Goal: Communication & Community: Ask a question

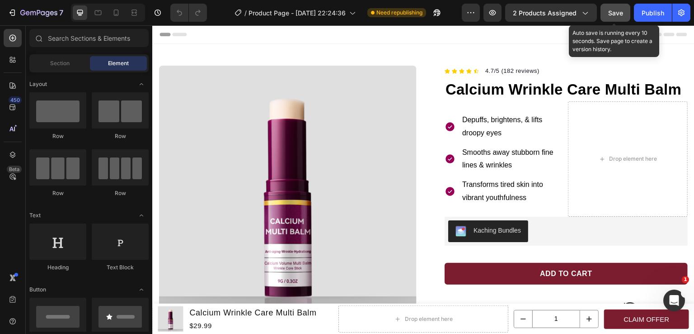
click at [619, 11] on span "Save" at bounding box center [616, 13] width 15 height 8
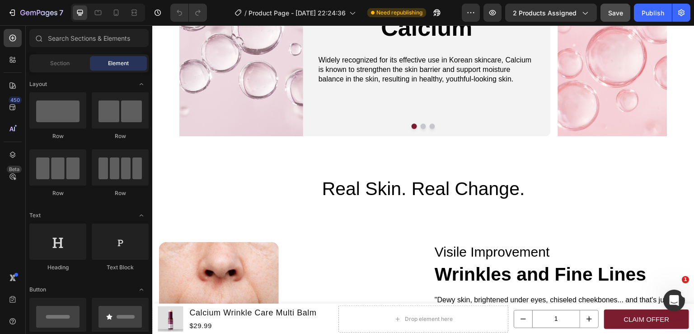
scroll to position [958, 0]
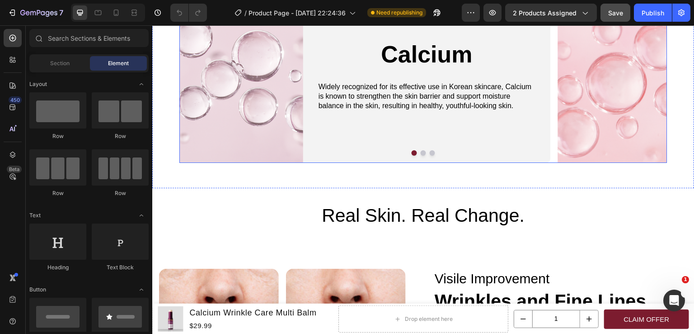
click at [421, 153] on button "Dot" at bounding box center [423, 152] width 5 height 5
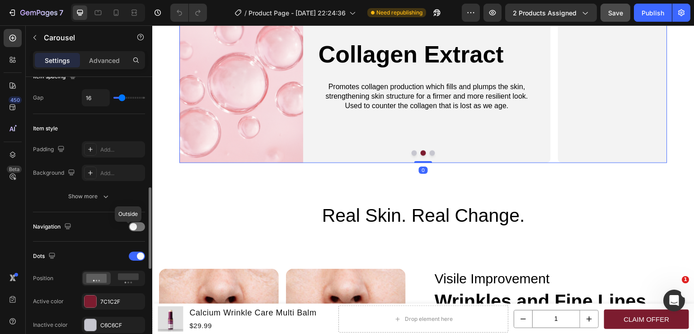
scroll to position [226, 0]
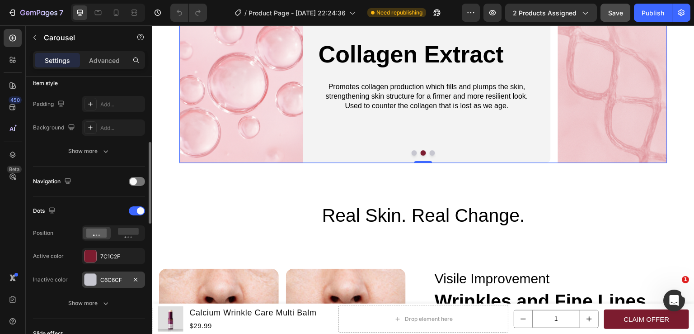
click at [110, 276] on div "C6C6CF" at bounding box center [113, 280] width 26 height 8
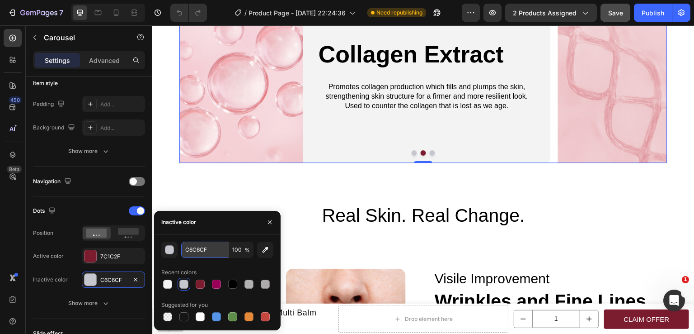
click at [198, 248] on input "C6C6CF" at bounding box center [204, 249] width 47 height 16
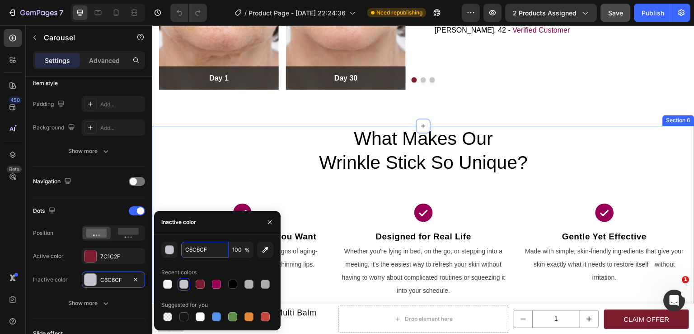
scroll to position [1274, 0]
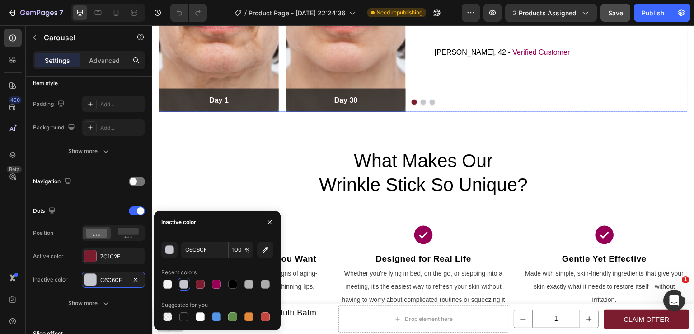
click at [421, 100] on button "Dot" at bounding box center [423, 101] width 5 height 5
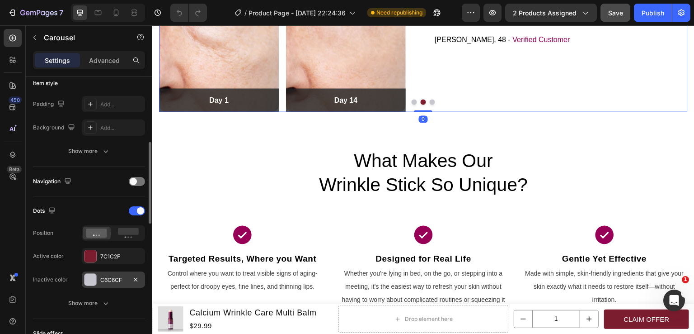
click at [109, 278] on div "C6C6CF" at bounding box center [113, 280] width 26 height 8
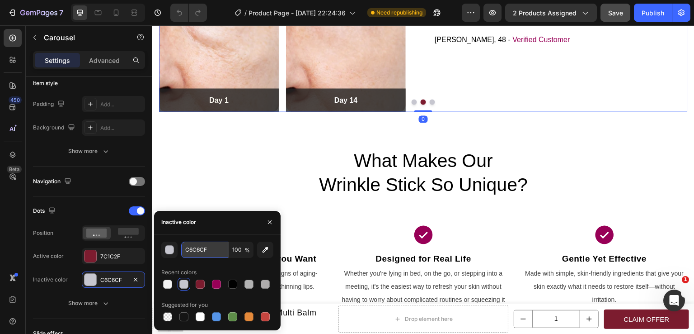
click at [197, 253] on input "C6C6CF" at bounding box center [204, 249] width 47 height 16
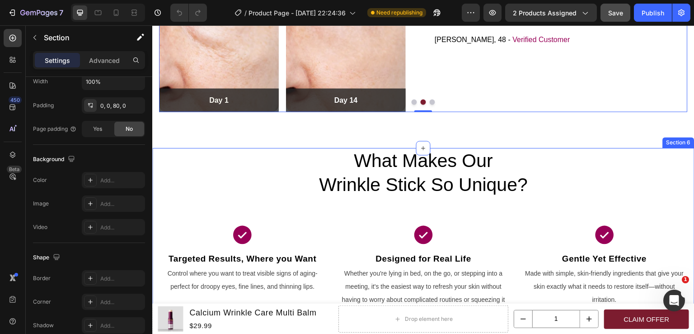
click at [288, 199] on div "What Makes Our Wrinkle Stick So Unique? Heading Icon Targeted Results, Where yo…" at bounding box center [423, 234] width 543 height 172
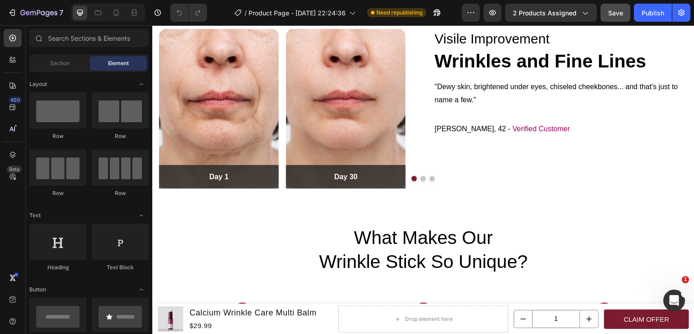
scroll to position [1159, 0]
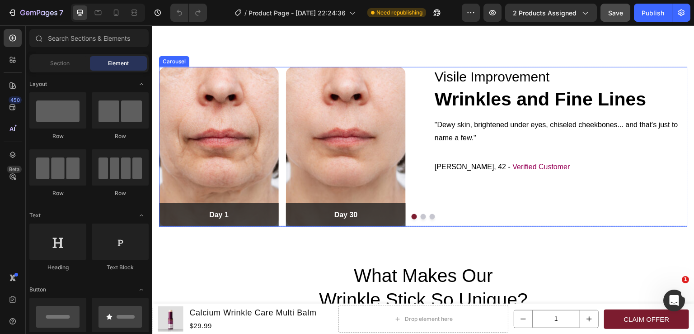
click at [421, 217] on button "Dot" at bounding box center [423, 216] width 5 height 5
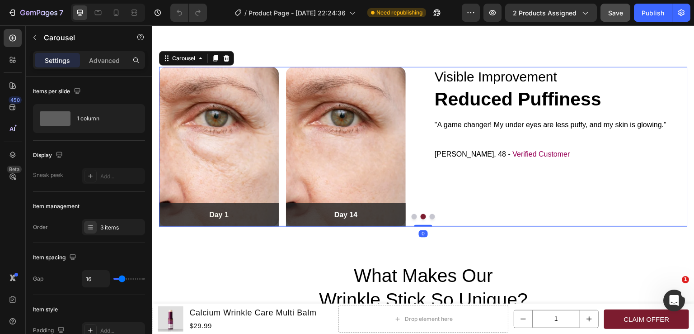
click at [431, 217] on button "Dot" at bounding box center [432, 216] width 5 height 5
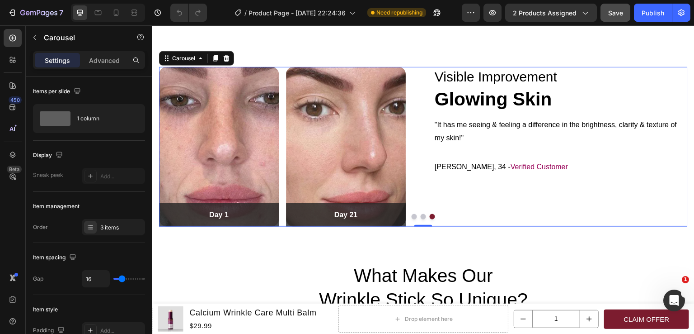
click at [412, 217] on button "Dot" at bounding box center [414, 216] width 5 height 5
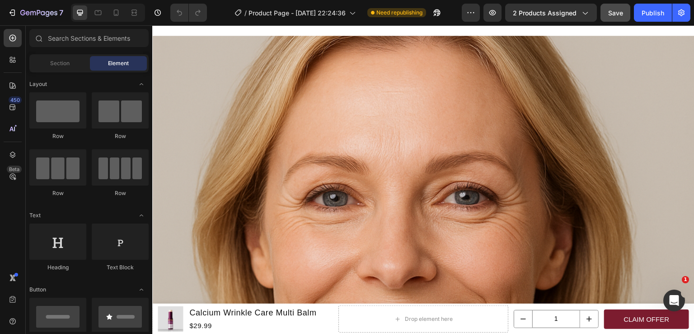
scroll to position [2090, 0]
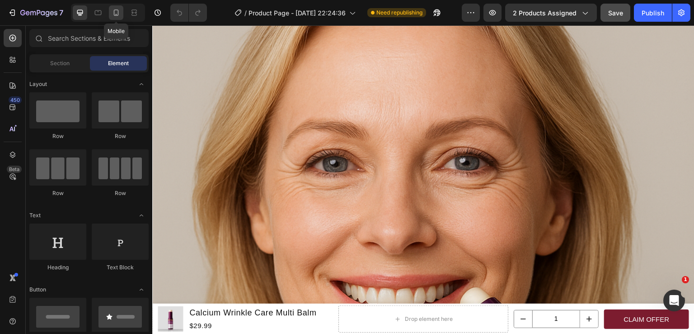
click at [122, 11] on div at bounding box center [116, 12] width 14 height 14
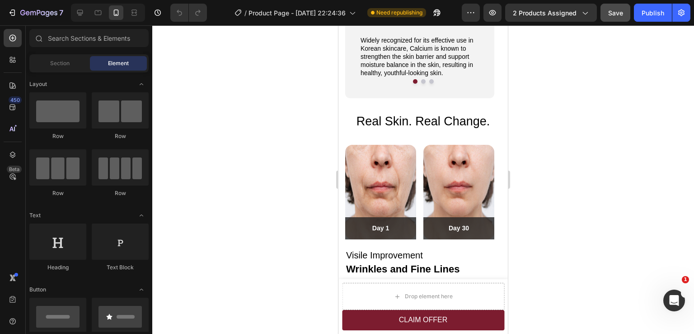
scroll to position [1023, 0]
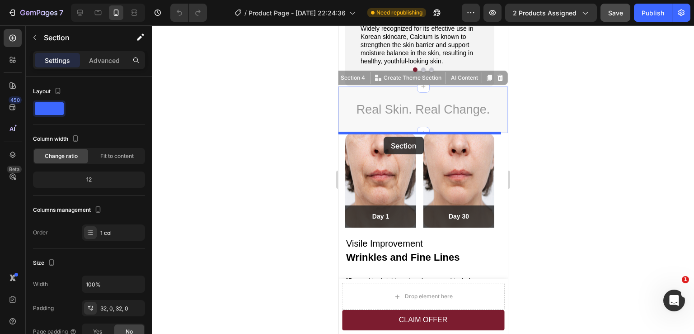
drag, startPoint x: 382, startPoint y: 91, endPoint x: 384, endPoint y: 137, distance: 45.7
click at [384, 137] on div "iPhone 13 Mini ( 375 px) iPhone 13 Mini iPhone 13 Pro iPhone 11 Pro Max iPhone …" at bounding box center [424, 240] width 170 height 2477
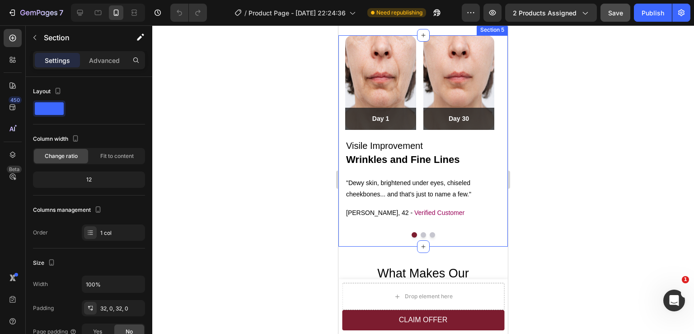
scroll to position [1068, 0]
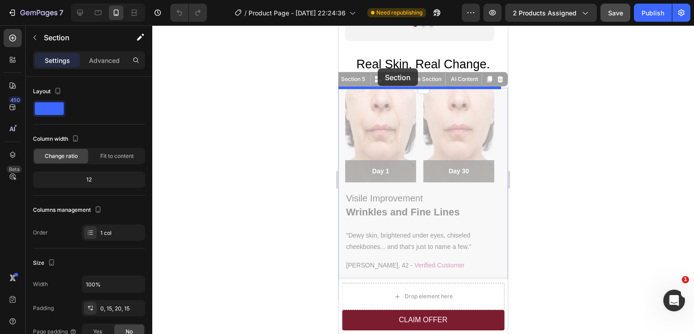
drag, startPoint x: 342, startPoint y: 186, endPoint x: 378, endPoint y: 68, distance: 123.0
click at [378, 68] on div "iPhone 13 Mini ( 375 px) iPhone 13 Mini iPhone 13 Pro iPhone 11 Pro Max iPhone …" at bounding box center [424, 190] width 170 height 2466
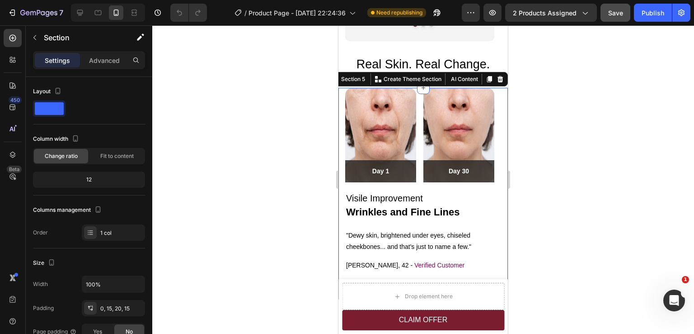
click at [567, 99] on div at bounding box center [423, 179] width 542 height 308
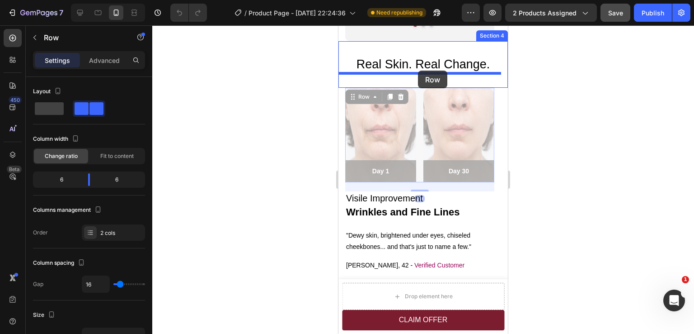
drag, startPoint x: 421, startPoint y: 104, endPoint x: 418, endPoint y: 71, distance: 33.2
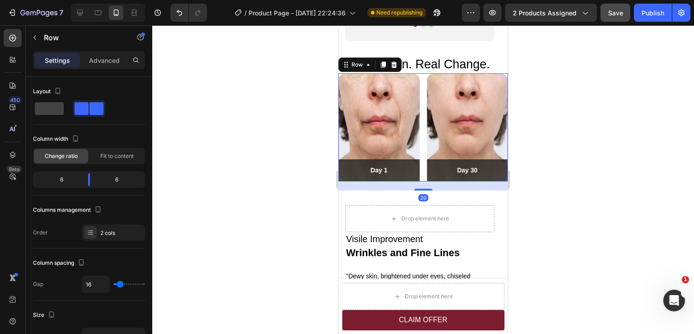
click at [556, 94] on div at bounding box center [423, 179] width 542 height 308
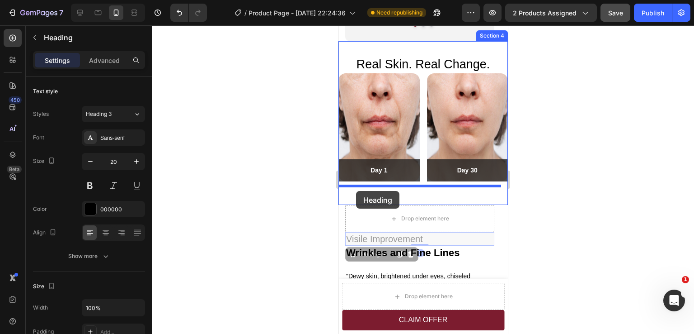
drag, startPoint x: 356, startPoint y: 233, endPoint x: 356, endPoint y: 191, distance: 42.0
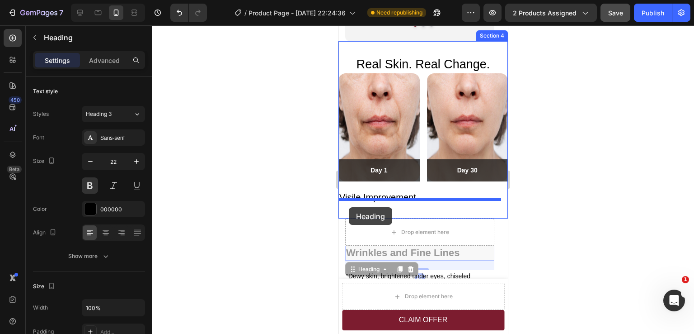
drag, startPoint x: 358, startPoint y: 250, endPoint x: 349, endPoint y: 207, distance: 43.9
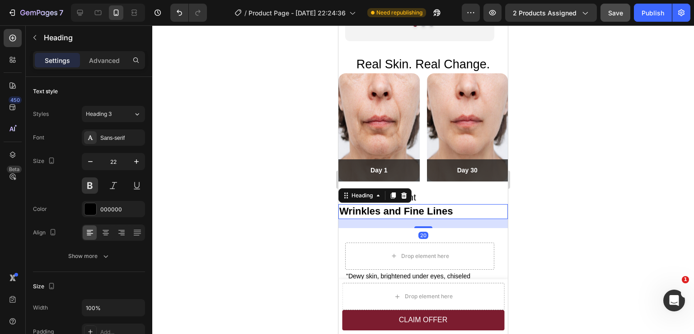
click at [568, 204] on div at bounding box center [423, 179] width 542 height 308
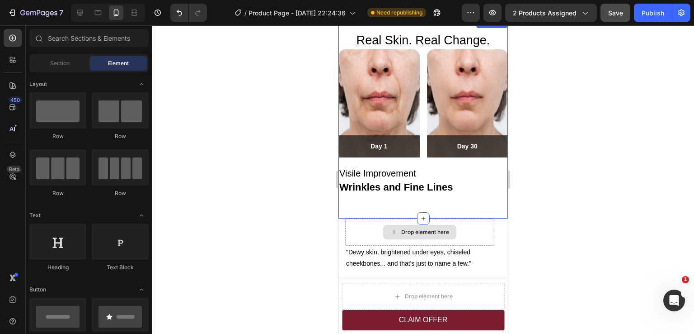
scroll to position [1114, 0]
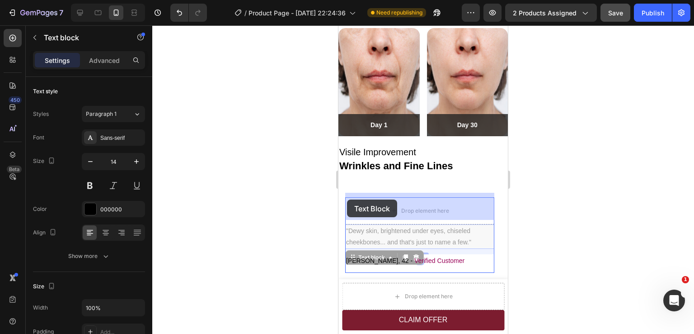
drag, startPoint x: 347, startPoint y: 237, endPoint x: 347, endPoint y: 199, distance: 38.0
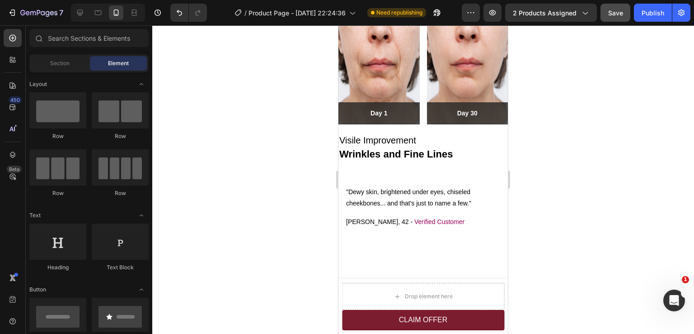
scroll to position [1103, 0]
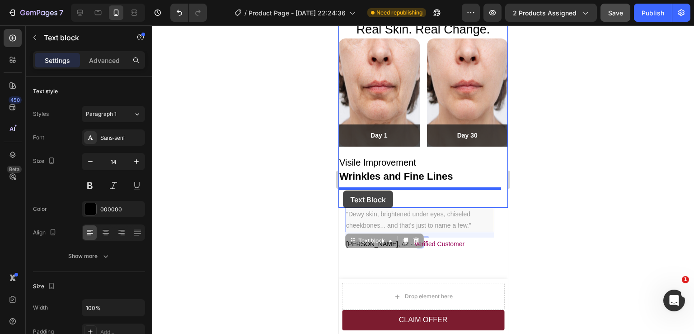
drag, startPoint x: 347, startPoint y: 214, endPoint x: 343, endPoint y: 190, distance: 24.2
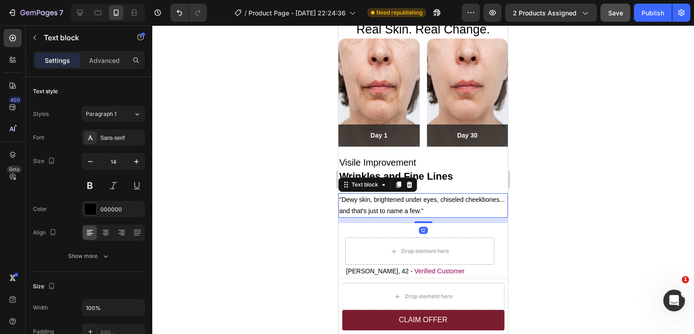
click at [555, 192] on div at bounding box center [423, 179] width 542 height 308
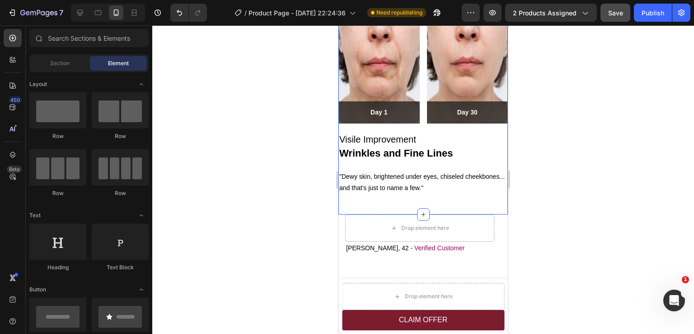
scroll to position [1148, 0]
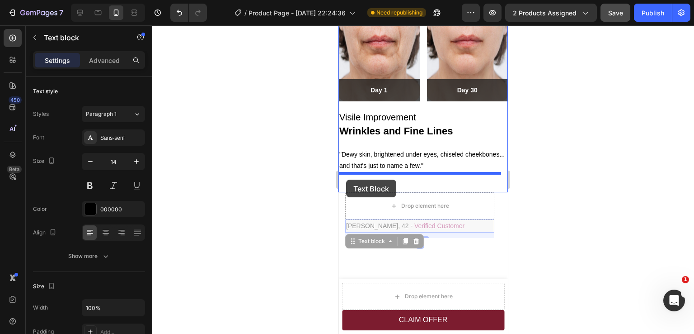
drag, startPoint x: 348, startPoint y: 227, endPoint x: 346, endPoint y: 179, distance: 47.9
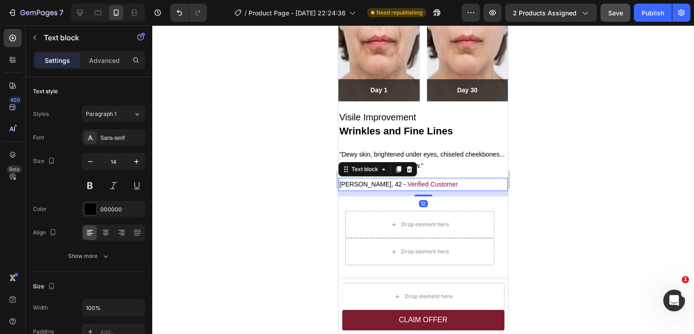
click at [538, 188] on div at bounding box center [423, 179] width 542 height 308
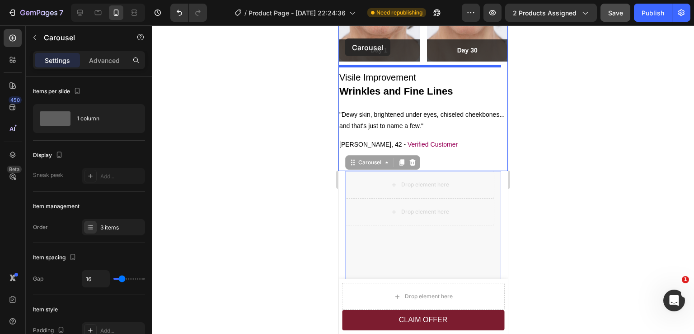
scroll to position [1185, 0]
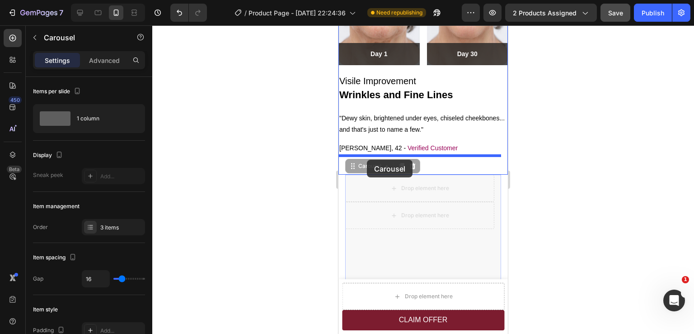
drag, startPoint x: 379, startPoint y: 259, endPoint x: 365, endPoint y: 159, distance: 101.3
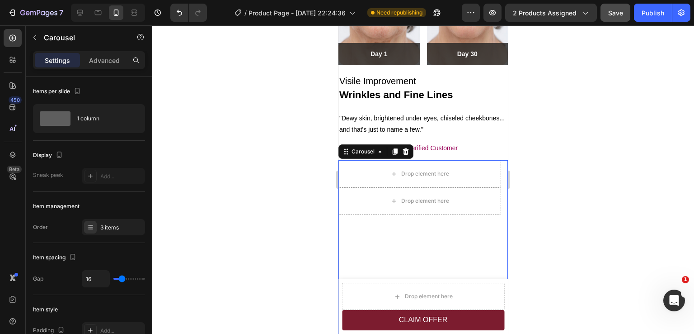
click at [563, 153] on div at bounding box center [423, 179] width 542 height 308
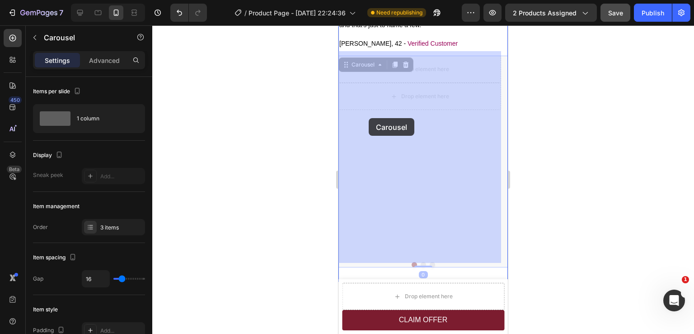
scroll to position [1230, 0]
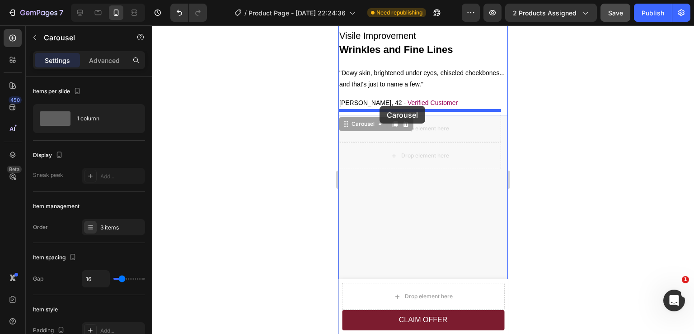
drag, startPoint x: 373, startPoint y: 225, endPoint x: 380, endPoint y: 106, distance: 119.6
click at [380, 106] on div "iPhone 13 Mini ( 375 px) iPhone 13 Mini iPhone 13 Pro iPhone 11 Pro Max iPhone …" at bounding box center [424, 154] width 170 height 2716
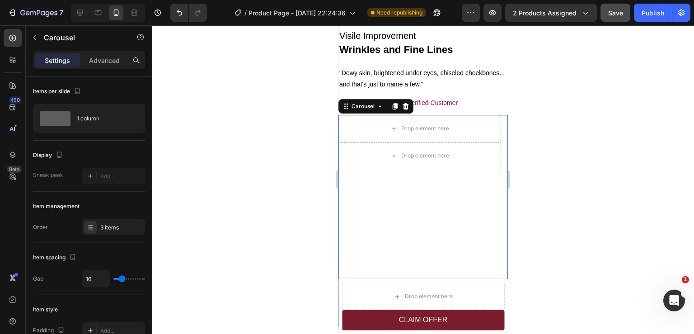
click at [564, 118] on div at bounding box center [423, 179] width 542 height 308
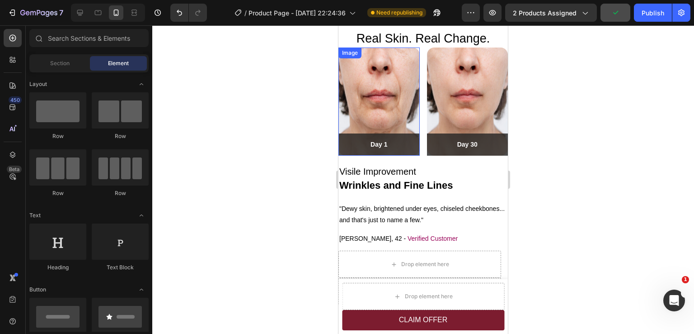
scroll to position [1004, 0]
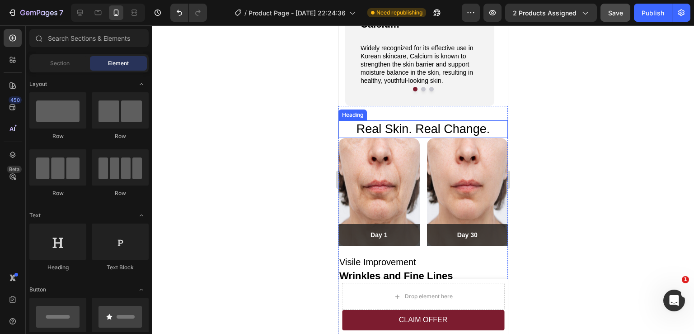
click at [373, 131] on h2 "Real Skin. Real Change." at bounding box center [424, 129] width 170 height 18
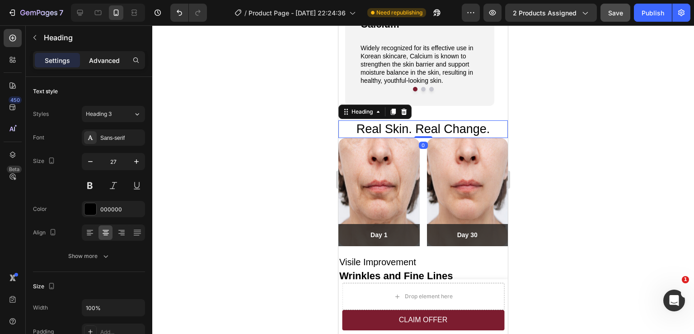
click at [101, 58] on p "Advanced" at bounding box center [104, 60] width 31 height 9
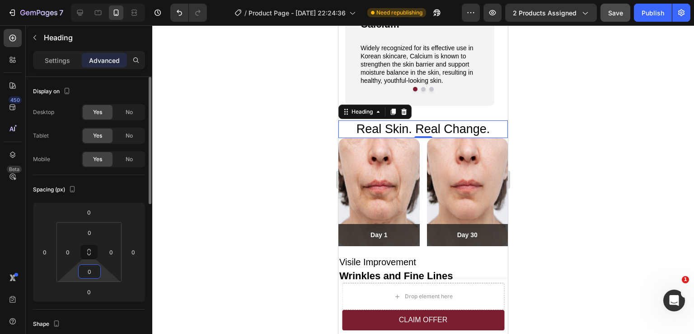
click at [93, 269] on input "0" at bounding box center [89, 271] width 18 height 14
type input "20"
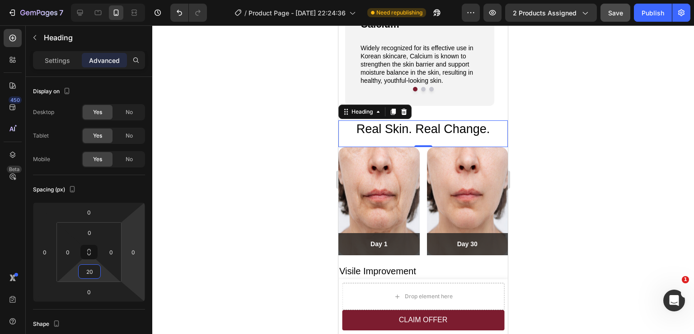
click at [614, 191] on div at bounding box center [423, 179] width 542 height 308
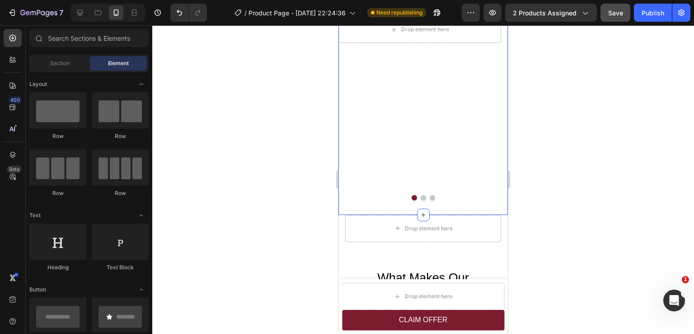
scroll to position [1365, 0]
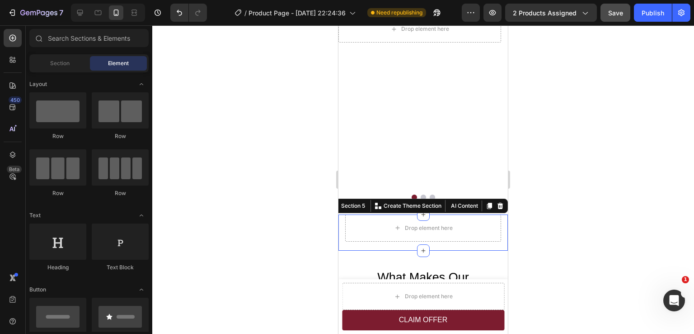
click at [342, 226] on div "Drop element here Row Section 5 You can create reusable sections Create Theme S…" at bounding box center [424, 232] width 170 height 36
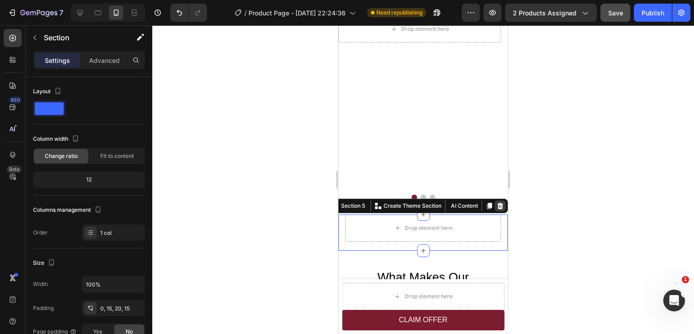
click at [498, 203] on icon at bounding box center [501, 206] width 6 height 6
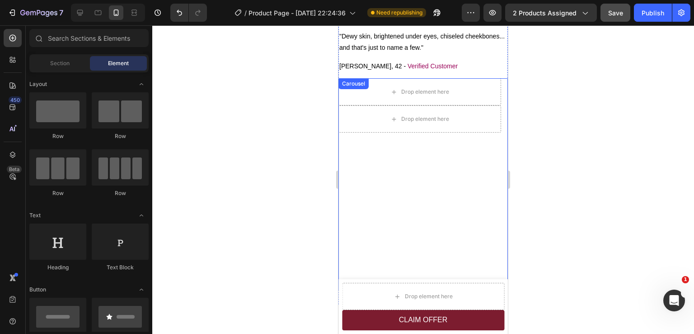
scroll to position [1275, 0]
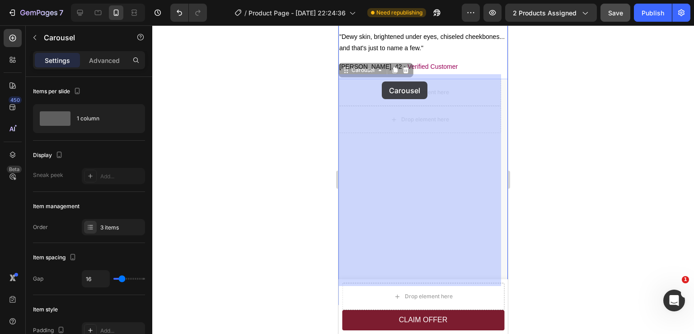
drag, startPoint x: 371, startPoint y: 248, endPoint x: 382, endPoint y: 81, distance: 167.2
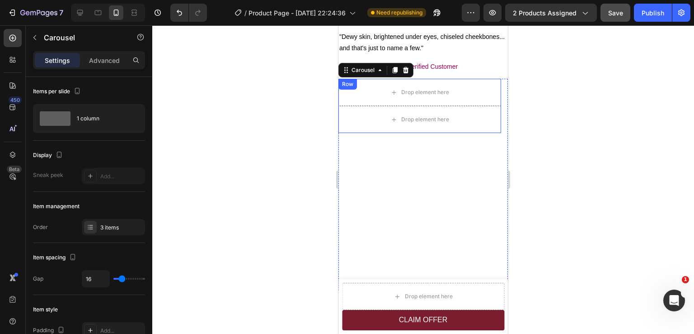
click at [558, 121] on div at bounding box center [423, 179] width 542 height 308
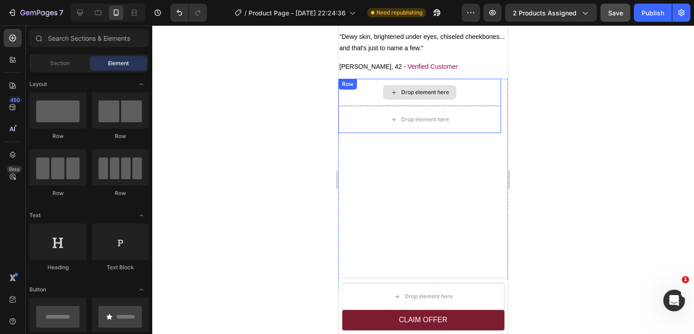
click at [485, 90] on div "Drop element here" at bounding box center [420, 92] width 163 height 27
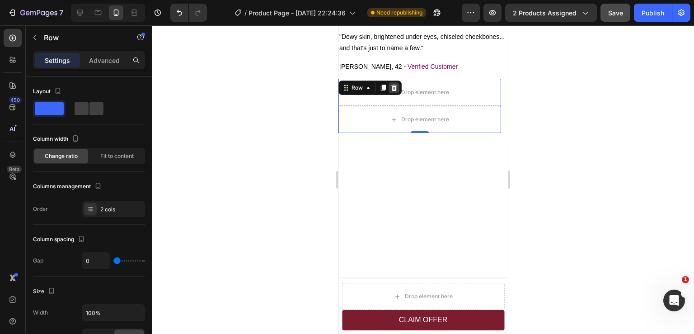
click at [394, 85] on icon at bounding box center [395, 88] width 6 height 6
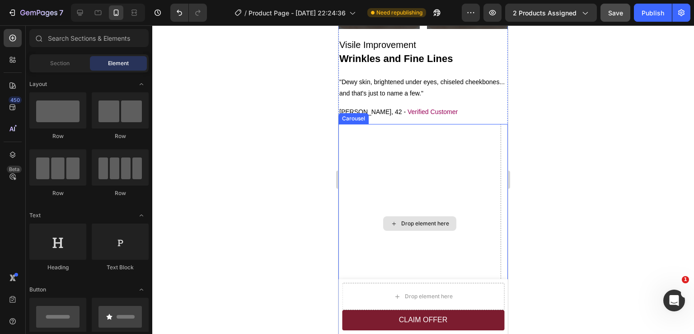
click at [472, 140] on div "Drop element here" at bounding box center [420, 223] width 163 height 199
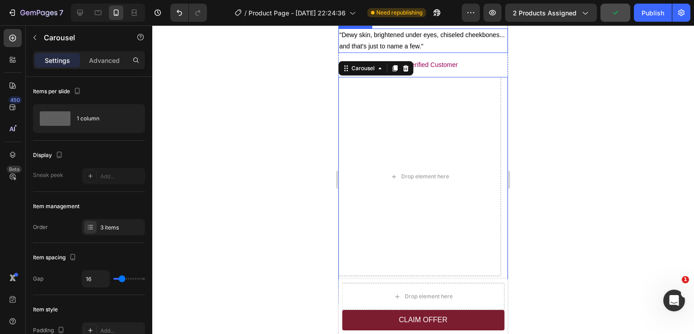
scroll to position [1230, 0]
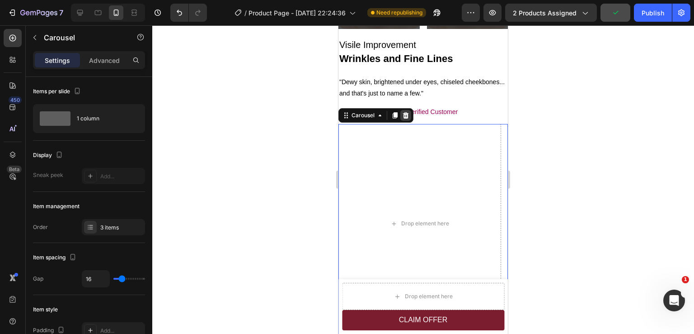
click at [409, 113] on icon at bounding box center [405, 115] width 7 height 7
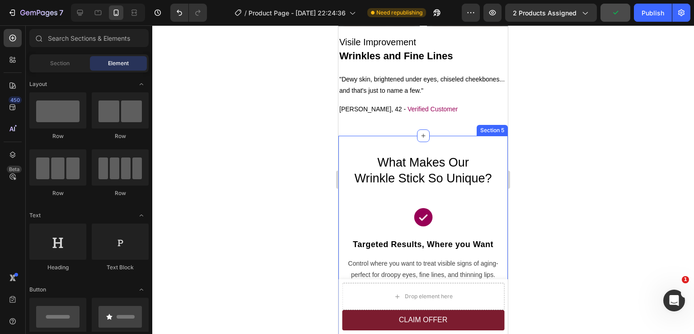
scroll to position [1185, 0]
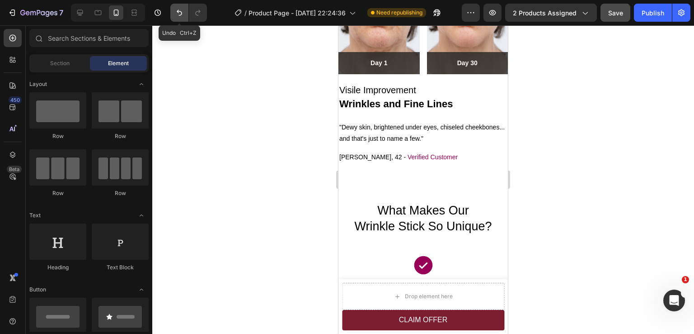
click at [183, 14] on icon "Undo/Redo" at bounding box center [179, 12] width 9 height 9
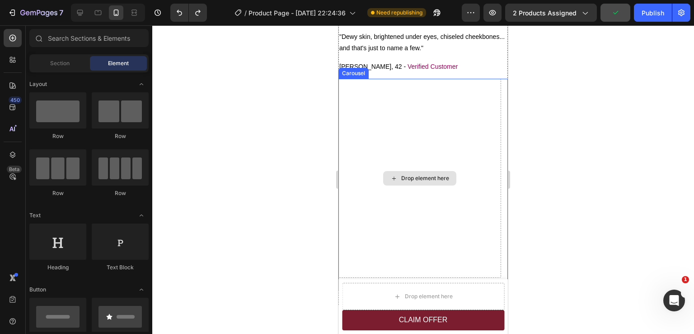
scroll to position [1365, 0]
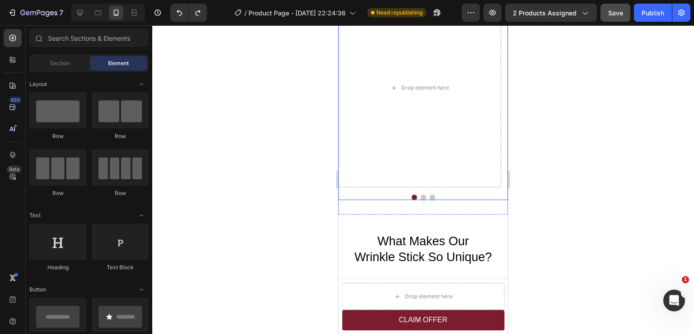
click at [421, 194] on button "Dot" at bounding box center [423, 196] width 5 height 5
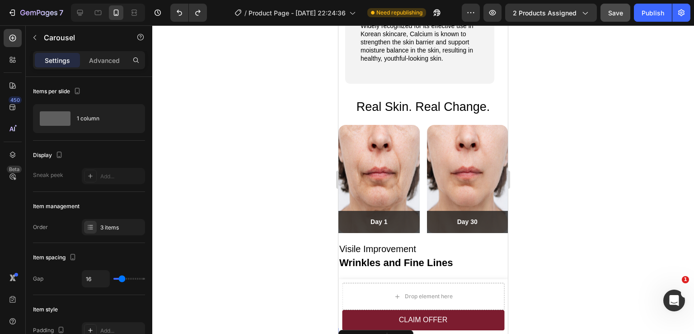
scroll to position [1004, 0]
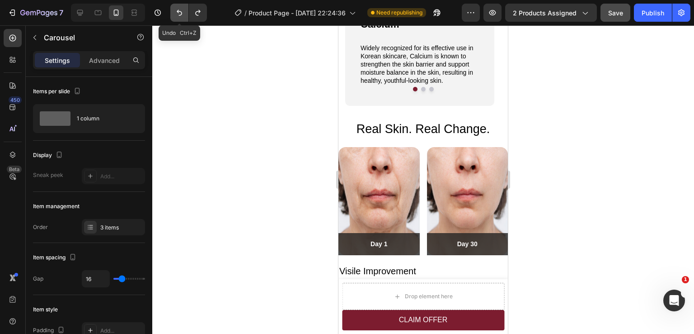
click at [181, 15] on icon "Undo/Redo" at bounding box center [179, 12] width 9 height 9
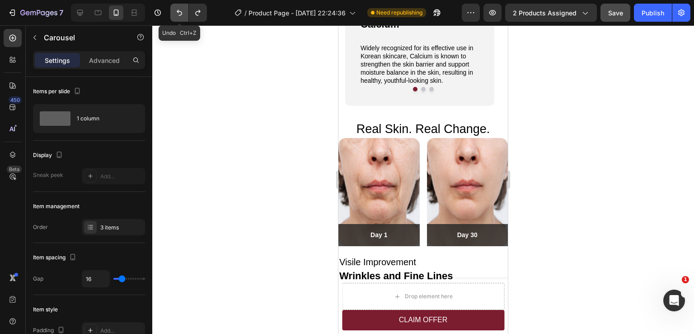
click at [181, 15] on icon "Undo/Redo" at bounding box center [179, 12] width 9 height 9
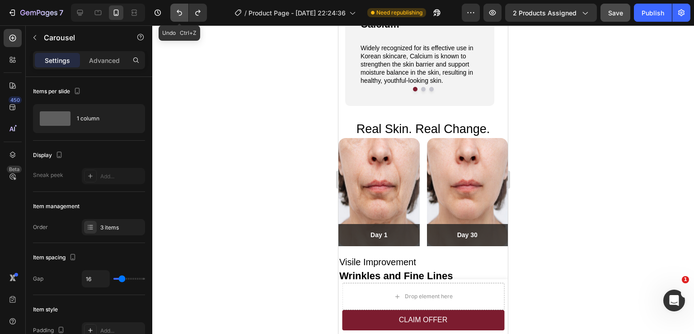
click at [181, 15] on icon "Undo/Redo" at bounding box center [179, 12] width 9 height 9
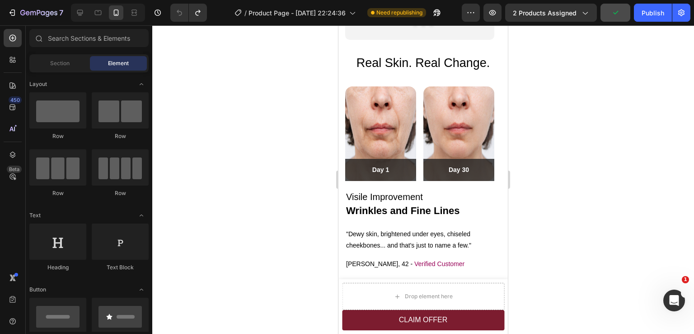
scroll to position [1148, 0]
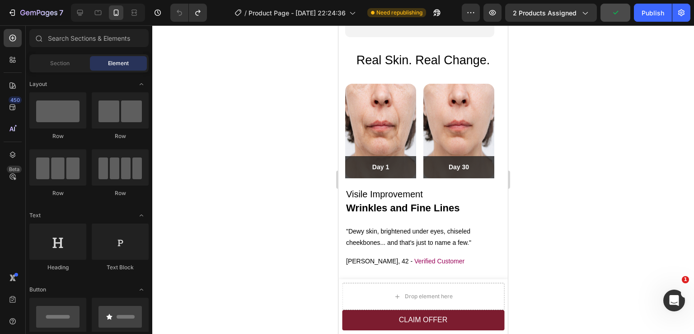
drag, startPoint x: 504, startPoint y: 111, endPoint x: 851, endPoint y: 209, distance: 361.4
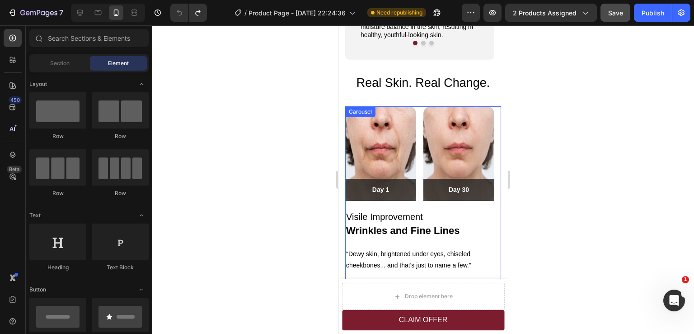
scroll to position [1103, 0]
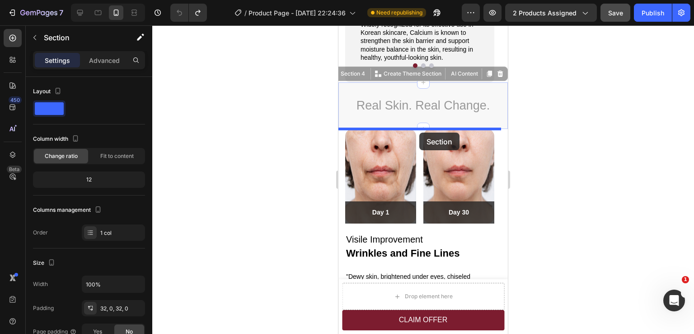
drag, startPoint x: 387, startPoint y: 88, endPoint x: 420, endPoint y: 132, distance: 55.1
click at [420, 132] on div "iPhone 13 Mini ( 375 px) iPhone 13 Mini iPhone 13 Pro iPhone 11 Pro Max iPhone …" at bounding box center [424, 198] width 170 height 2553
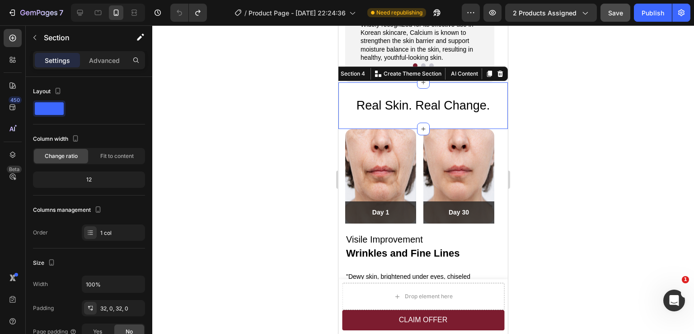
click at [555, 116] on div at bounding box center [423, 179] width 542 height 308
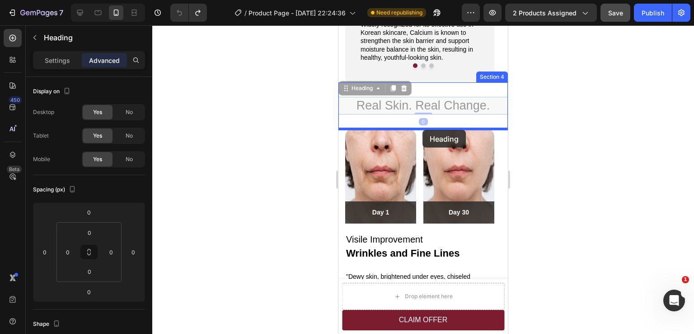
drag, startPoint x: 437, startPoint y: 108, endPoint x: 423, endPoint y: 130, distance: 26.5
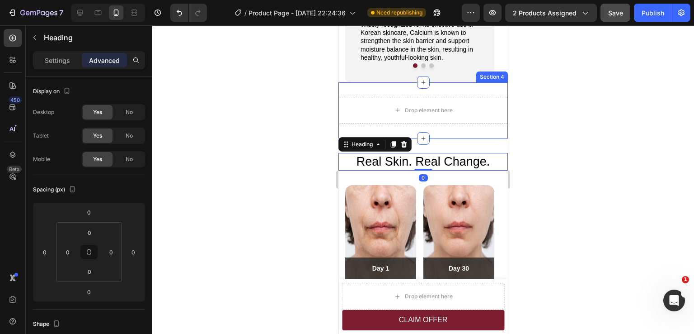
click at [544, 130] on div at bounding box center [423, 179] width 542 height 308
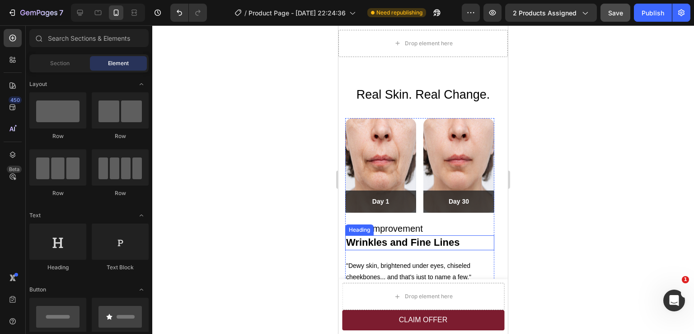
scroll to position [1148, 0]
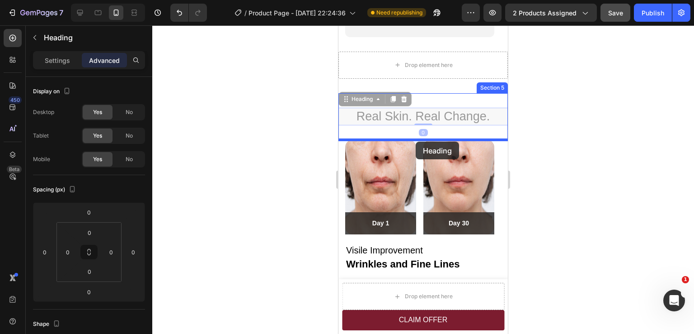
drag, startPoint x: 415, startPoint y: 115, endPoint x: 416, endPoint y: 142, distance: 26.7
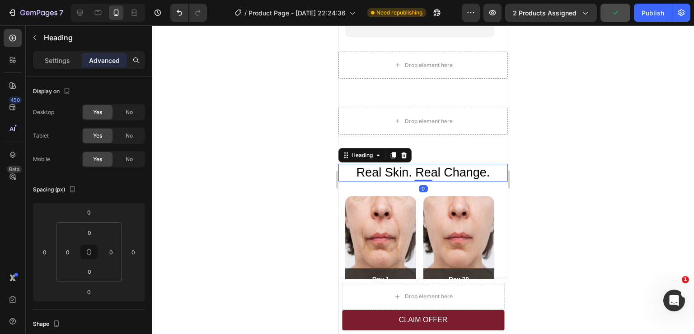
click at [536, 149] on div at bounding box center [423, 179] width 542 height 308
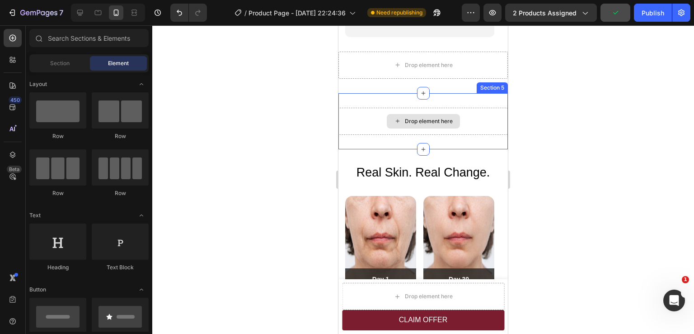
click at [479, 122] on div "Drop element here" at bounding box center [424, 121] width 170 height 27
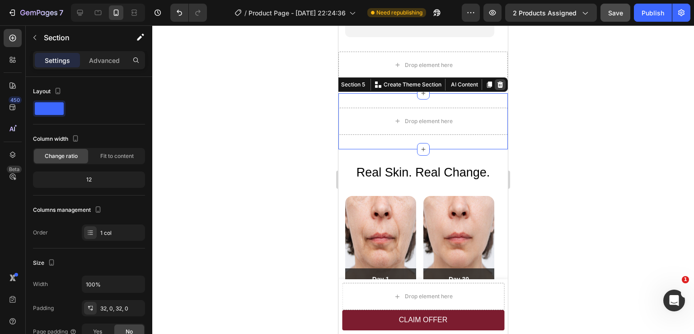
click at [498, 84] on icon at bounding box center [501, 84] width 6 height 6
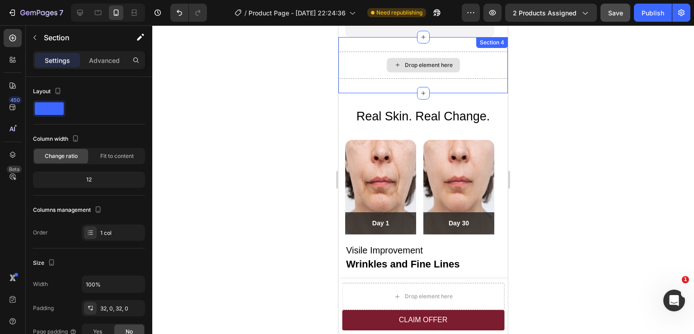
click at [467, 67] on div "Drop element here" at bounding box center [424, 65] width 170 height 27
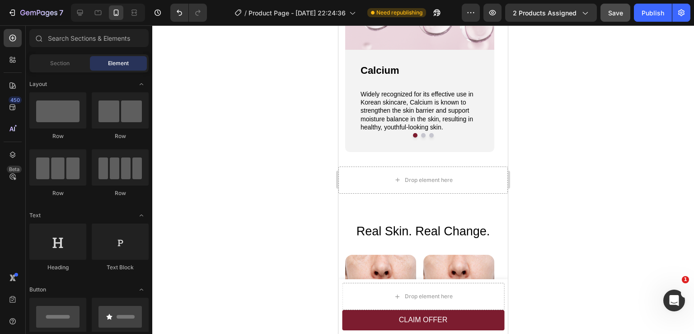
scroll to position [1018, 0]
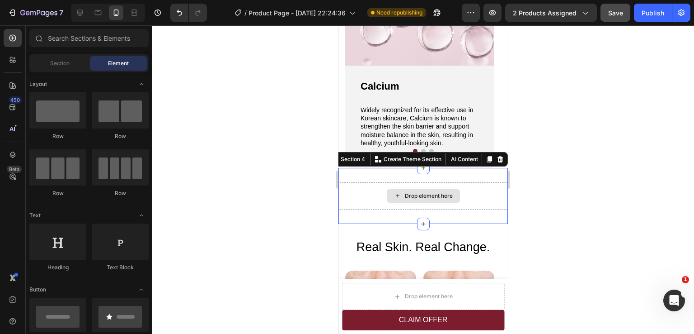
click at [478, 189] on div "Drop element here" at bounding box center [424, 195] width 170 height 27
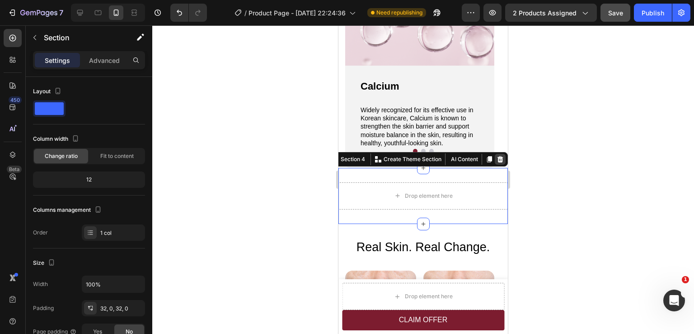
click at [497, 158] on icon at bounding box center [500, 159] width 7 height 7
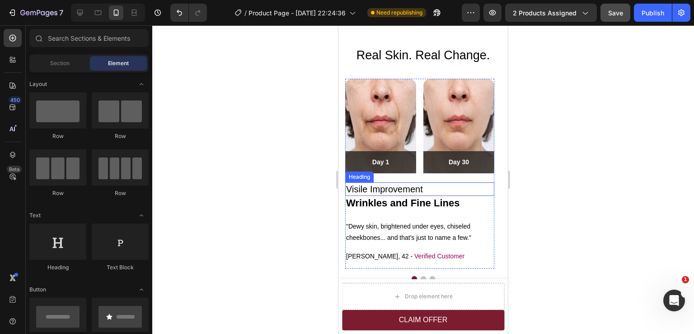
scroll to position [1199, 0]
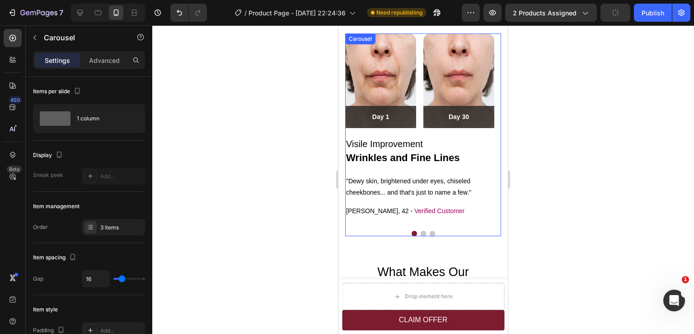
click at [421, 231] on button "Dot" at bounding box center [423, 233] width 5 height 5
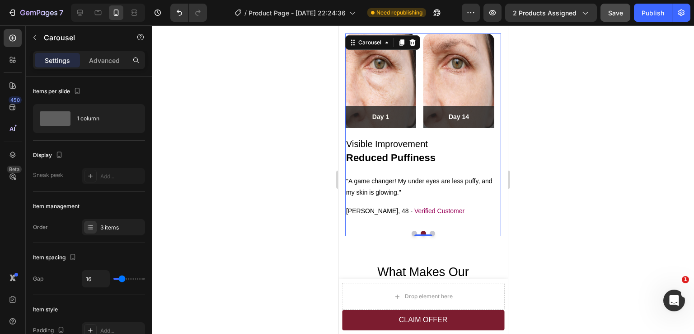
click at [412, 231] on button "Dot" at bounding box center [414, 233] width 5 height 5
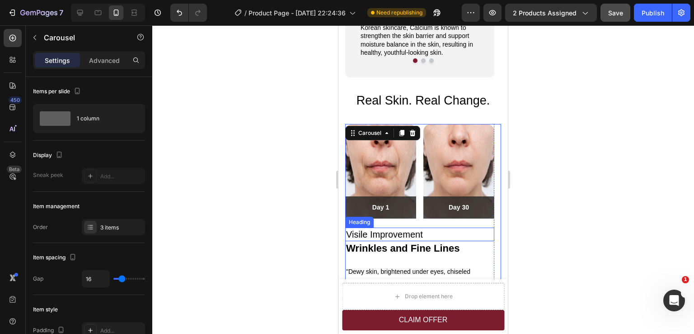
scroll to position [1153, 0]
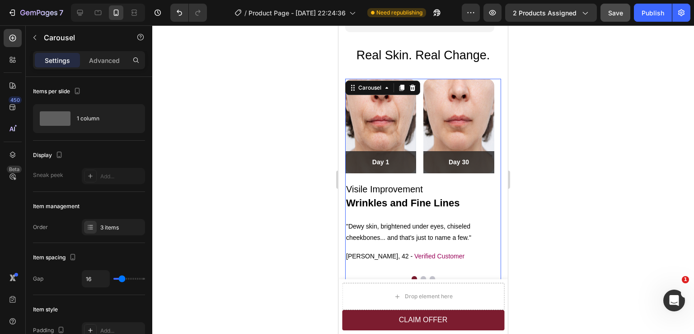
click at [421, 276] on button "Dot" at bounding box center [423, 278] width 5 height 5
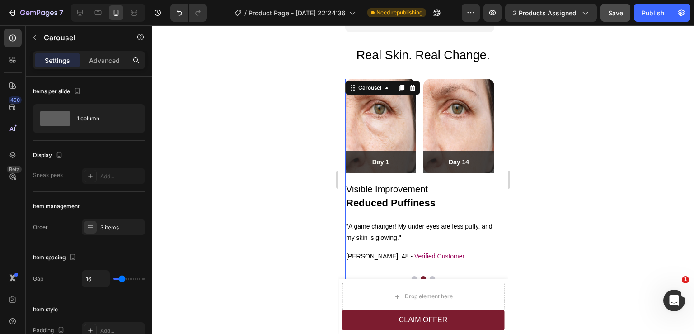
click at [430, 277] on button "Dot" at bounding box center [432, 278] width 5 height 5
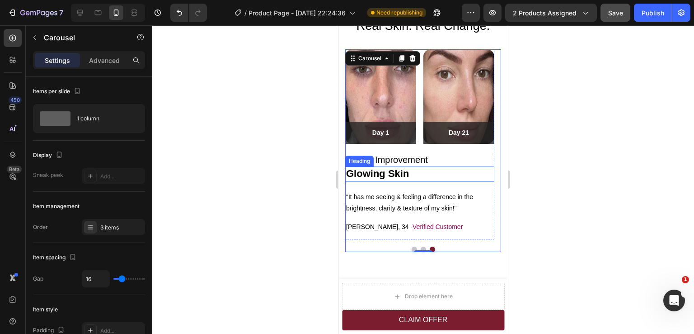
scroll to position [1199, 0]
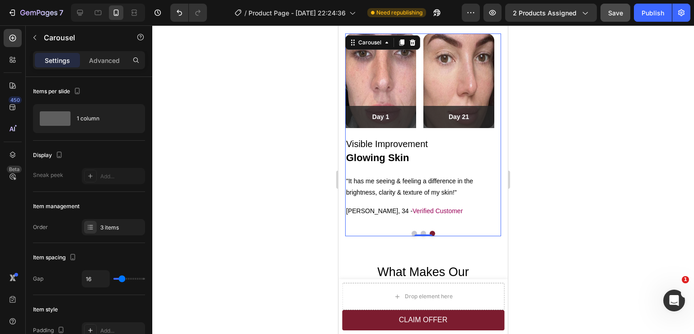
click at [421, 231] on button "Dot" at bounding box center [423, 233] width 5 height 5
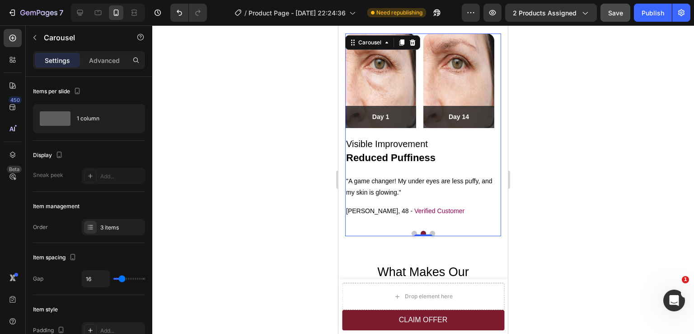
click at [412, 231] on button "Dot" at bounding box center [414, 233] width 5 height 5
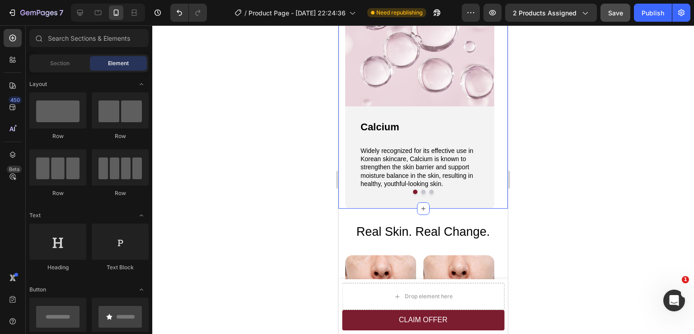
scroll to position [974, 0]
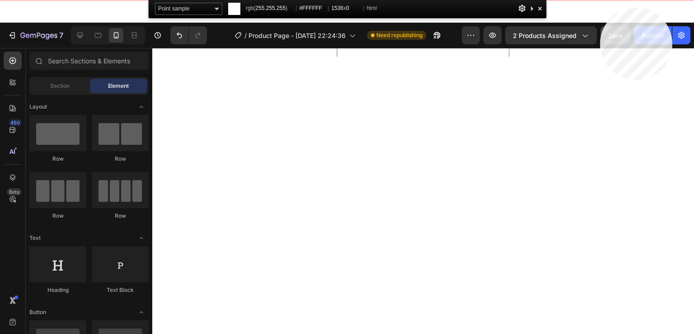
click at [600, 0] on html "7 / Product Page - [DATE] 22:24:36 Need republishing Preview 2 products assigne…" at bounding box center [347, 0] width 694 height 0
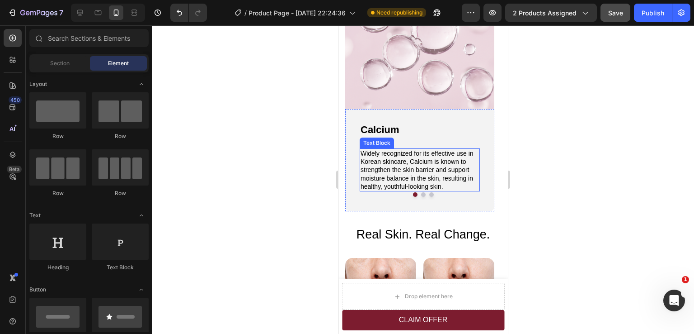
scroll to position [929, 0]
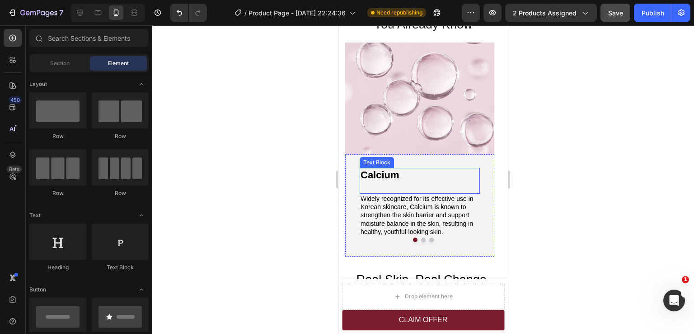
click at [448, 172] on p "Calcium" at bounding box center [420, 175] width 118 height 13
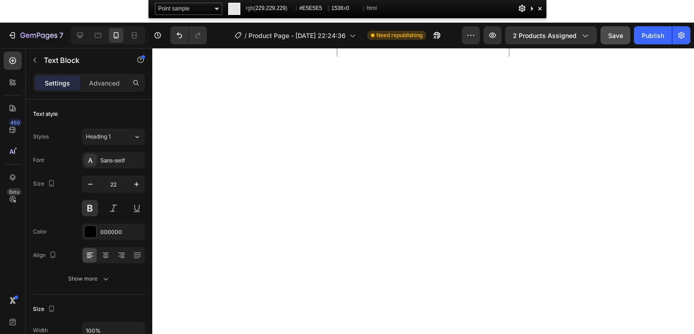
click at [543, 8] on div at bounding box center [540, 8] width 9 height 11
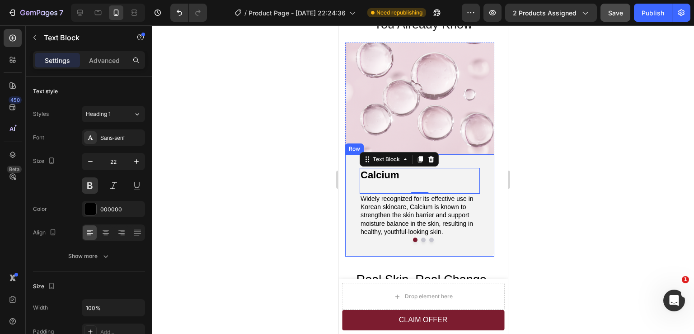
click at [478, 245] on div "Calcium Text Block 0 Widely recognized for its effective use in Korean skincare…" at bounding box center [420, 208] width 120 height 80
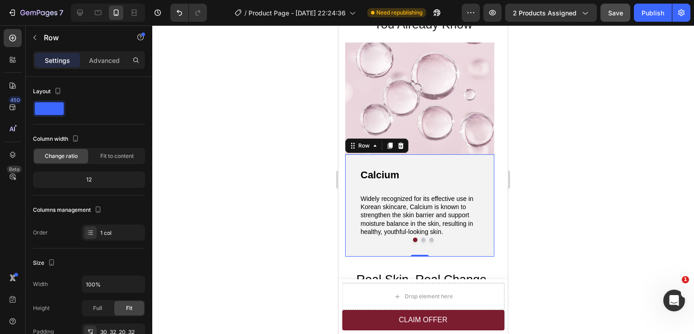
click at [591, 237] on div at bounding box center [423, 179] width 542 height 308
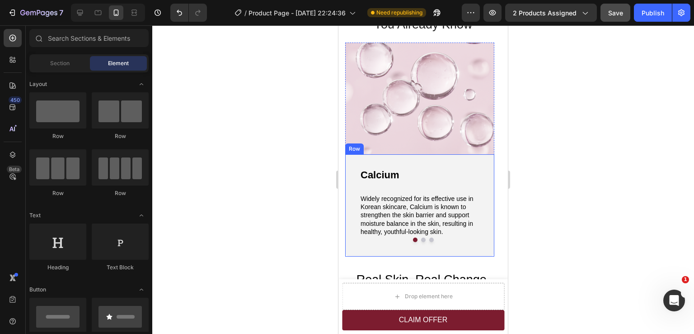
click at [469, 163] on div "Calcium Text Block Widely recognized for its effective use in Korean skincare, …" at bounding box center [419, 205] width 149 height 102
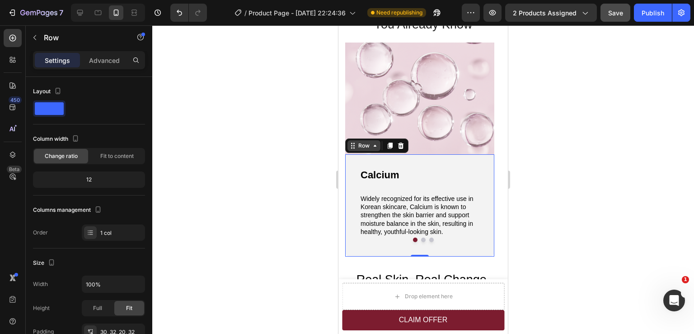
click at [363, 143] on div "Row" at bounding box center [364, 146] width 15 height 8
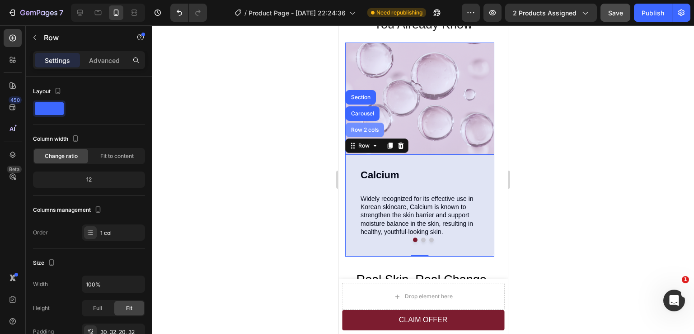
click at [358, 132] on div "Row 2 cols" at bounding box center [364, 129] width 31 height 5
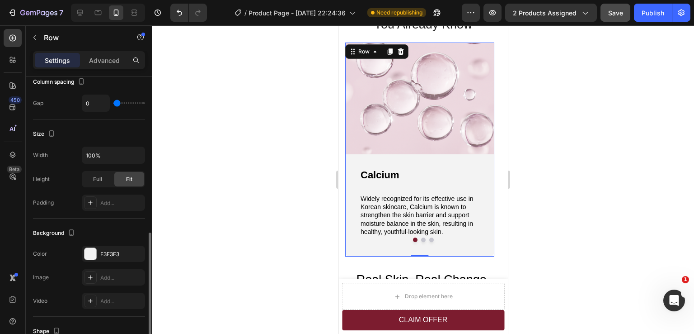
scroll to position [226, 0]
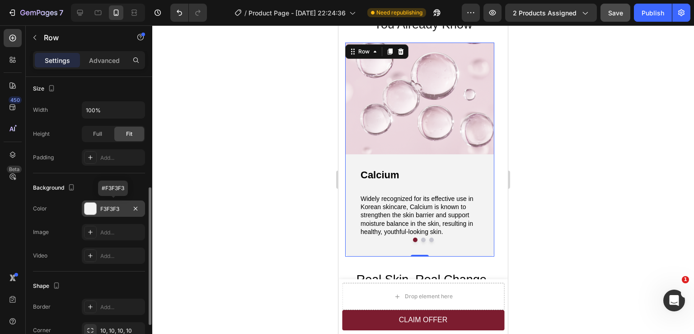
click at [110, 208] on div "F3F3F3" at bounding box center [113, 209] width 26 height 8
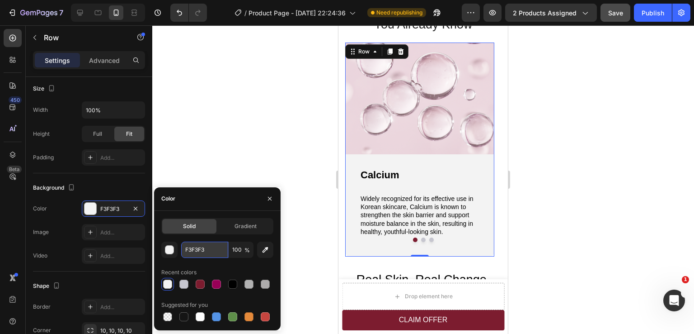
click at [197, 250] on input "F3F3F3" at bounding box center [204, 249] width 47 height 16
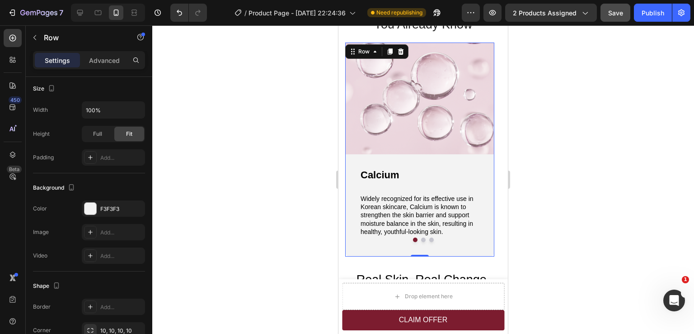
click at [566, 189] on div at bounding box center [423, 179] width 542 height 308
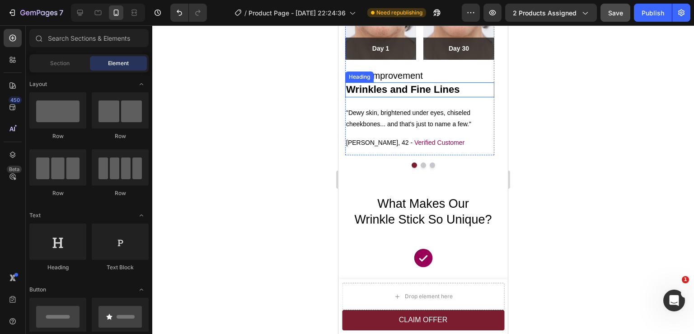
scroll to position [1291, 0]
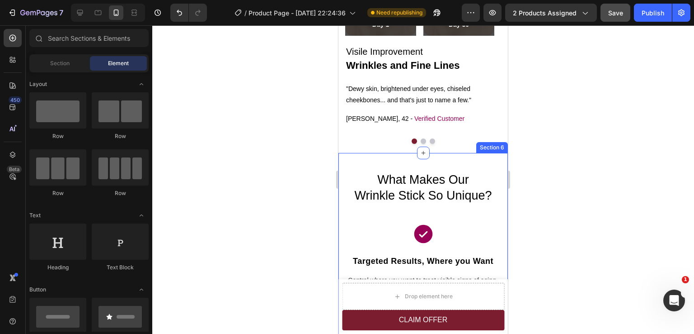
click at [387, 161] on div "What Makes Our Wrinkle Stick So Unique? Heading Icon Targeted Results, Where yo…" at bounding box center [424, 336] width 170 height 367
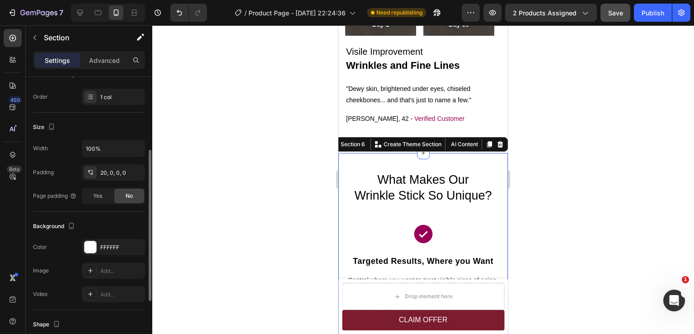
scroll to position [181, 0]
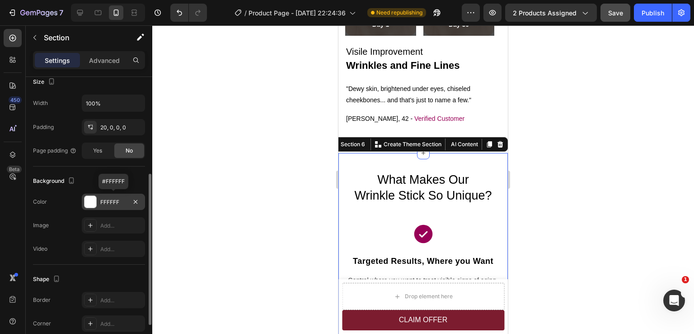
click at [109, 203] on div "FFFFFF" at bounding box center [113, 202] width 26 height 8
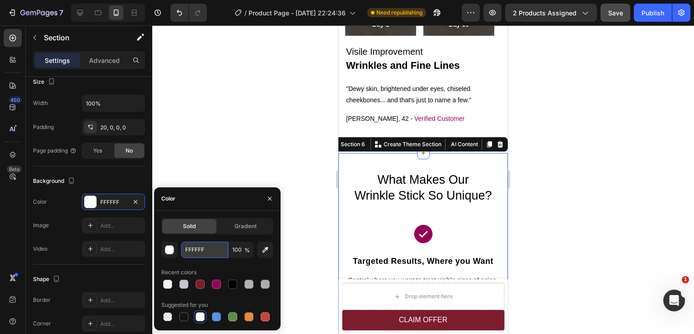
click at [196, 250] on input "FFFFFF" at bounding box center [204, 249] width 47 height 16
paste input "3F3F3"
type input "F3F3F3"
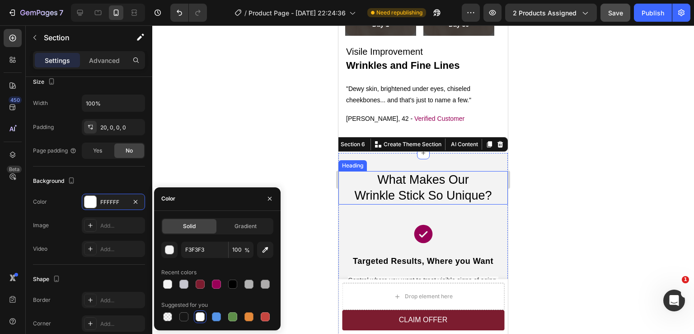
click at [566, 185] on div at bounding box center [423, 179] width 542 height 308
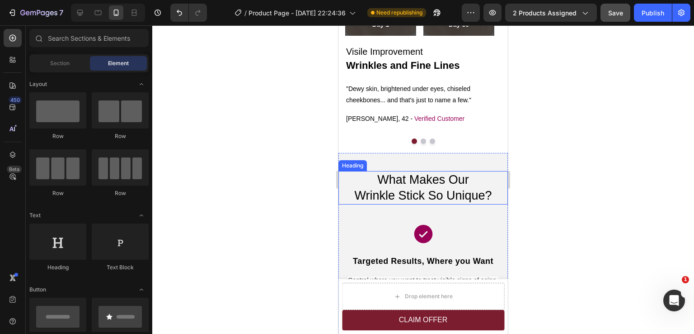
click at [566, 185] on div at bounding box center [423, 179] width 542 height 308
click at [562, 206] on div at bounding box center [423, 179] width 542 height 308
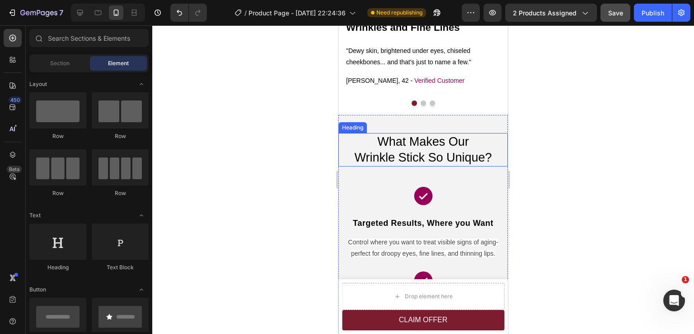
scroll to position [1381, 0]
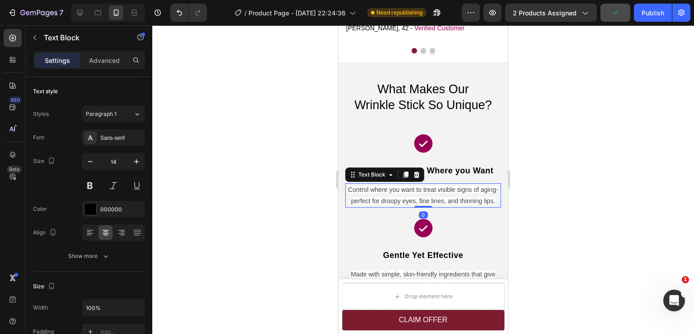
click at [445, 207] on p "Control where you want to treat visible signs of aging-perfect for droopy eyes,…" at bounding box center [423, 195] width 154 height 23
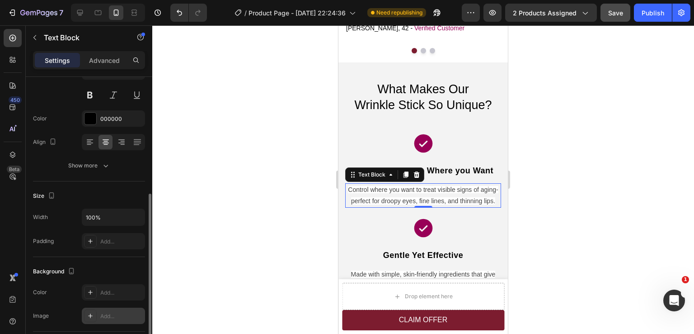
scroll to position [136, 0]
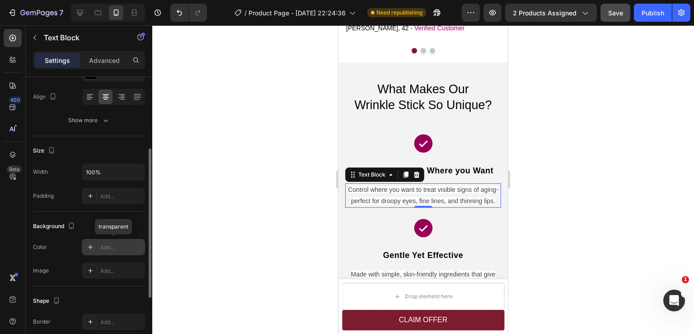
click at [107, 248] on div "Add..." at bounding box center [121, 247] width 42 height 8
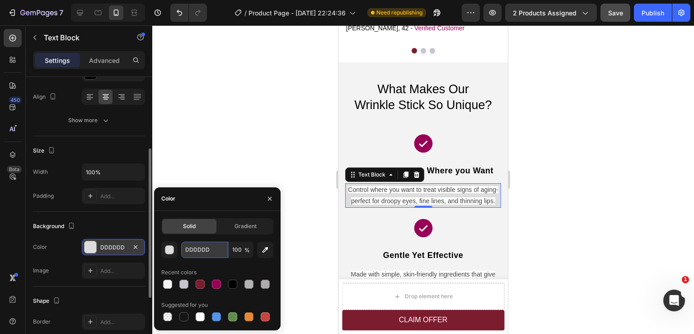
click at [196, 249] on input "DDDDDD" at bounding box center [204, 249] width 47 height 16
paste input "F3F3F3"
type input "F3F3F3"
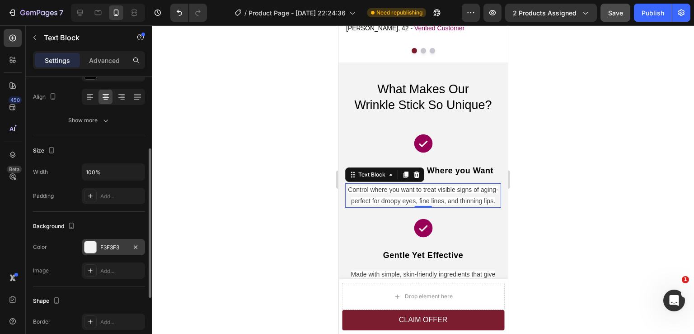
click at [568, 200] on div at bounding box center [423, 179] width 542 height 308
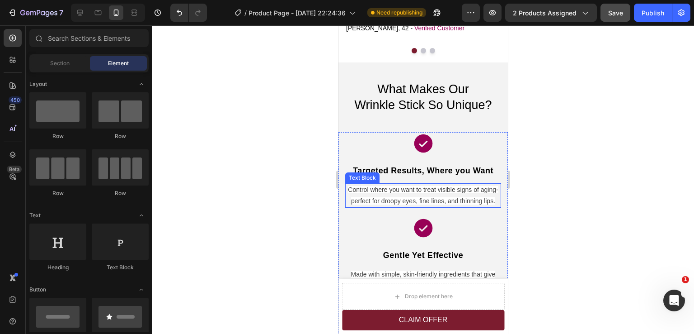
click at [435, 202] on span "Control where you want to treat visible signs of aging-perfect for droopy eyes,…" at bounding box center [423, 195] width 150 height 19
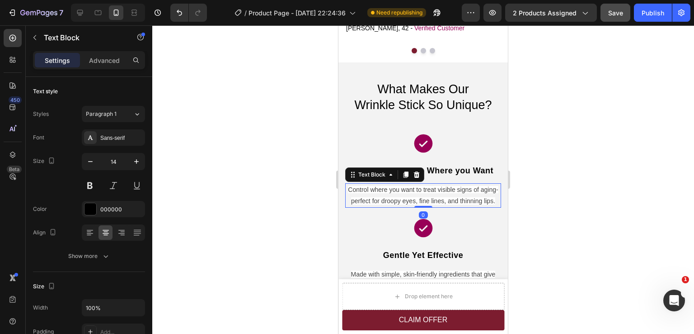
click at [435, 199] on span "Control where you want to treat visible signs of aging-perfect for droopy eyes,…" at bounding box center [423, 195] width 150 height 19
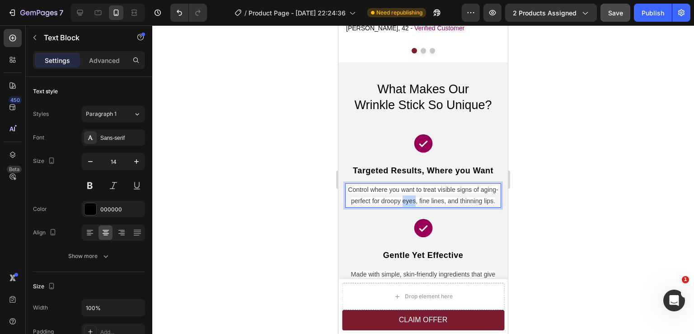
click at [435, 199] on span "Control where you want to treat visible signs of aging-perfect for droopy eyes,…" at bounding box center [423, 195] width 150 height 19
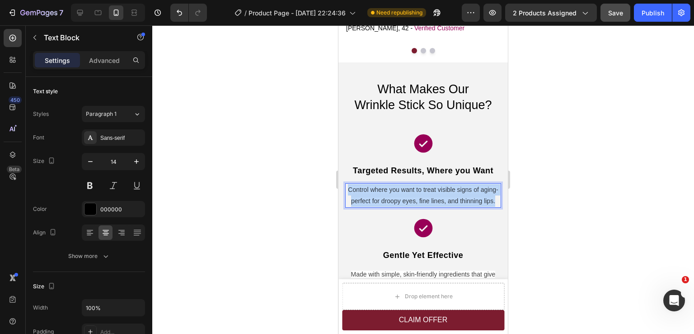
click at [435, 199] on span "Control where you want to treat visible signs of aging-perfect for droopy eyes,…" at bounding box center [423, 195] width 150 height 19
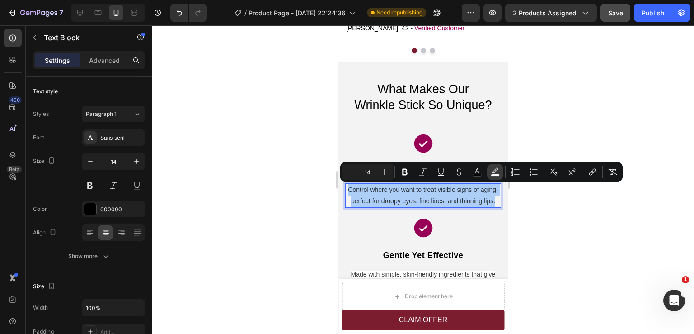
click at [492, 171] on icon "Editor contextual toolbar" at bounding box center [495, 171] width 9 height 9
type input "FFFFFF"
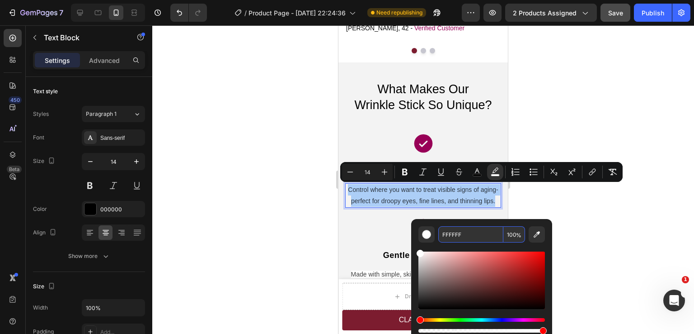
click at [449, 236] on input "FFFFFF" at bounding box center [471, 234] width 65 height 16
paste input "3F3F3"
type input "F3F3F3"
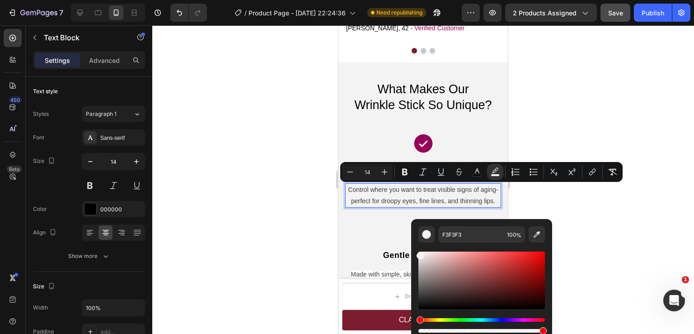
click at [562, 200] on div at bounding box center [423, 179] width 542 height 308
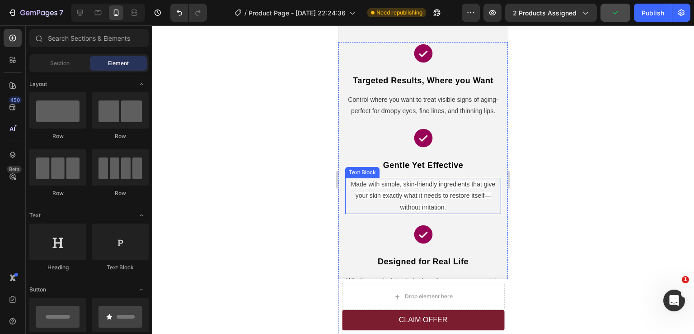
scroll to position [1472, 0]
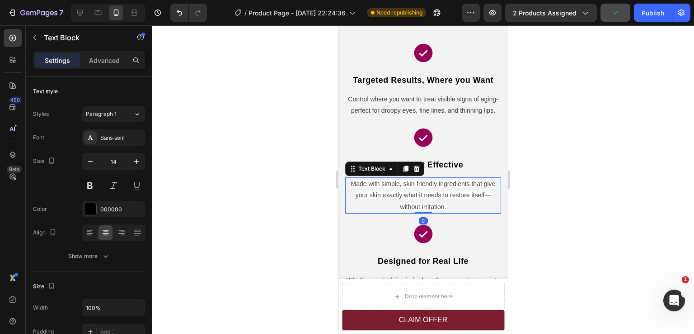
click at [444, 208] on span "Made with simple, skin-friendly ingredients that give your skin exactly what it…" at bounding box center [423, 195] width 145 height 30
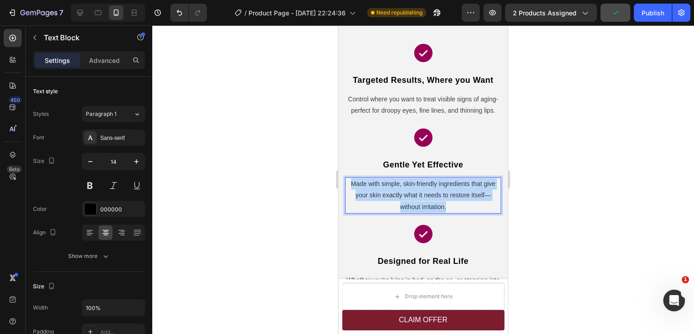
click at [444, 208] on span "Made with simple, skin-friendly ingredients that give your skin exactly what it…" at bounding box center [423, 195] width 145 height 30
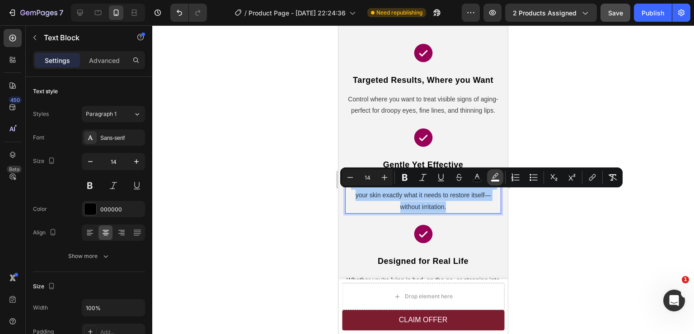
click at [494, 176] on icon "Editor contextual toolbar" at bounding box center [495, 175] width 6 height 5
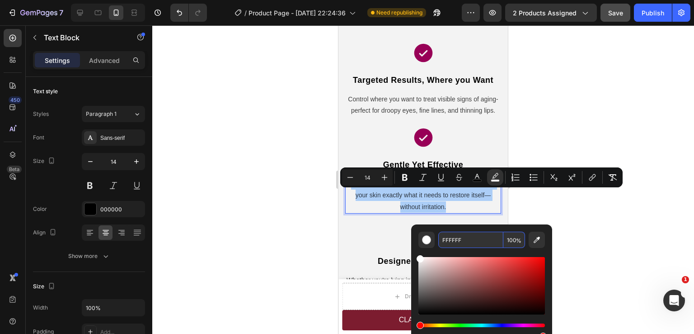
click at [454, 239] on input "FFFFFF" at bounding box center [471, 239] width 65 height 16
paste input "3F3F3"
type input "F3F3F3"
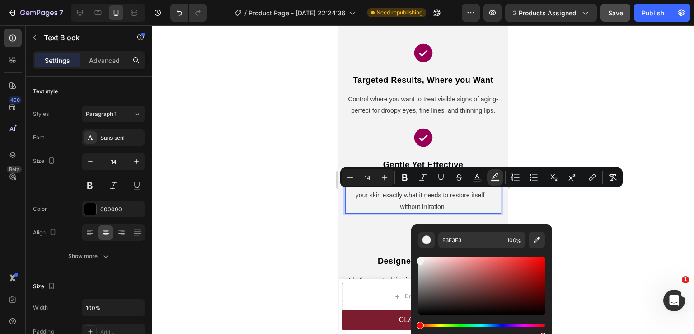
click at [548, 205] on div at bounding box center [423, 179] width 542 height 308
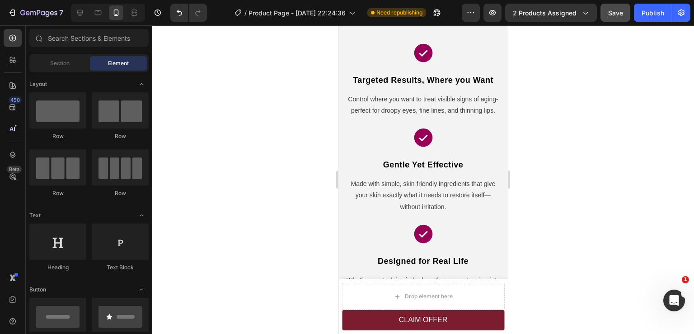
click at [548, 205] on div at bounding box center [423, 179] width 542 height 308
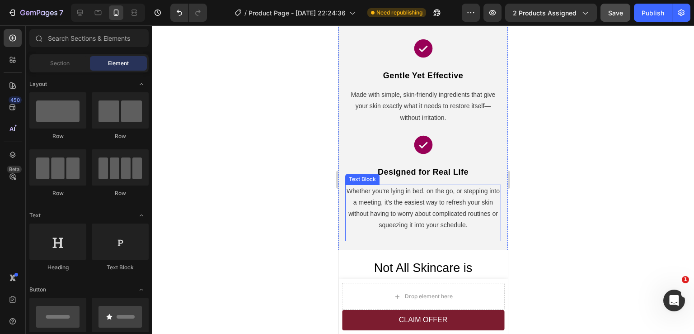
scroll to position [1562, 0]
click at [456, 213] on span "Whether you're lying in bed, on the go, or stepping into a meeting, it's the ea…" at bounding box center [423, 207] width 153 height 42
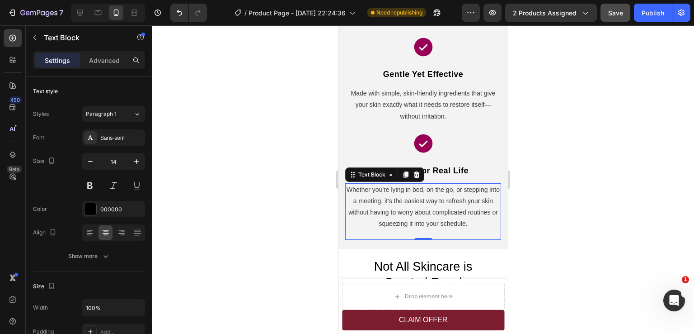
click at [565, 234] on div at bounding box center [423, 179] width 542 height 308
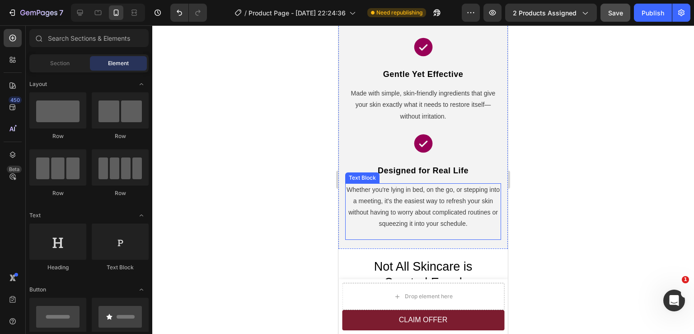
click at [442, 211] on span "Whether you're lying in bed, on the go, or stepping into a meeting, it's the ea…" at bounding box center [423, 207] width 153 height 42
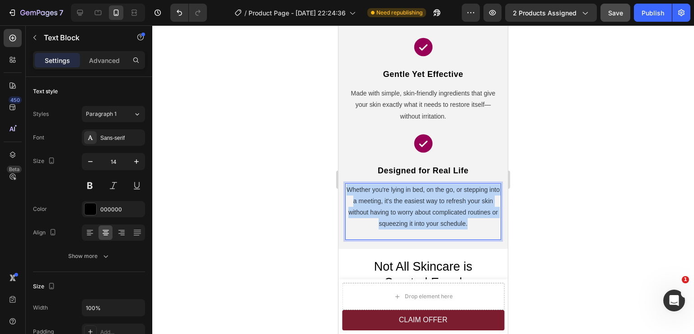
click at [442, 211] on span "Whether you're lying in bed, on the go, or stepping into a meeting, it's the ea…" at bounding box center [423, 207] width 153 height 42
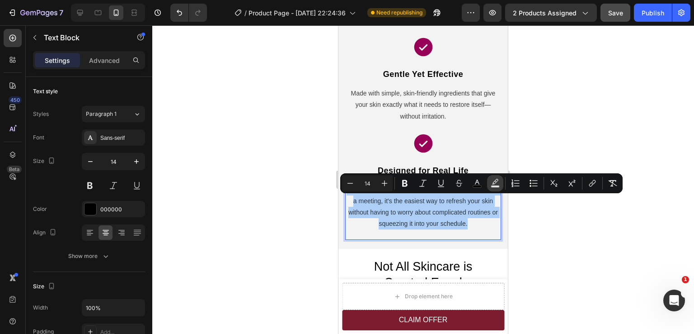
click at [500, 187] on icon "Editor contextual toolbar" at bounding box center [495, 183] width 9 height 9
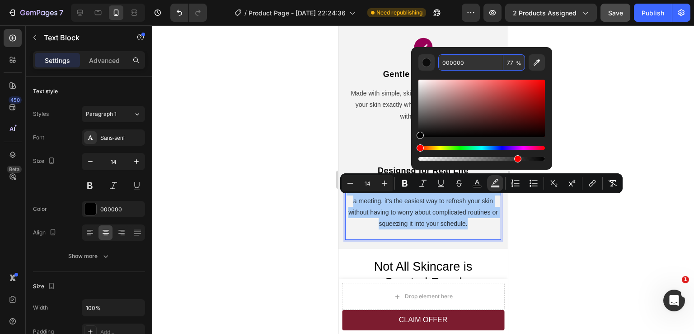
click at [452, 59] on input "000000" at bounding box center [471, 62] width 65 height 16
paste input "F3F3F3"
type input "F3F3F3"
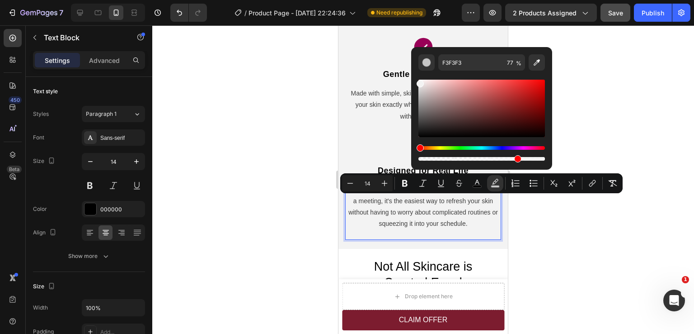
click at [594, 123] on div at bounding box center [423, 179] width 542 height 308
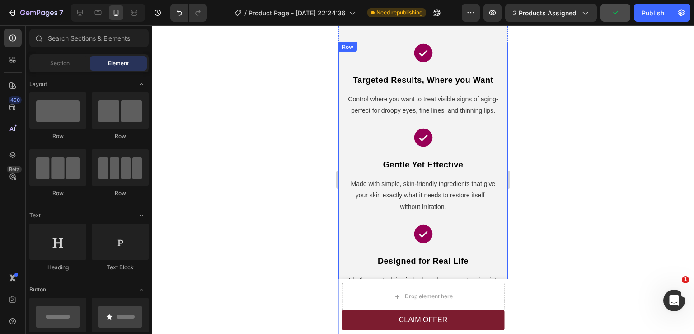
scroll to position [1426, 0]
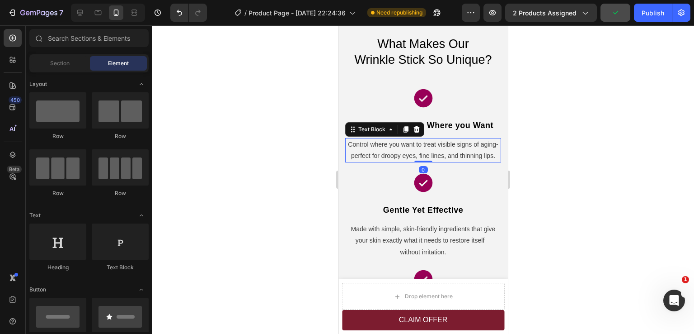
click at [428, 149] on p "Control where you want to treat visible signs of aging-perfect for droopy eyes,…" at bounding box center [423, 150] width 154 height 23
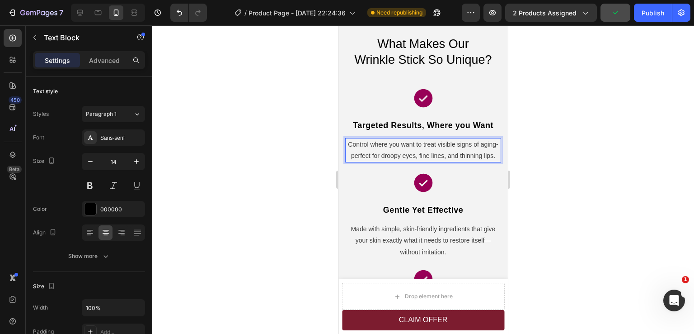
click at [428, 149] on p "Control where you want to treat visible signs of aging-perfect for droopy eyes,…" at bounding box center [423, 150] width 154 height 23
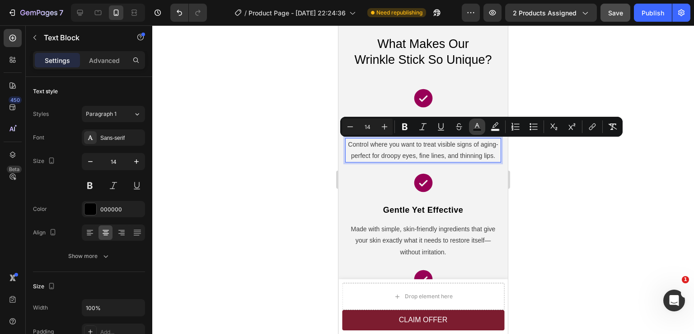
click at [479, 128] on icon "Editor contextual toolbar" at bounding box center [477, 126] width 9 height 9
type input "000000"
type input "75"
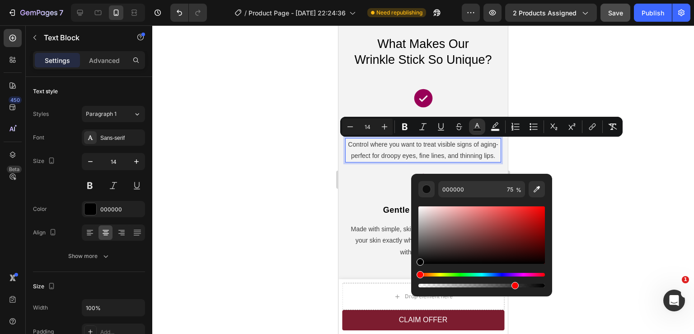
click at [586, 174] on div at bounding box center [423, 179] width 542 height 308
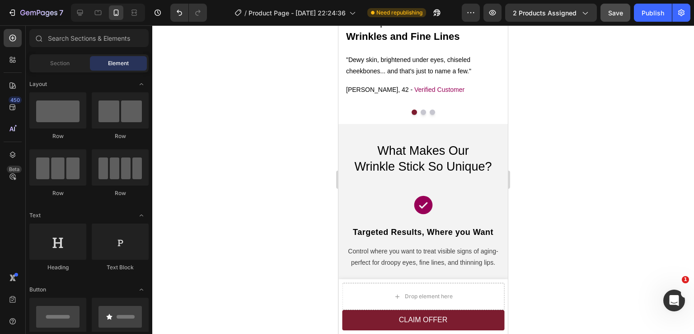
scroll to position [1325, 0]
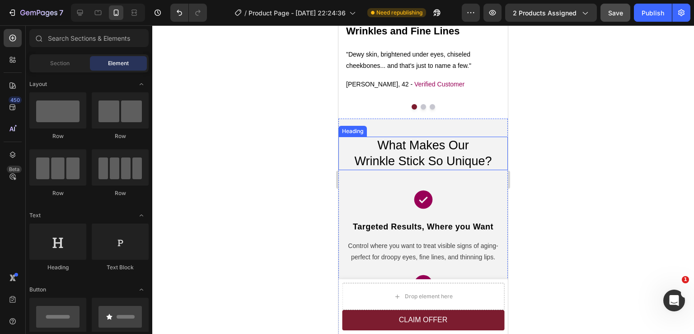
click at [393, 142] on span "What Makes Our" at bounding box center [424, 145] width 92 height 14
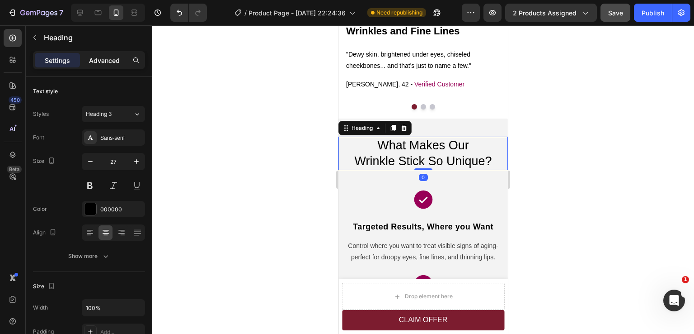
click at [103, 60] on p "Advanced" at bounding box center [104, 60] width 31 height 9
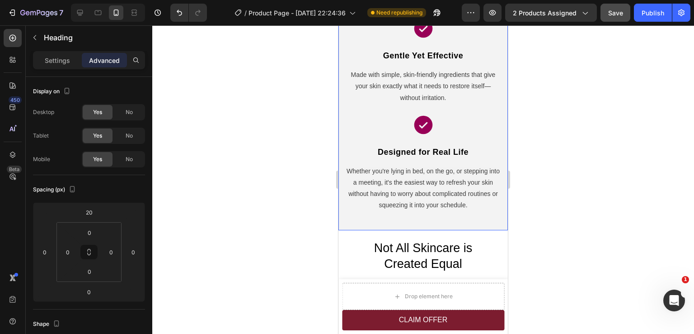
scroll to position [1596, 0]
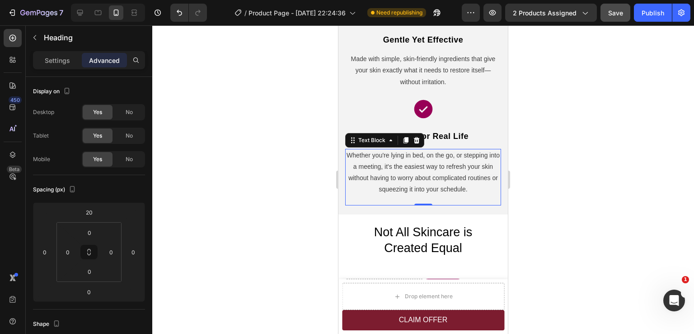
click at [446, 194] on p "Whether you're lying in bed, on the go, or stepping into a meeting, it's the ea…" at bounding box center [423, 173] width 154 height 46
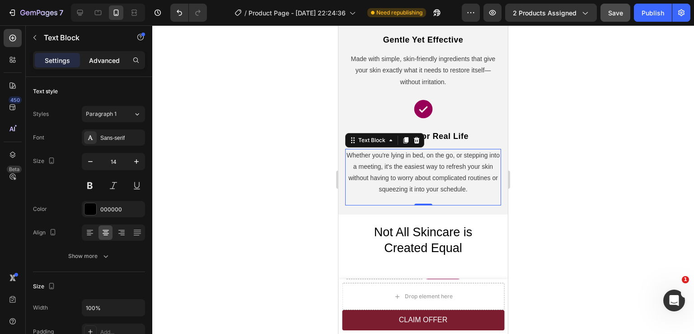
click at [108, 60] on p "Advanced" at bounding box center [104, 60] width 31 height 9
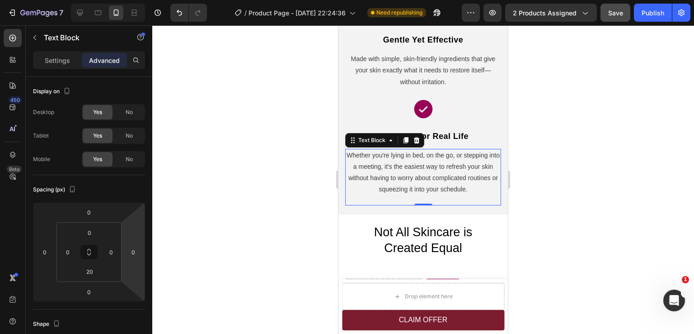
click at [575, 216] on div at bounding box center [423, 179] width 542 height 308
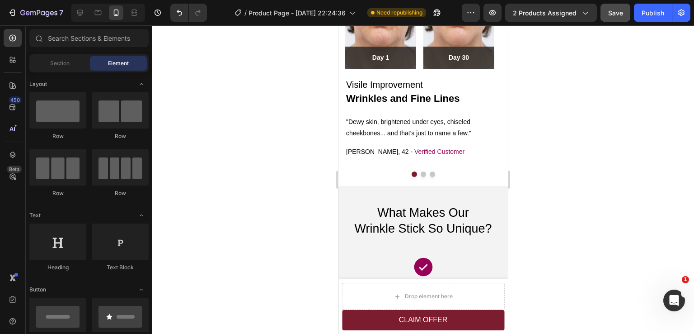
scroll to position [1235, 0]
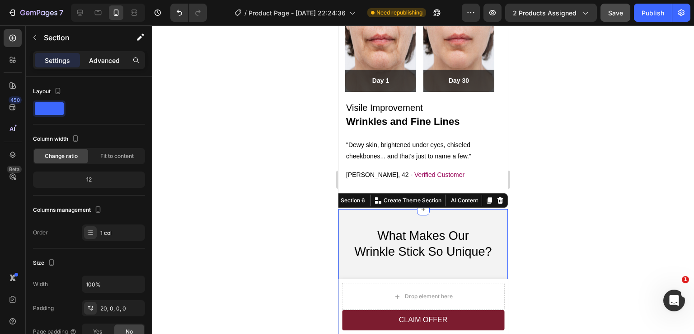
click at [102, 59] on p "Advanced" at bounding box center [104, 60] width 31 height 9
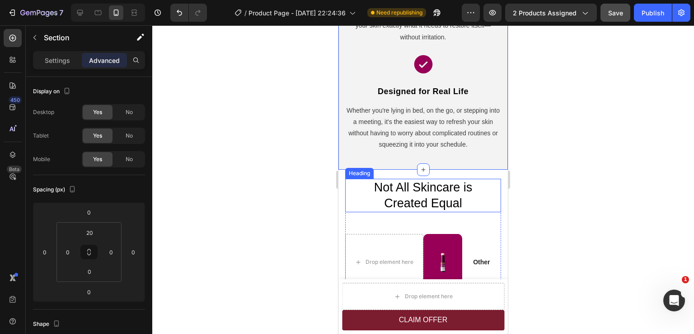
scroll to position [1642, 0]
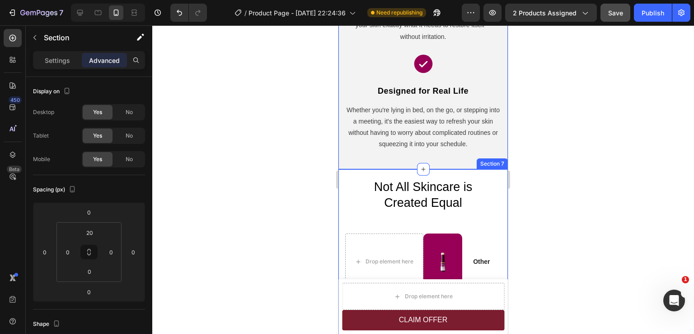
click at [341, 194] on div "Not All Skincare is Created Equal Heading Drop element here Image Row Other Tex…" at bounding box center [424, 327] width 170 height 316
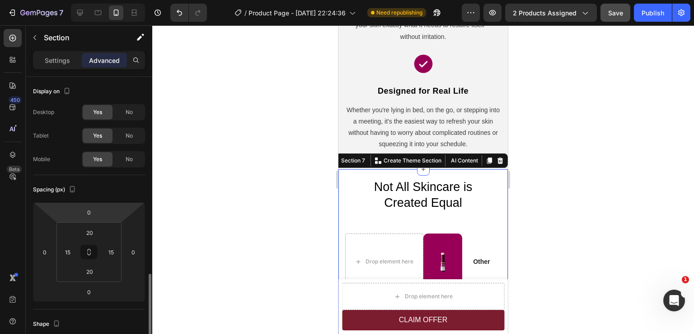
scroll to position [136, 0]
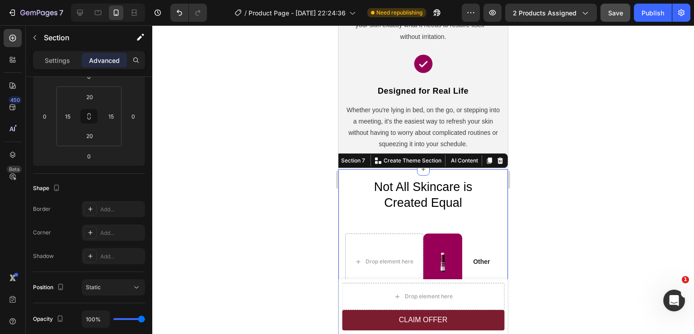
click at [579, 192] on div at bounding box center [423, 179] width 542 height 308
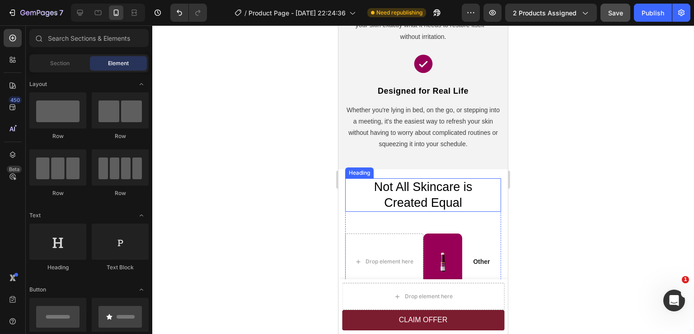
click at [449, 204] on h2 "Not All Skincare is Created Equal" at bounding box center [423, 194] width 156 height 33
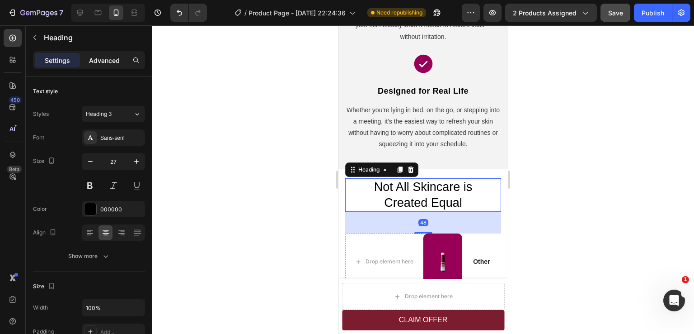
click at [101, 61] on p "Advanced" at bounding box center [104, 60] width 31 height 9
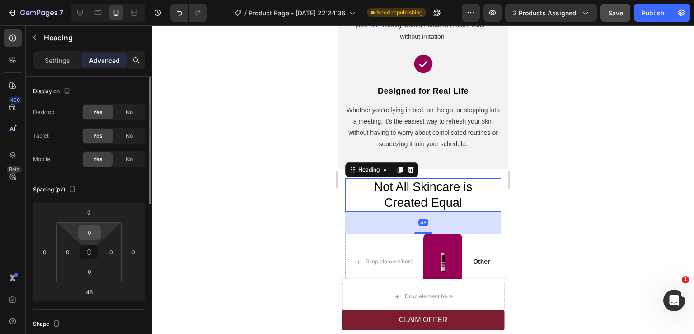
click at [88, 233] on input "0" at bounding box center [89, 233] width 18 height 14
type input "20"
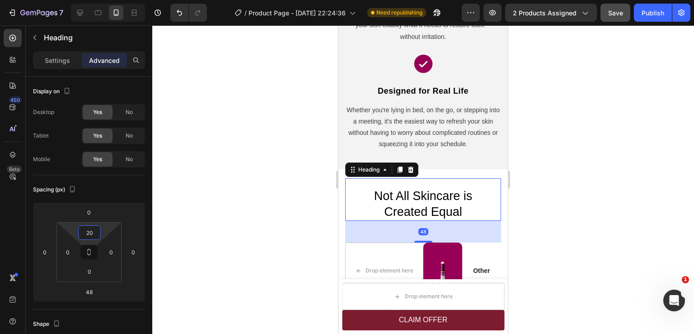
click at [638, 184] on div at bounding box center [423, 179] width 542 height 308
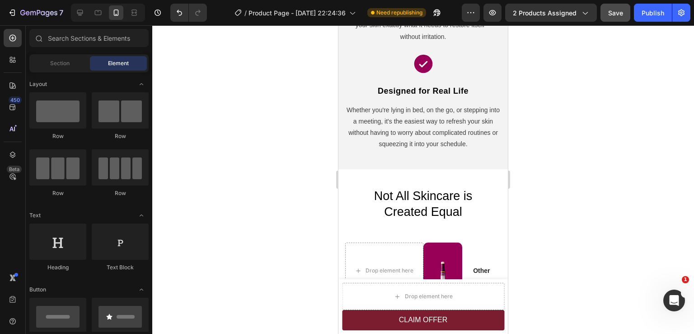
click at [638, 184] on div at bounding box center [423, 179] width 542 height 308
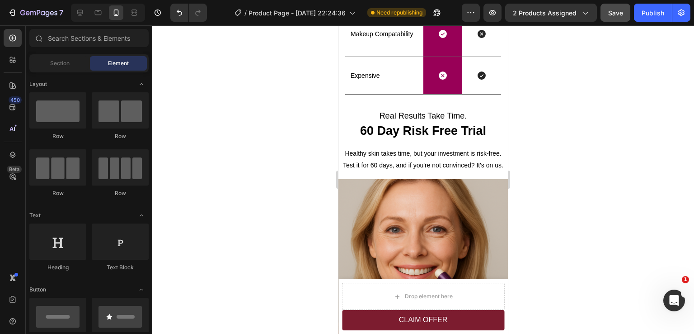
scroll to position [2053, 0]
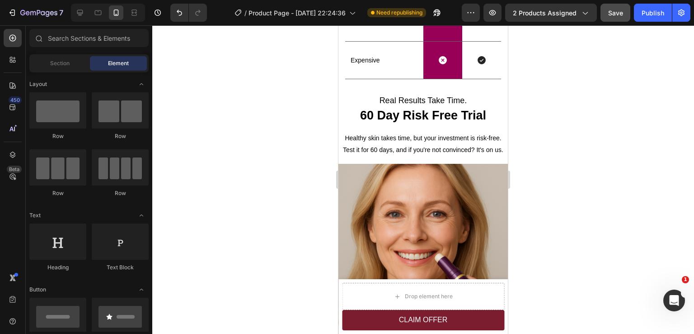
drag, startPoint x: 504, startPoint y: 233, endPoint x: 861, endPoint y: 297, distance: 363.3
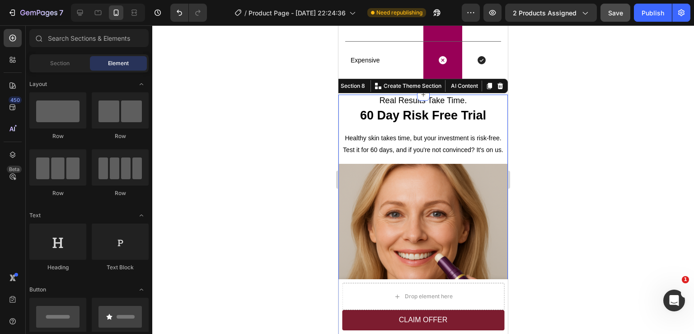
click at [422, 159] on div "Real Results Take Time. Text Block 60 Day Risk Free Trial Heading Healthy skin …" at bounding box center [424, 215] width 170 height 242
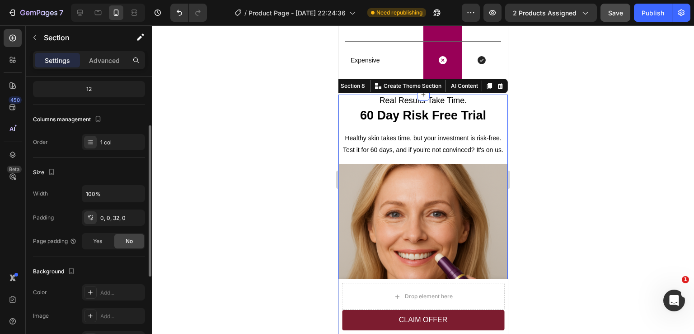
scroll to position [181, 0]
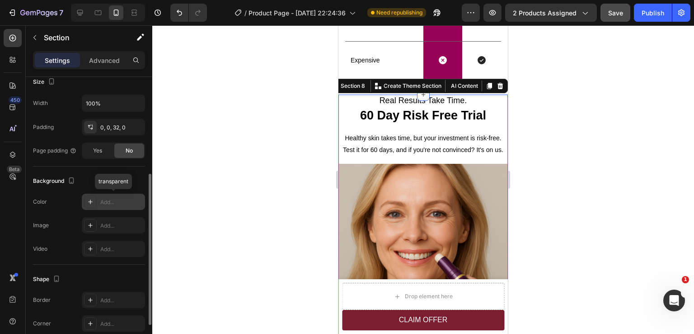
click at [110, 201] on div "Add..." at bounding box center [121, 202] width 42 height 8
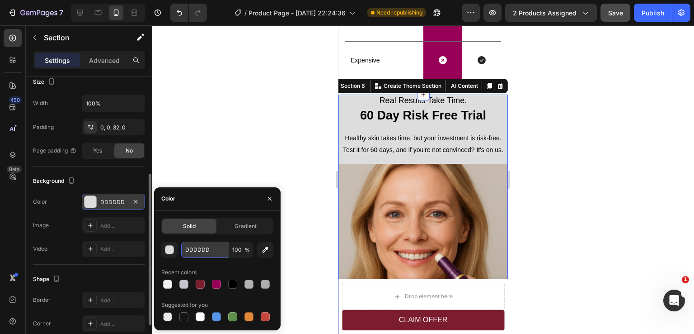
click at [199, 248] on input "DDDDDD" at bounding box center [204, 249] width 47 height 16
paste input "F3F3F3"
type input "F3F3F3"
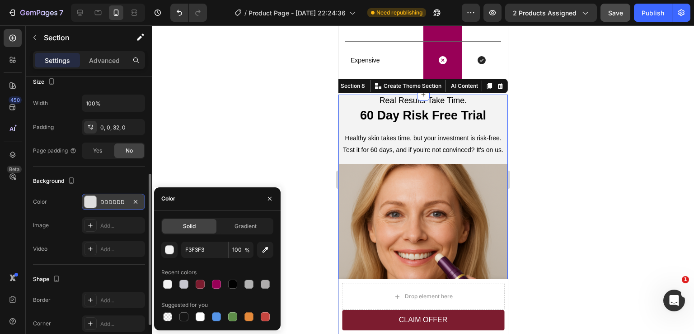
click at [582, 200] on div at bounding box center [423, 179] width 542 height 308
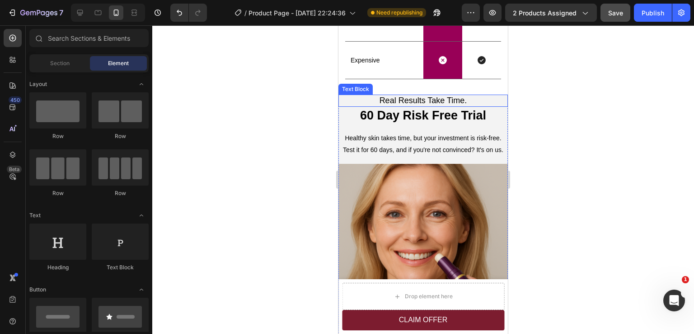
click at [391, 102] on p "Real Results Take Time." at bounding box center [424, 100] width 168 height 10
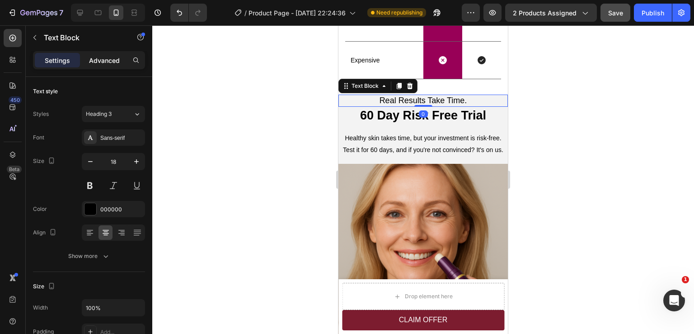
click at [93, 64] on p "Advanced" at bounding box center [104, 60] width 31 height 9
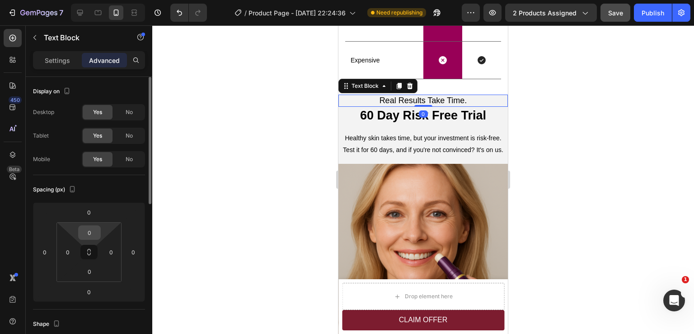
click at [92, 232] on input "0" at bounding box center [89, 233] width 18 height 14
type input "20"
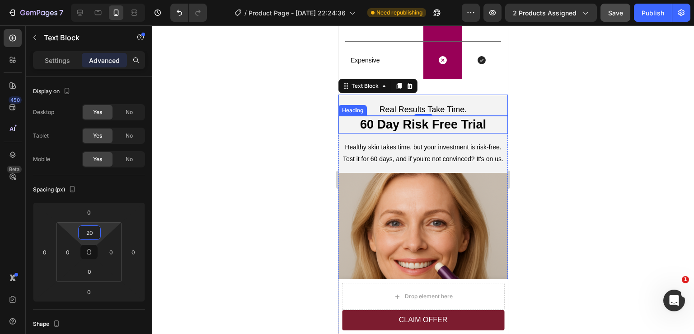
click at [568, 129] on div at bounding box center [423, 179] width 542 height 308
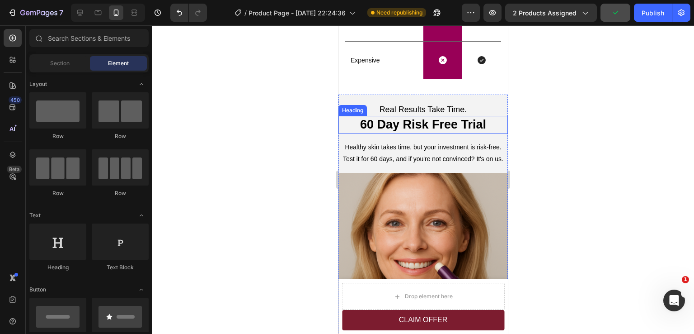
click at [543, 196] on div at bounding box center [423, 179] width 542 height 308
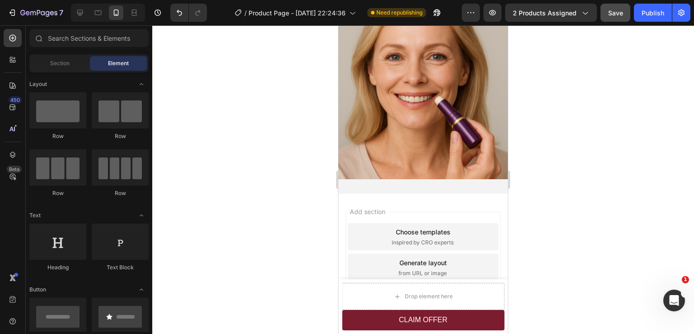
scroll to position [2173, 0]
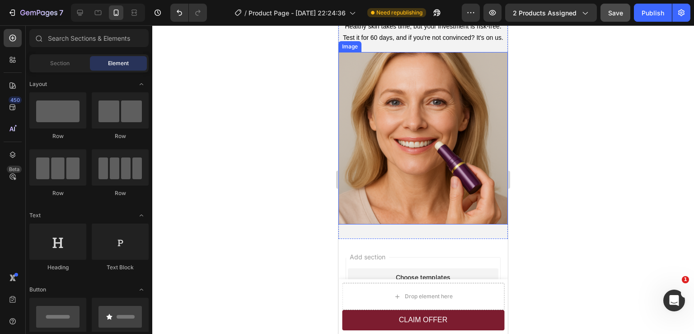
click at [431, 190] on img at bounding box center [424, 138] width 170 height 173
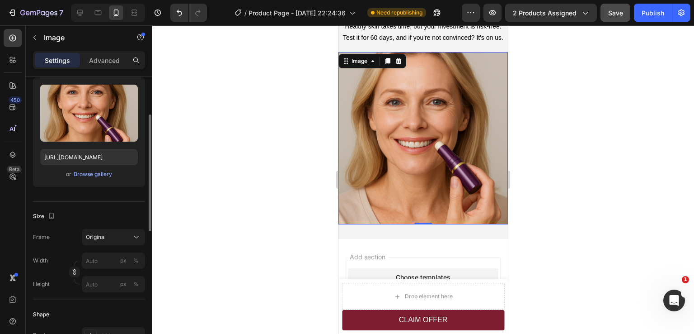
scroll to position [136, 0]
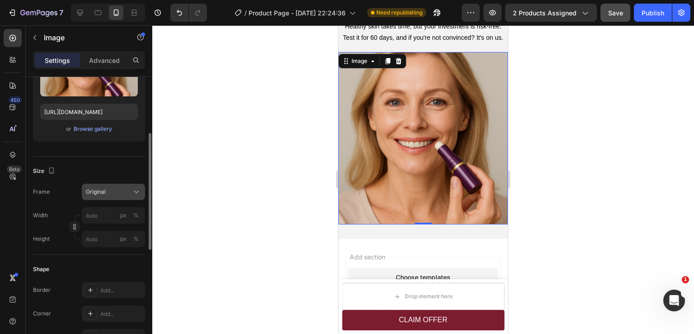
click at [107, 194] on div "Original" at bounding box center [108, 192] width 44 height 8
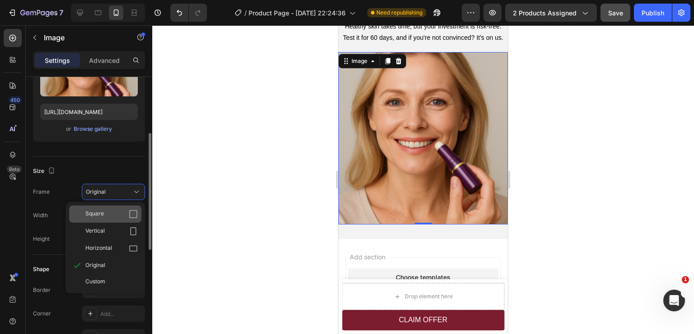
click at [104, 215] on div "Square" at bounding box center [111, 213] width 52 height 9
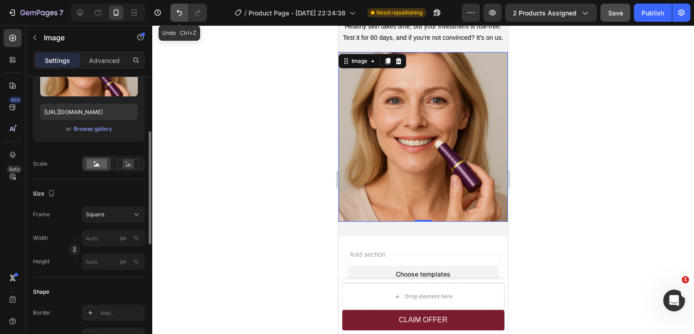
click at [182, 9] on icon "Undo/Redo" at bounding box center [179, 12] width 9 height 9
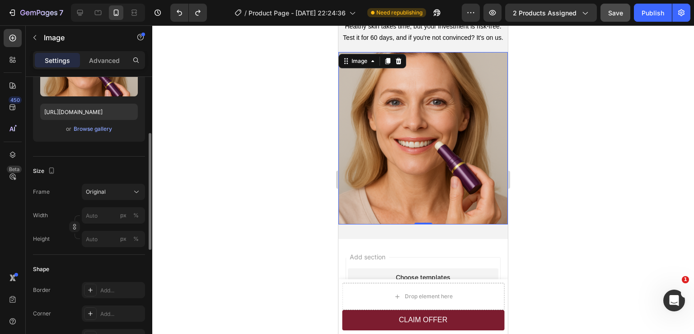
click at [576, 125] on div at bounding box center [423, 179] width 542 height 308
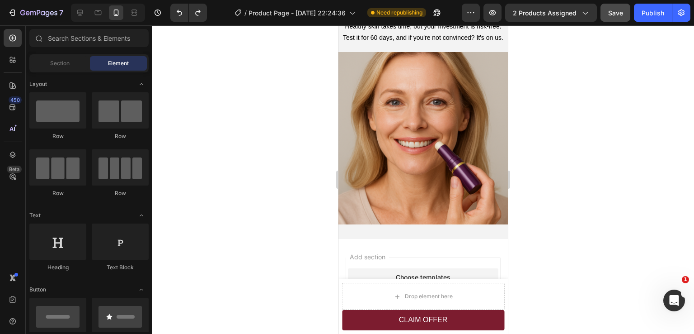
click at [576, 125] on div at bounding box center [423, 179] width 542 height 308
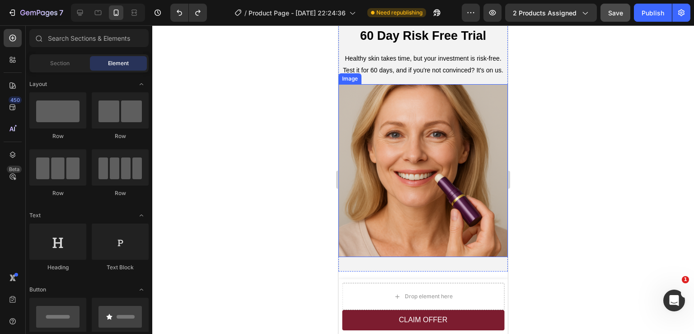
scroll to position [2037, 0]
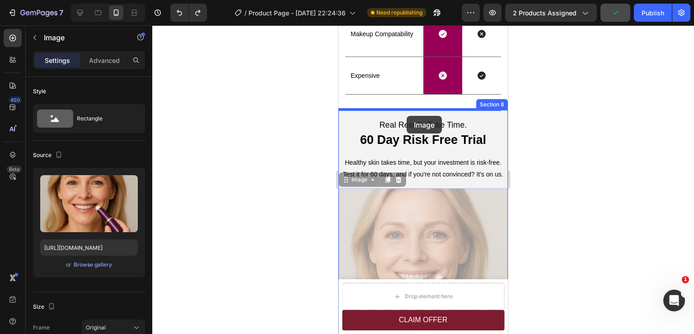
drag, startPoint x: 418, startPoint y: 214, endPoint x: 407, endPoint y: 116, distance: 99.2
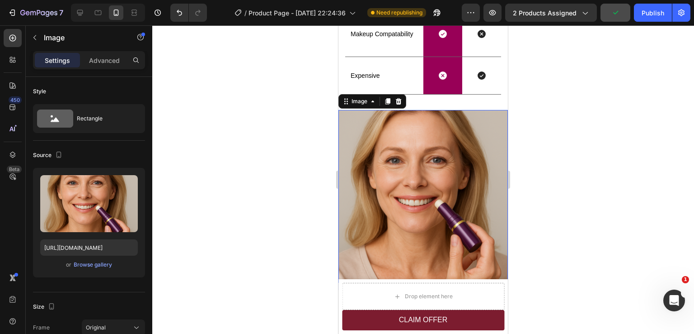
click at [572, 150] on div at bounding box center [423, 179] width 542 height 308
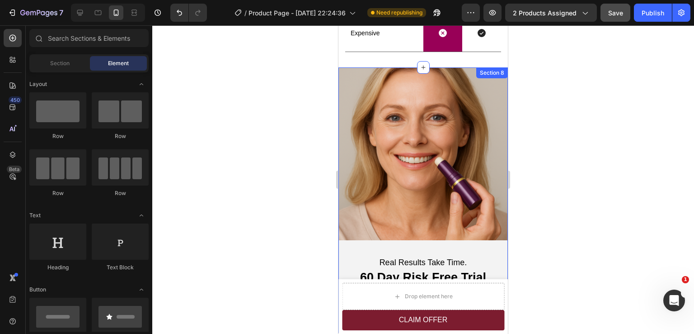
scroll to position [1992, 0]
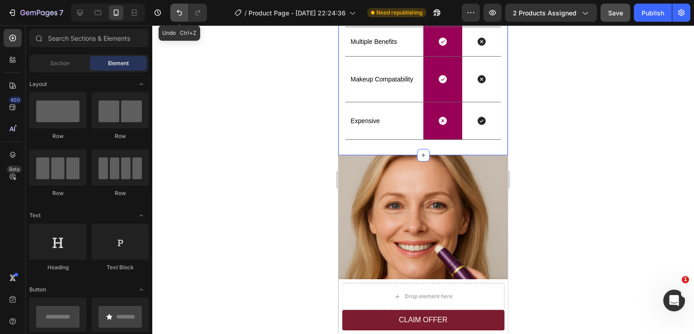
click at [183, 16] on icon "Undo/Redo" at bounding box center [179, 12] width 9 height 9
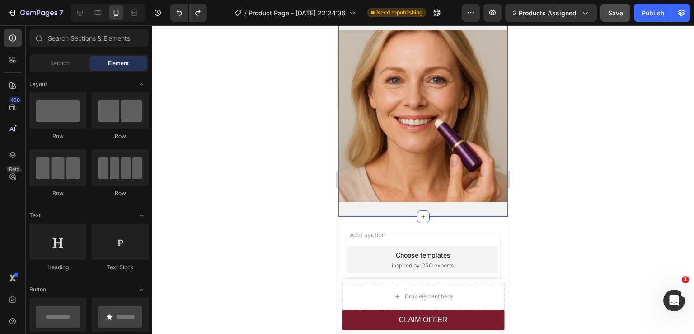
scroll to position [2173, 0]
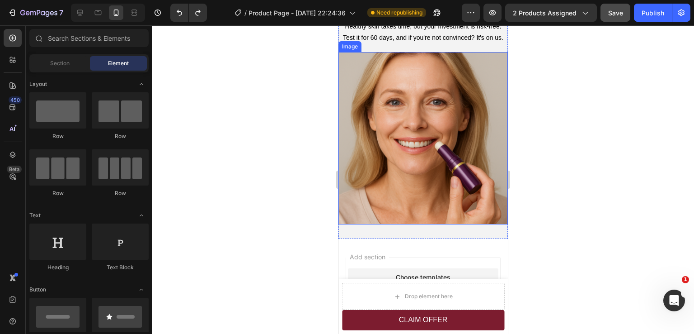
click at [448, 203] on img at bounding box center [424, 138] width 170 height 173
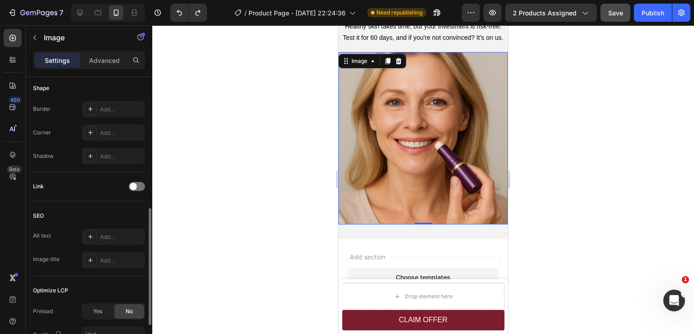
scroll to position [271, 0]
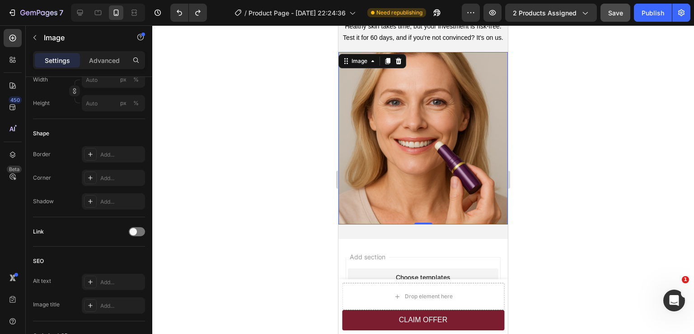
click at [569, 211] on div at bounding box center [423, 179] width 542 height 308
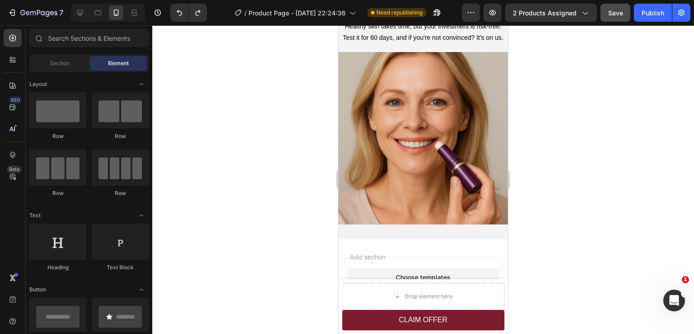
click at [569, 211] on div at bounding box center [423, 179] width 542 height 308
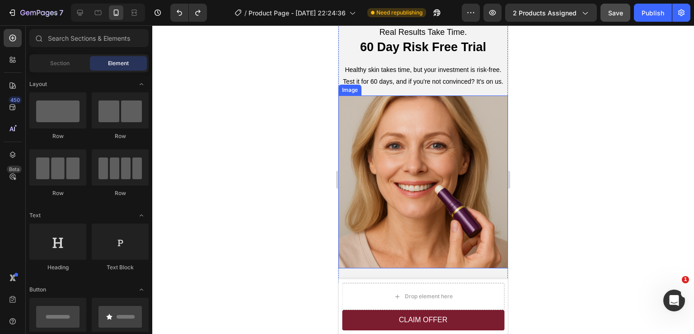
scroll to position [2173, 0]
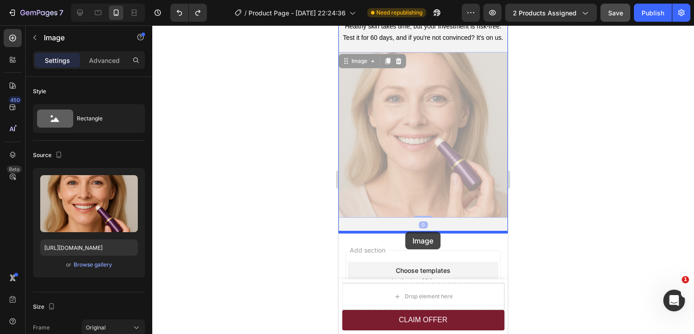
drag, startPoint x: 420, startPoint y: 148, endPoint x: 405, endPoint y: 232, distance: 85.5
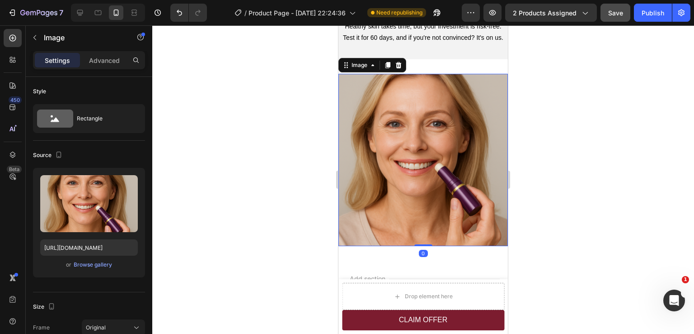
click at [584, 210] on div at bounding box center [423, 179] width 542 height 308
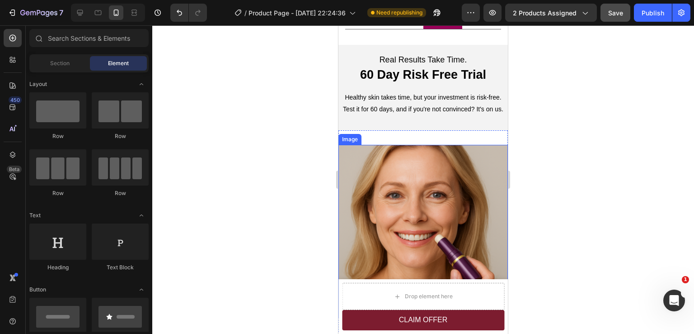
scroll to position [2037, 0]
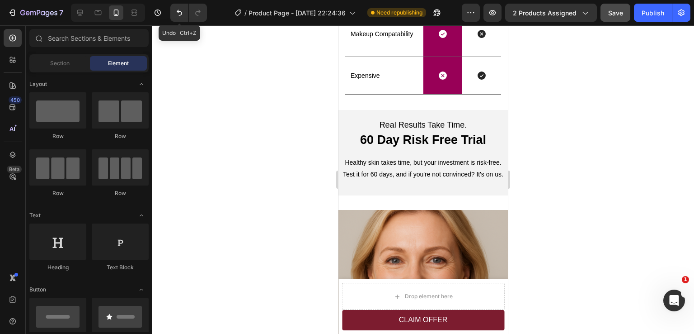
click at [184, 17] on button "Undo/Redo" at bounding box center [179, 13] width 18 height 18
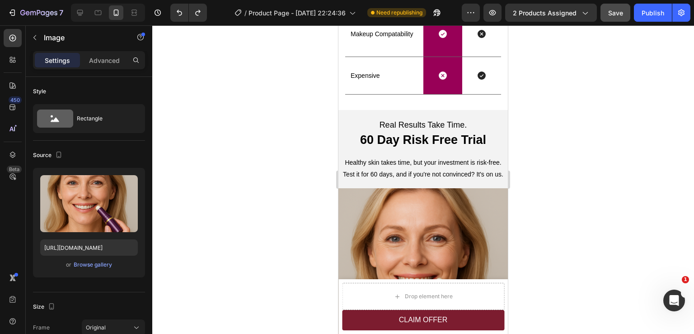
click at [600, 161] on div at bounding box center [423, 179] width 542 height 308
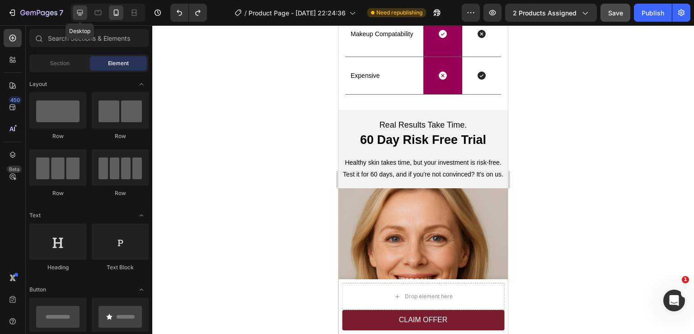
click at [84, 12] on icon at bounding box center [80, 12] width 9 height 9
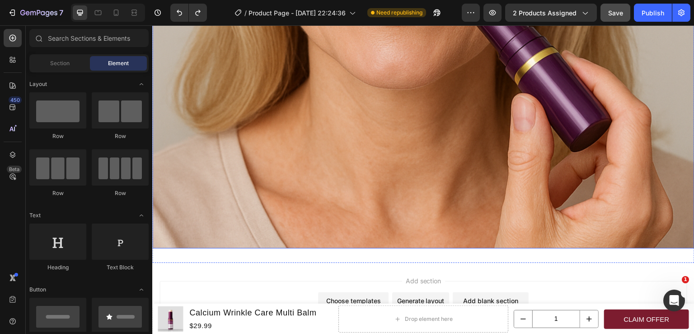
scroll to position [2744, 0]
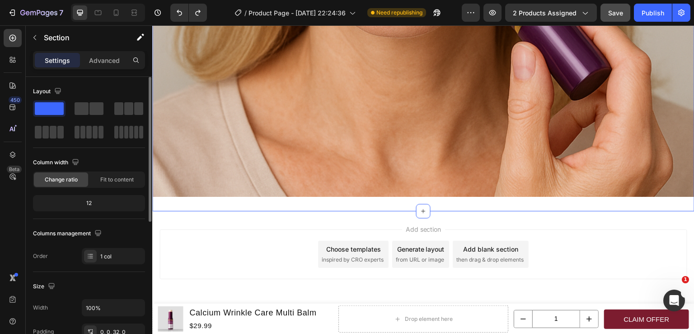
scroll to position [90, 0]
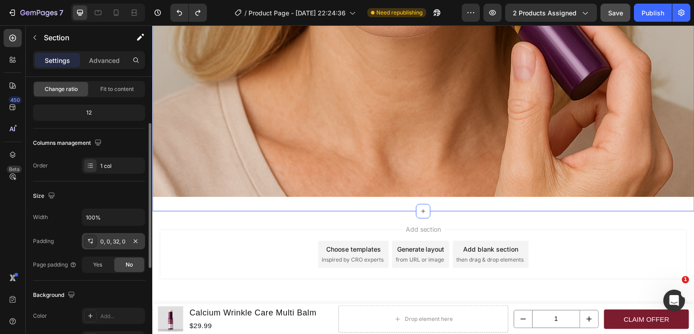
click at [121, 242] on div "0, 0, 32, 0" at bounding box center [113, 241] width 26 height 8
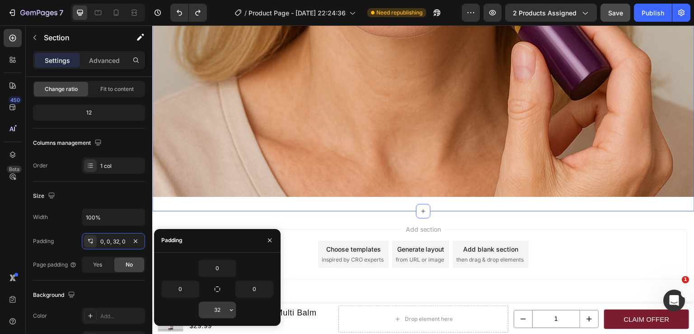
click at [217, 308] on input "32" at bounding box center [217, 310] width 37 height 16
type input "0"
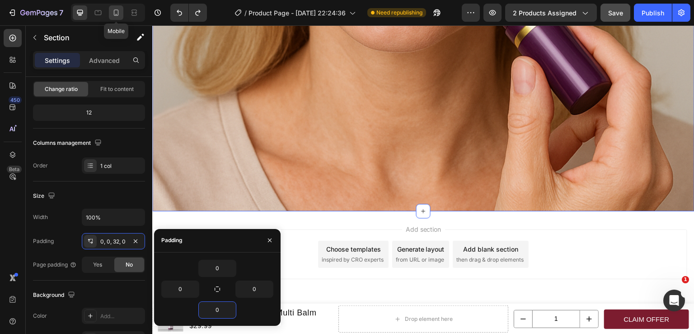
click at [112, 14] on icon at bounding box center [116, 12] width 9 height 9
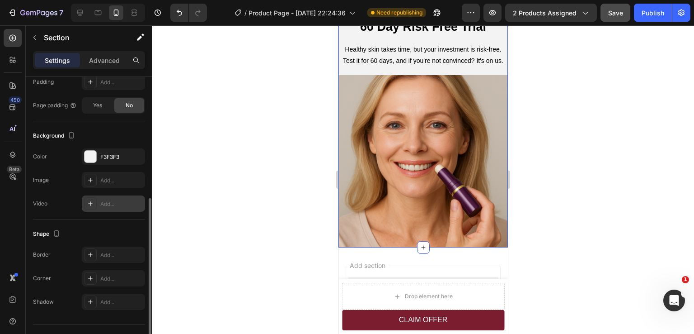
scroll to position [245, 0]
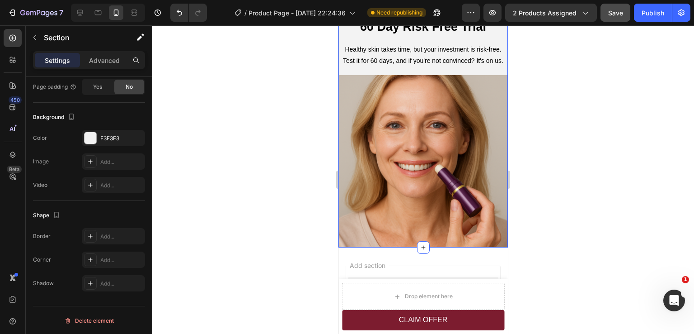
click at [599, 200] on div at bounding box center [423, 179] width 542 height 308
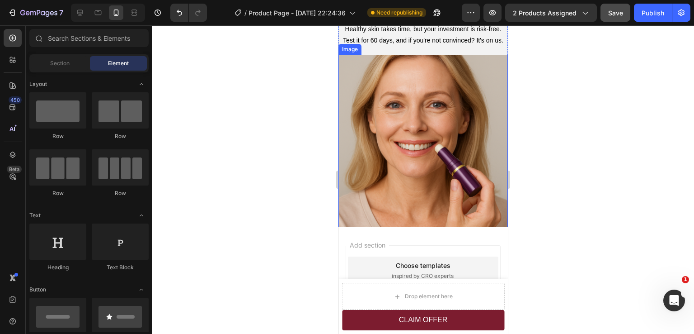
scroll to position [2125, 0]
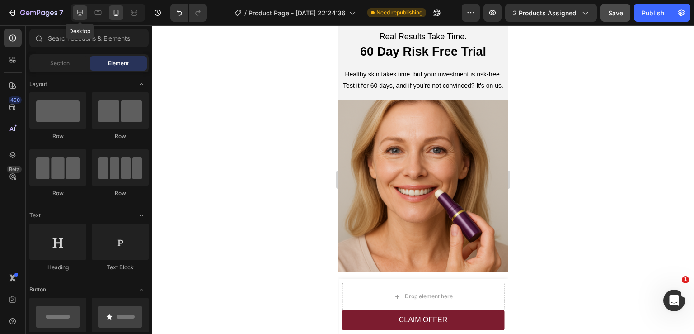
click at [85, 9] on div at bounding box center [80, 12] width 14 height 14
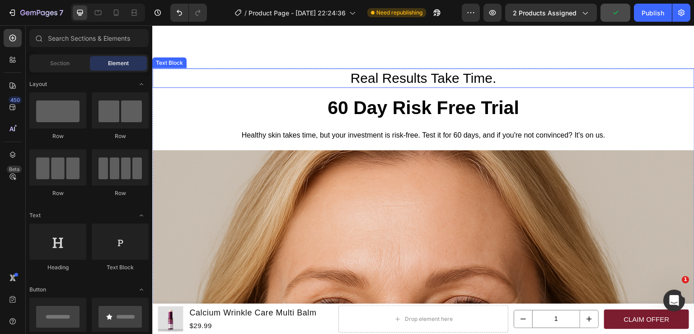
scroll to position [2224, 0]
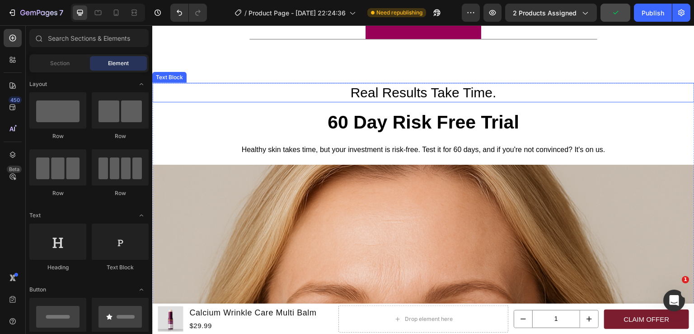
click at [203, 92] on p "Real Results Take Time." at bounding box center [423, 93] width 541 height 18
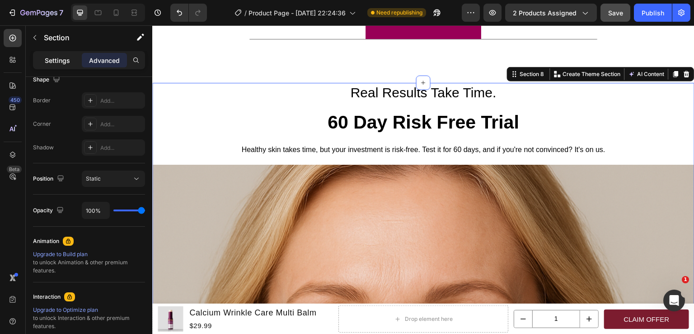
click at [65, 62] on p "Settings" at bounding box center [57, 60] width 25 height 9
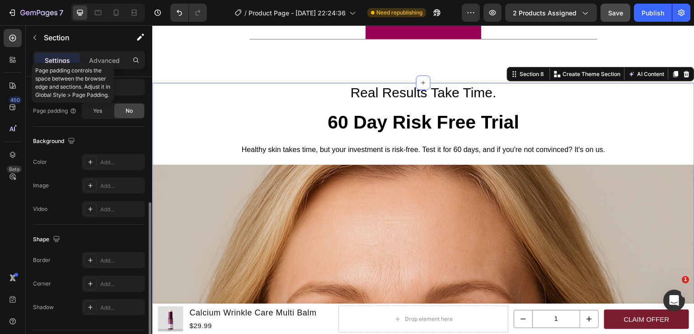
scroll to position [268, 0]
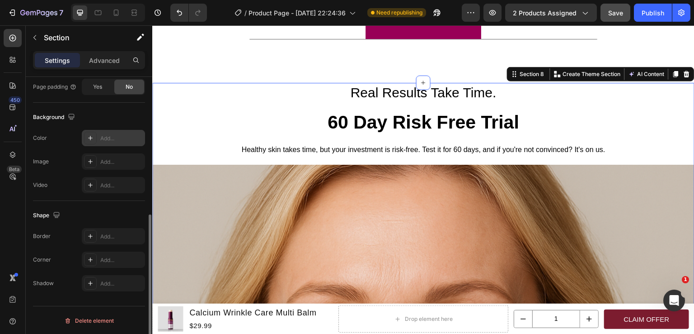
click at [108, 141] on div "Add..." at bounding box center [121, 138] width 42 height 8
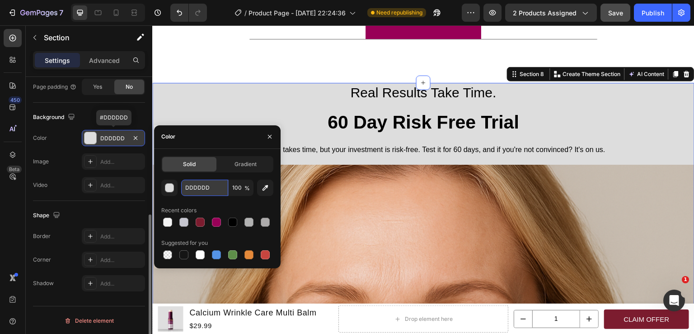
click at [202, 188] on input "DDDDDD" at bounding box center [204, 187] width 47 height 16
paste input "F3F3F3"
type input "F3F3F3"
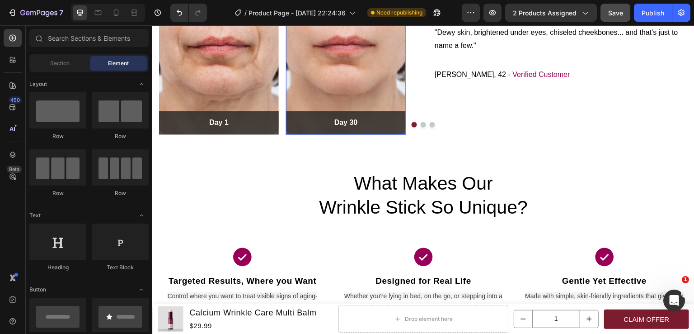
scroll to position [1324, 0]
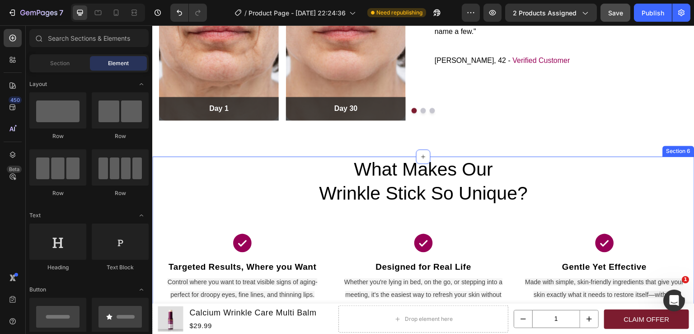
click at [510, 223] on div "What Makes Our Wrinkle Stick So Unique? Heading Icon Targeted Results, Where yo…" at bounding box center [423, 242] width 543 height 172
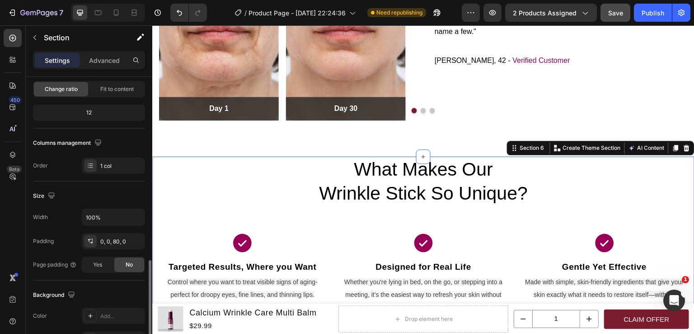
scroll to position [181, 0]
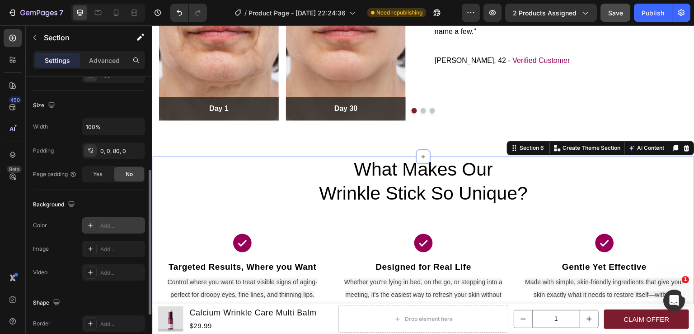
click at [112, 224] on div "Add..." at bounding box center [121, 226] width 42 height 8
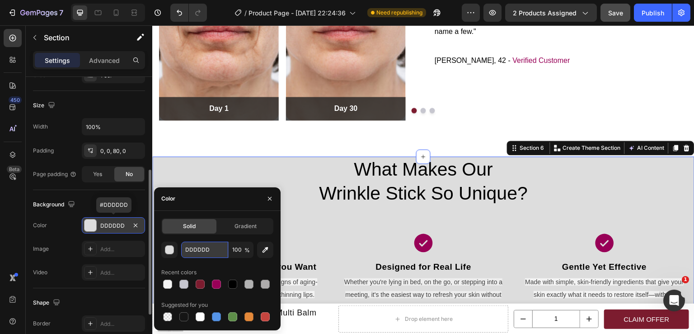
click at [199, 254] on input "DDDDDD" at bounding box center [204, 249] width 47 height 16
paste input "F3F3F3"
type input "F3F3F3"
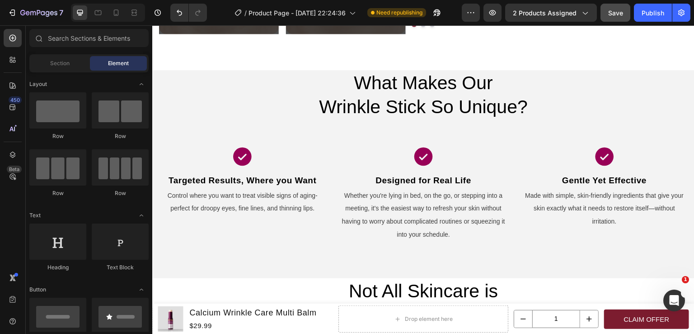
scroll to position [1389, 0]
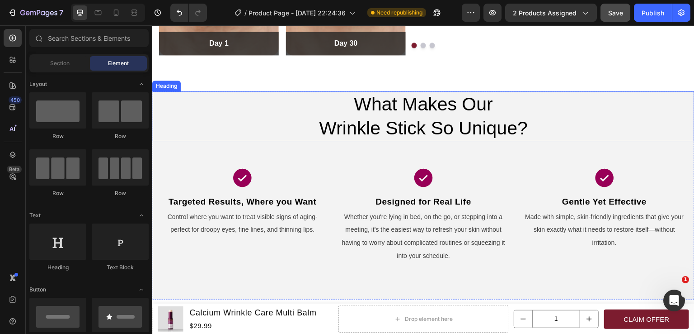
click at [378, 106] on span "What Makes Our" at bounding box center [423, 104] width 139 height 21
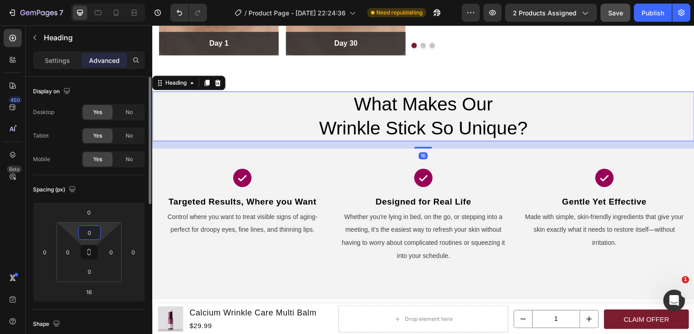
click at [94, 231] on input "0" at bounding box center [89, 233] width 18 height 14
type input "20"
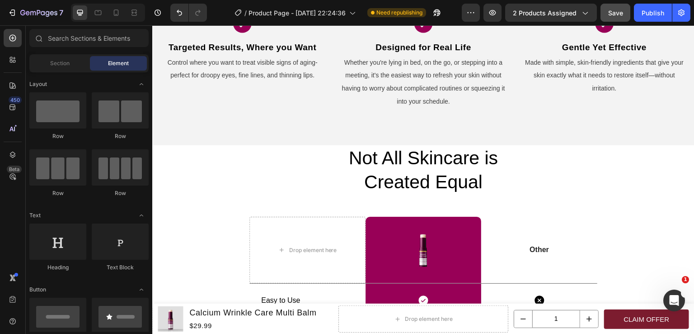
scroll to position [1577, 0]
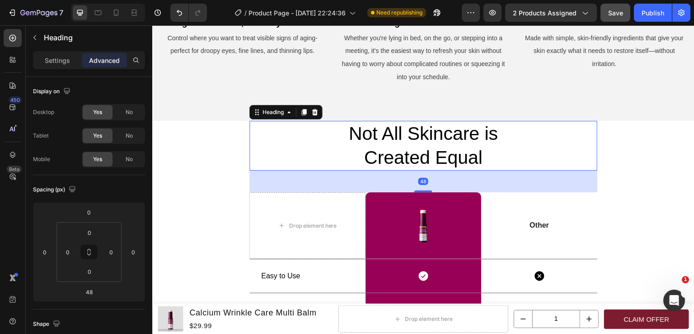
click at [516, 140] on h2 "Not All Skincare is Created Equal" at bounding box center [424, 146] width 348 height 50
click at [84, 232] on input "0" at bounding box center [89, 233] width 18 height 14
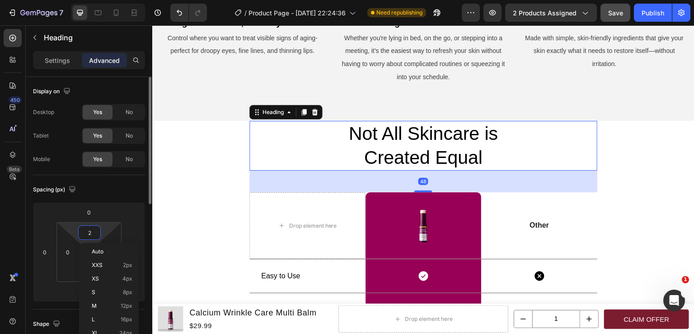
type input "20"
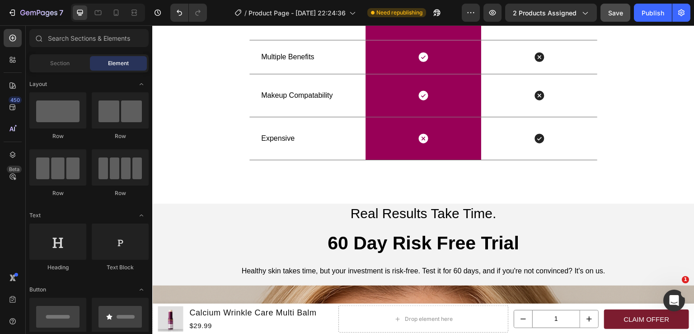
scroll to position [1904, 0]
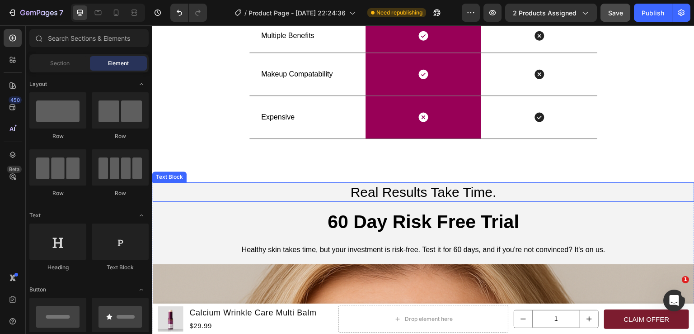
click at [457, 193] on p "Real Results Take Time." at bounding box center [423, 192] width 541 height 18
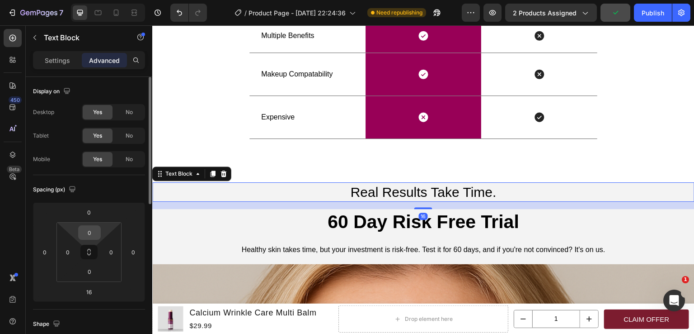
click at [84, 235] on input "0" at bounding box center [89, 233] width 18 height 14
type input "20"
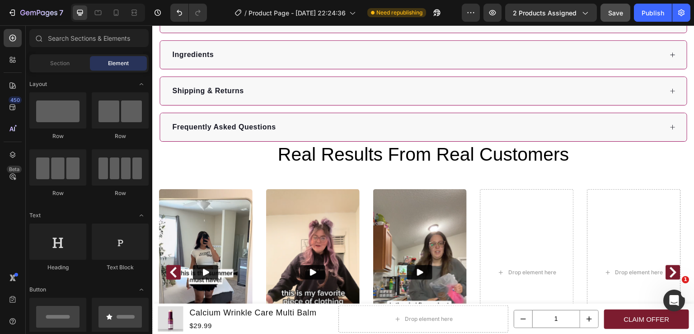
scroll to position [477, 0]
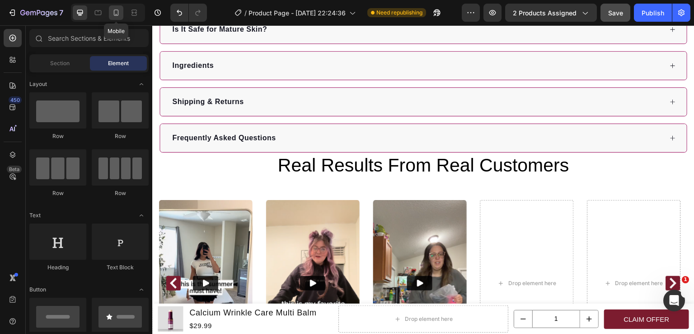
click at [114, 19] on div at bounding box center [116, 12] width 14 height 14
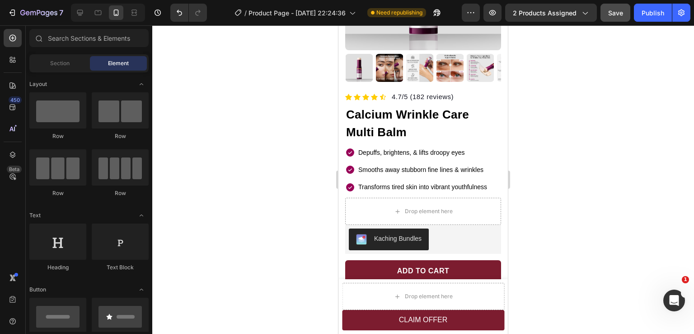
scroll to position [166, 0]
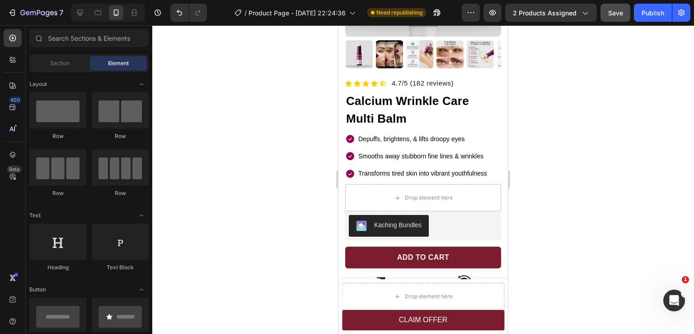
drag, startPoint x: 505, startPoint y: 111, endPoint x: 848, endPoint y: 105, distance: 343.2
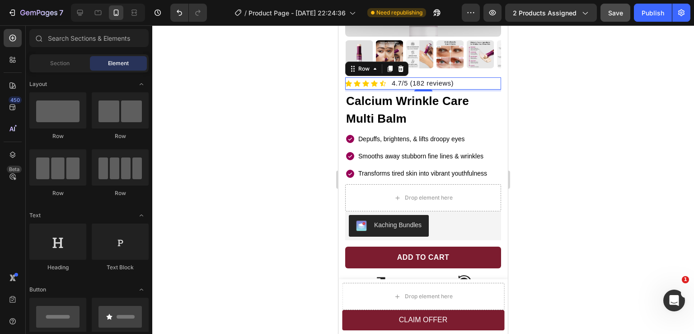
click at [470, 77] on div "Icon Icon Icon Icon Icon Icon List Hoz 4.7/5 (182 reviews) Text block Row 0" at bounding box center [423, 83] width 156 height 12
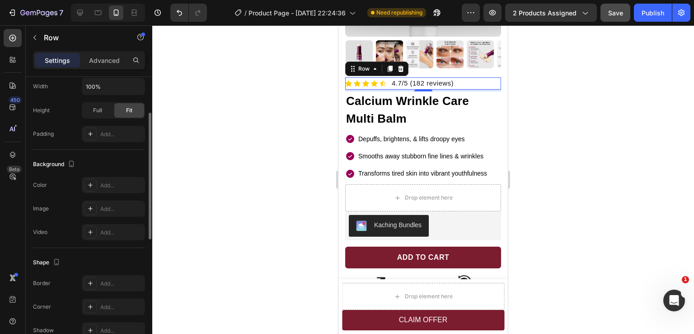
scroll to position [271, 0]
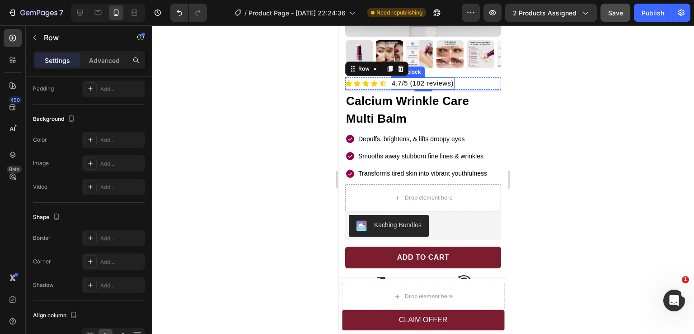
click at [411, 78] on p "4.7/5 (182 reviews)" at bounding box center [423, 83] width 62 height 10
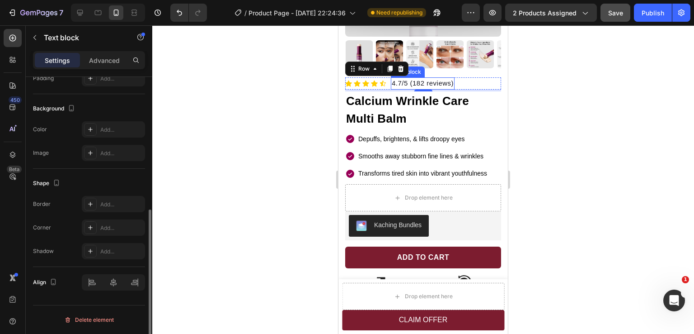
scroll to position [0, 0]
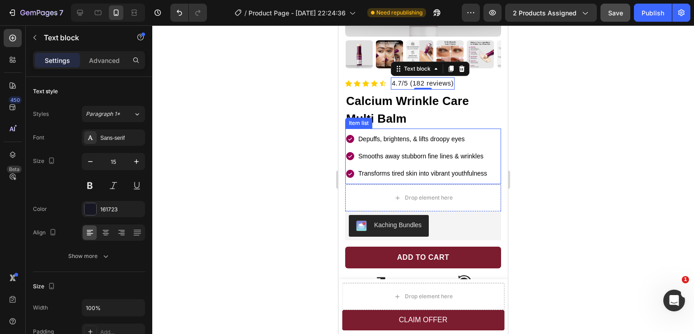
click at [407, 135] on span "Depuffs, brightens, & lifts droopy eyes" at bounding box center [412, 138] width 107 height 7
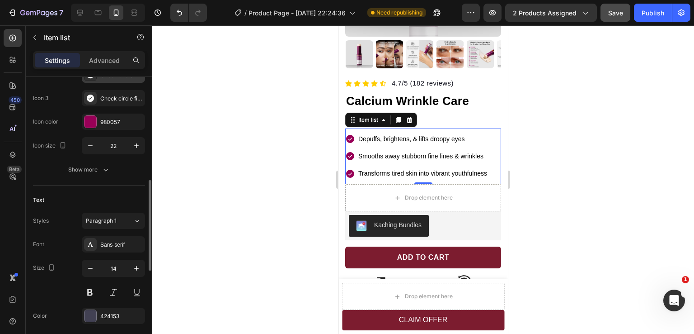
scroll to position [181, 0]
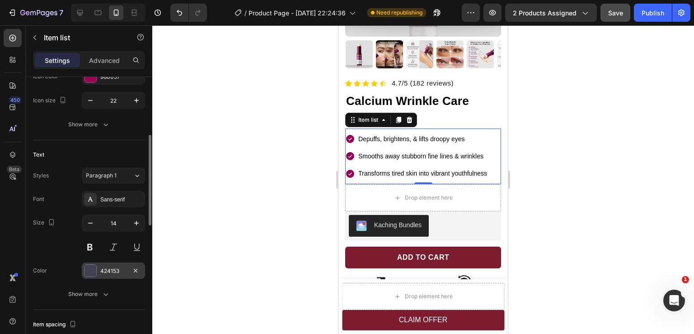
click at [116, 270] on div "424153" at bounding box center [113, 271] width 26 height 8
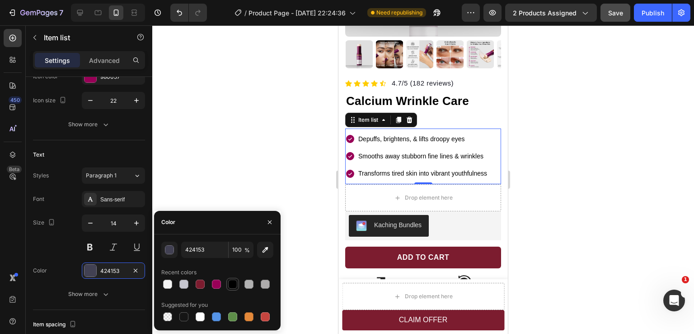
click at [229, 281] on div at bounding box center [232, 283] width 9 height 9
type input "000000"
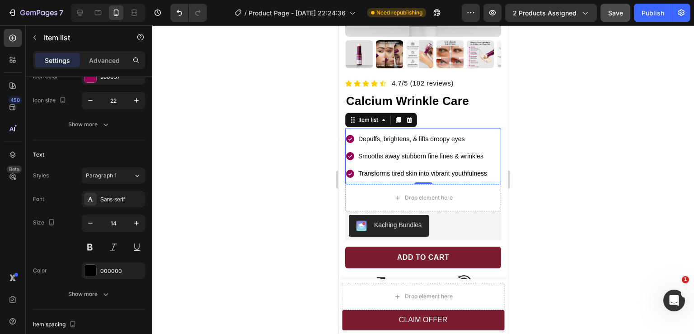
click at [587, 179] on div at bounding box center [423, 179] width 542 height 308
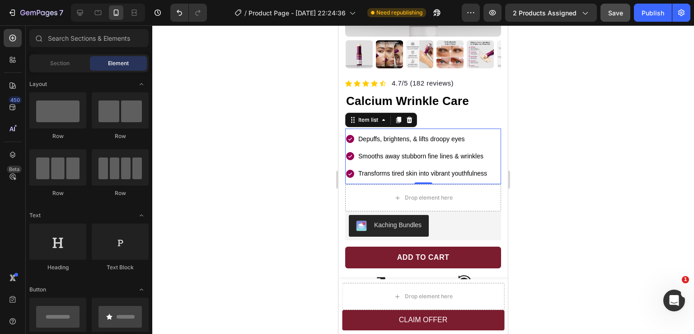
click at [587, 179] on div at bounding box center [423, 179] width 542 height 308
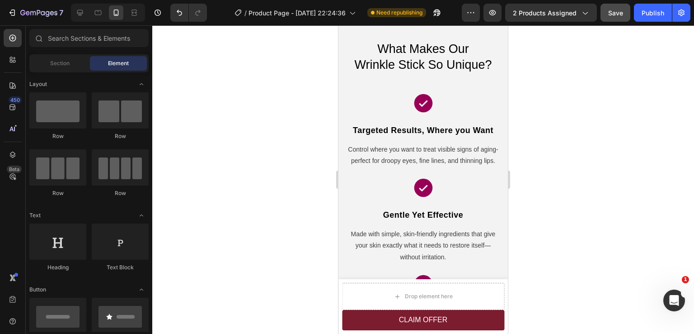
scroll to position [1416, 0]
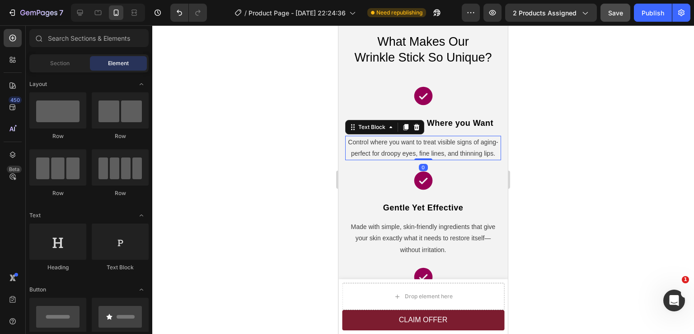
click at [404, 154] on span "Control where you want to treat visible signs of aging-perfect for droopy eyes,…" at bounding box center [423, 147] width 150 height 19
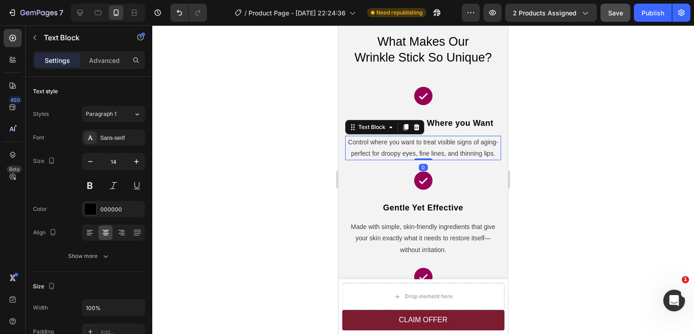
click at [407, 151] on span "Control where you want to treat visible signs of aging-perfect for droopy eyes,…" at bounding box center [423, 147] width 150 height 19
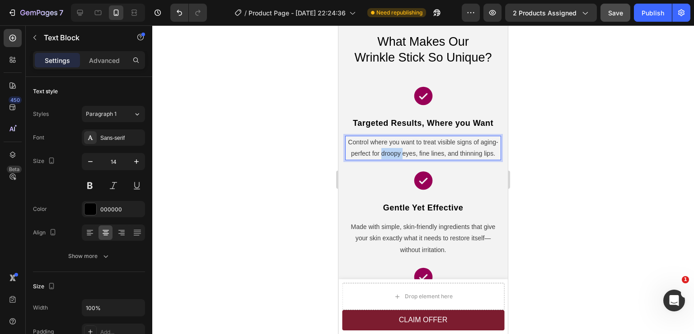
click at [407, 151] on span "Control where you want to treat visible signs of aging-perfect for droopy eyes,…" at bounding box center [423, 147] width 150 height 19
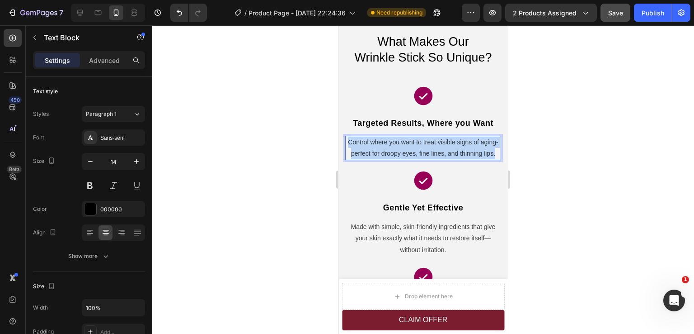
click at [407, 151] on span "Control where you want to treat visible signs of aging-perfect for droopy eyes,…" at bounding box center [423, 147] width 150 height 19
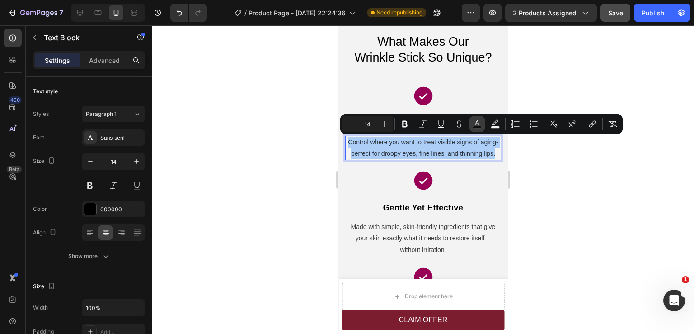
click at [481, 123] on icon "Editor contextual toolbar" at bounding box center [477, 123] width 9 height 9
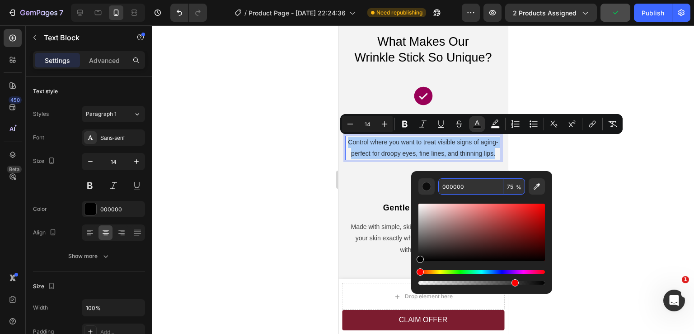
click at [457, 189] on input "000000" at bounding box center [471, 186] width 65 height 16
type input "000000"
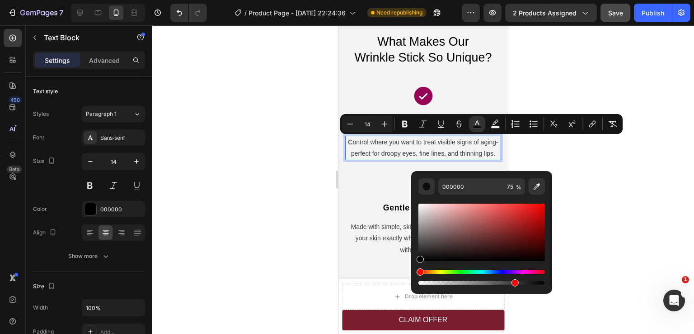
click at [592, 184] on div at bounding box center [423, 179] width 542 height 308
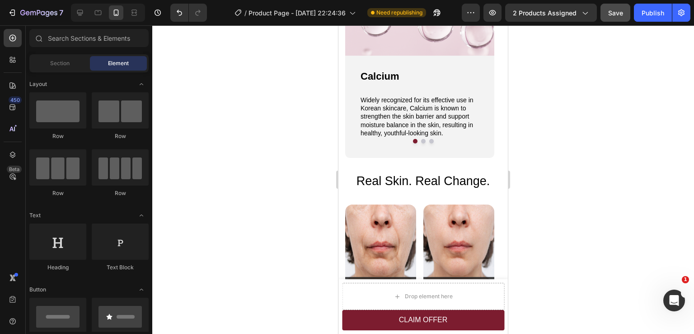
scroll to position [1015, 0]
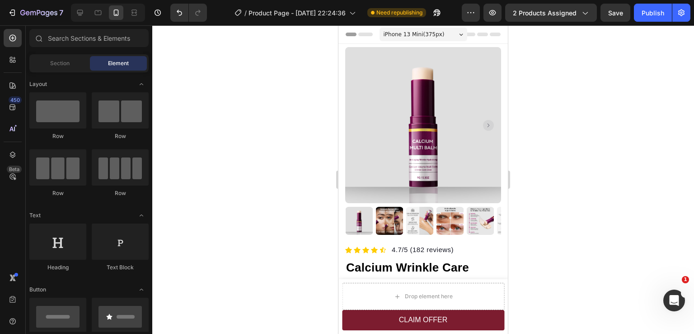
drag, startPoint x: 505, startPoint y: 57, endPoint x: 850, endPoint y: 77, distance: 345.5
click at [97, 13] on icon at bounding box center [98, 12] width 9 height 9
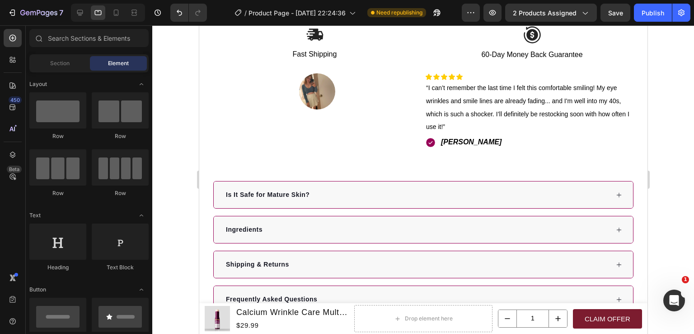
scroll to position [670, 0]
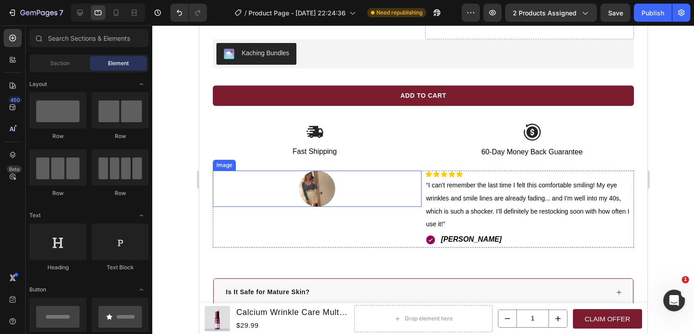
click at [312, 181] on img at bounding box center [317, 188] width 36 height 36
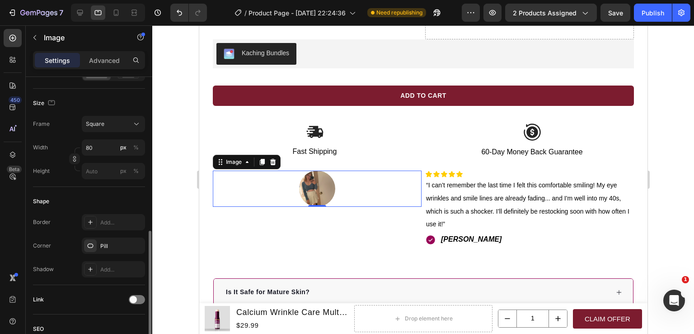
scroll to position [407, 0]
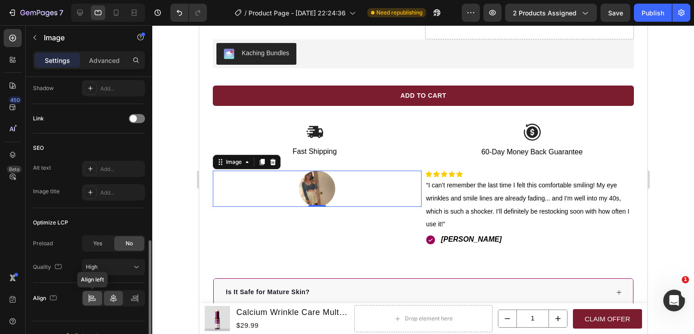
click at [96, 295] on div at bounding box center [92, 298] width 19 height 14
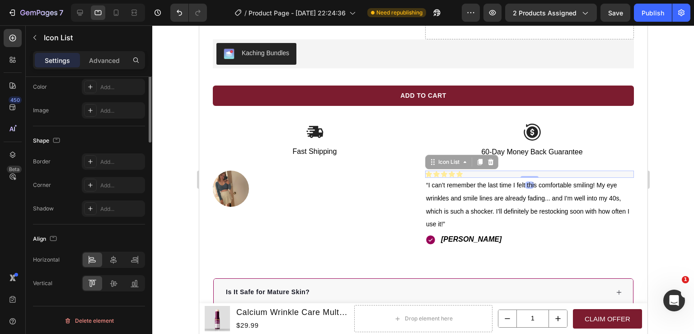
scroll to position [0, 0]
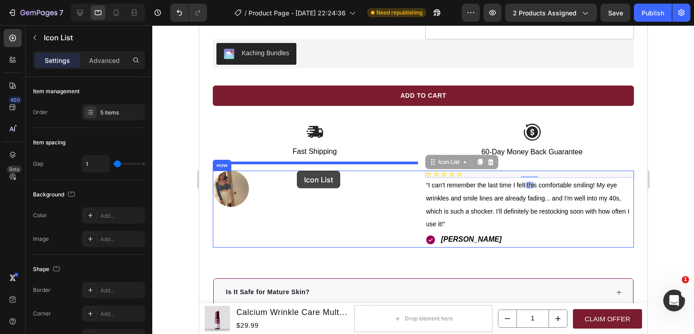
drag, startPoint x: 467, startPoint y: 165, endPoint x: 297, endPoint y: 170, distance: 170.5
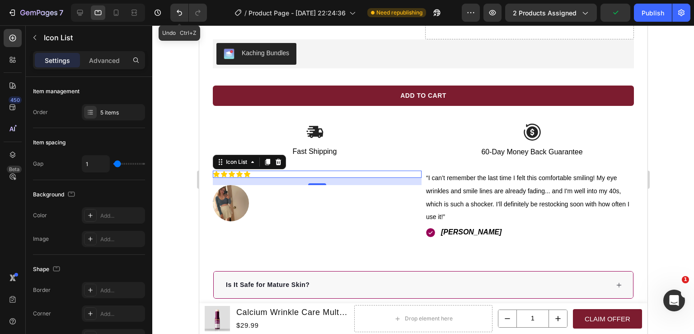
click at [177, 14] on icon "Undo/Redo" at bounding box center [179, 12] width 9 height 9
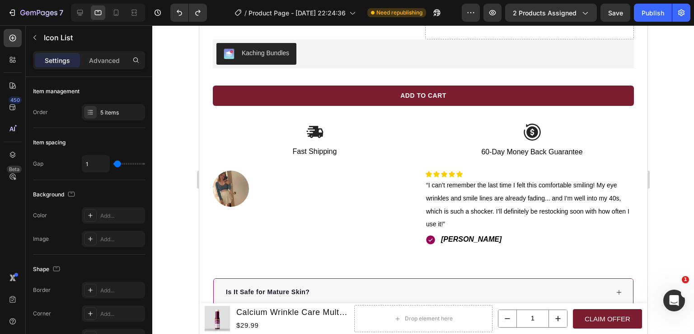
click at [475, 170] on div "Icon Icon Icon Icon Icon" at bounding box center [529, 173] width 209 height 7
click at [469, 170] on div "Icon Icon Icon Icon Icon" at bounding box center [529, 173] width 209 height 7
click at [667, 202] on div at bounding box center [423, 179] width 542 height 308
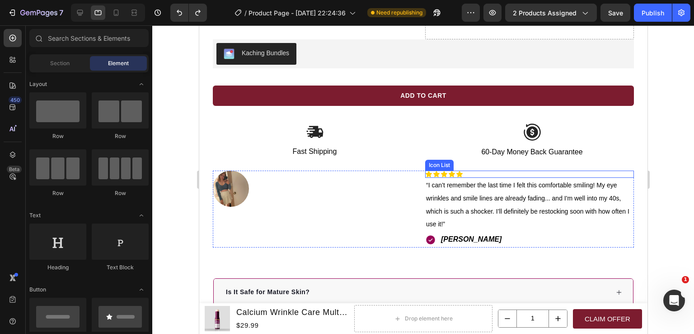
click at [465, 170] on div "Icon Icon Icon Icon Icon" at bounding box center [529, 173] width 209 height 7
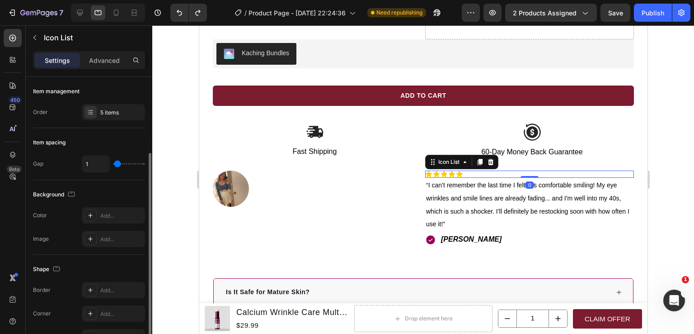
scroll to position [128, 0]
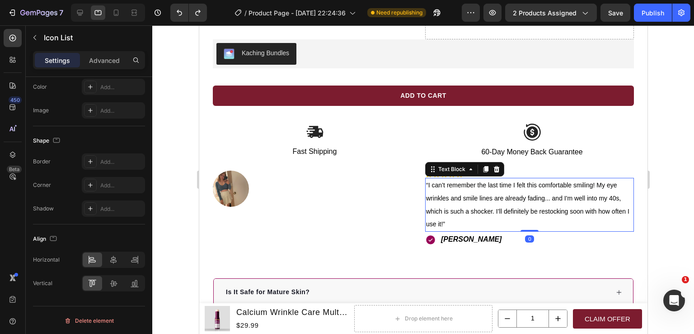
click at [467, 184] on p "“I can’t remember the last time I felt this comfortable smiling! My eye wrinkle…" at bounding box center [529, 205] width 207 height 52
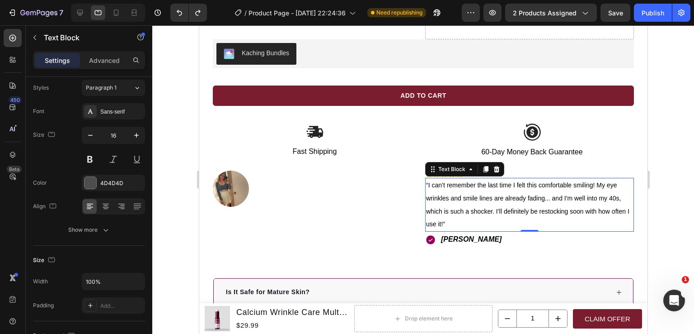
scroll to position [252, 0]
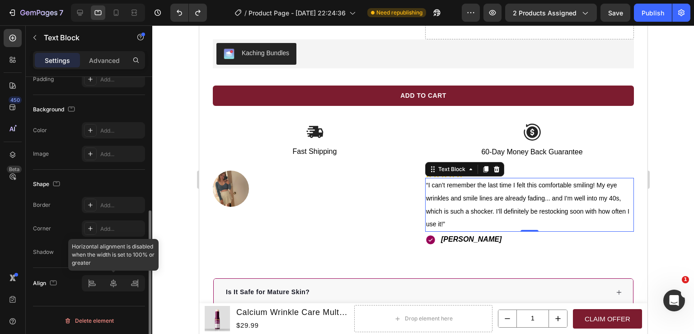
click at [98, 279] on div at bounding box center [113, 283] width 63 height 16
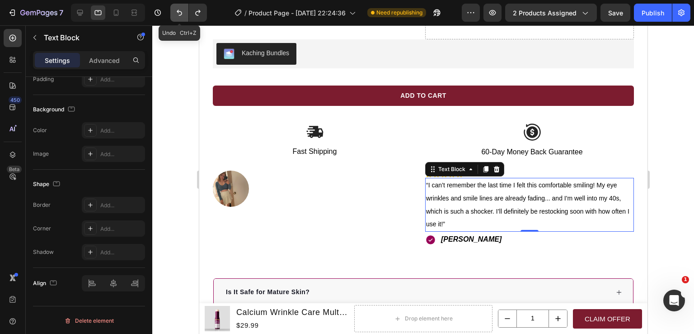
click at [183, 13] on icon "Undo/Redo" at bounding box center [179, 12] width 9 height 9
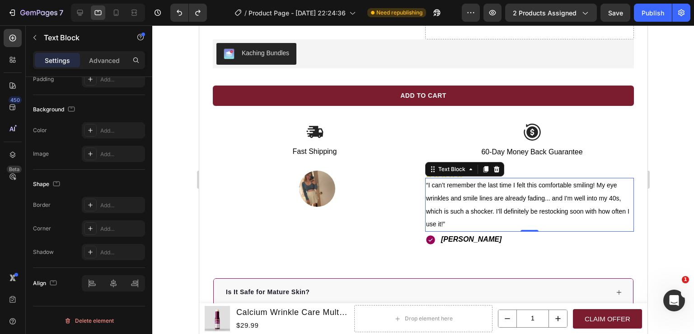
click at [676, 183] on div at bounding box center [423, 179] width 542 height 308
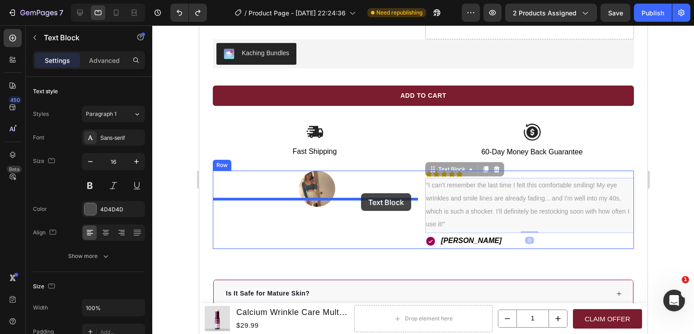
drag, startPoint x: 462, startPoint y: 211, endPoint x: 361, endPoint y: 193, distance: 102.4
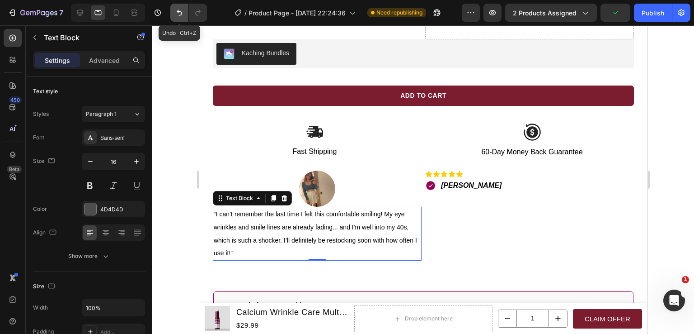
click at [183, 18] on button "Undo/Redo" at bounding box center [179, 13] width 18 height 18
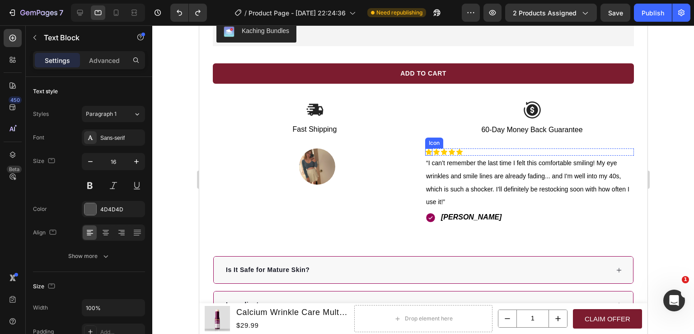
scroll to position [670, 0]
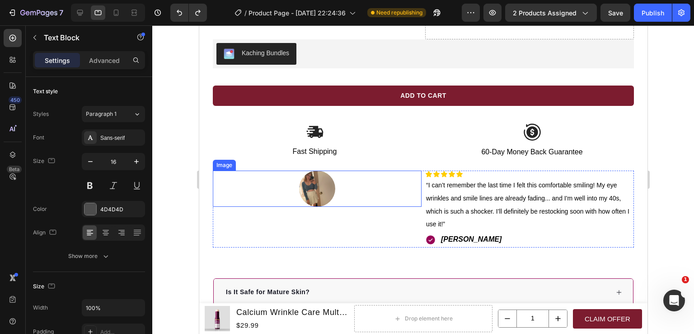
click at [385, 189] on div at bounding box center [316, 188] width 209 height 36
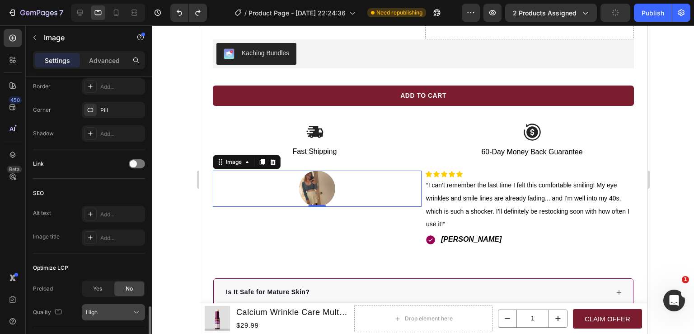
scroll to position [422, 0]
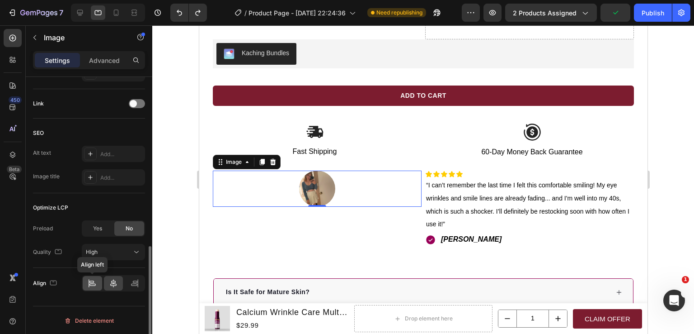
click at [94, 280] on icon at bounding box center [92, 283] width 9 height 9
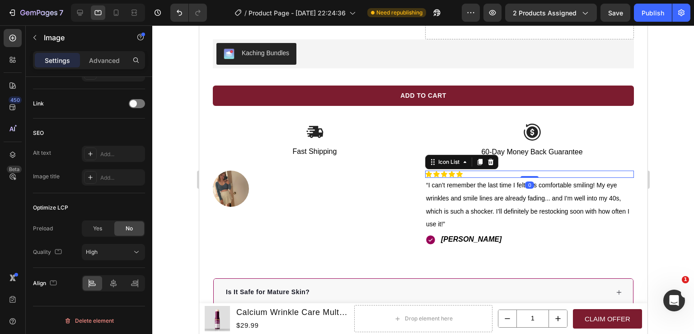
scroll to position [0, 0]
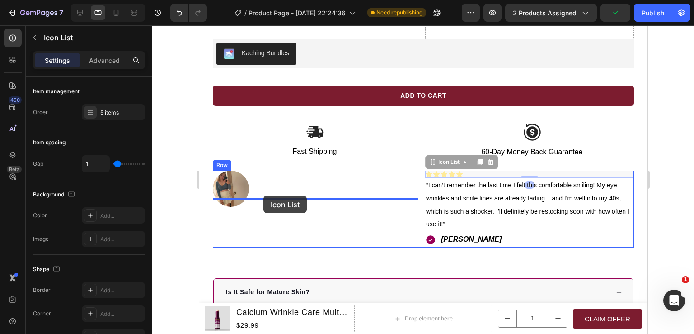
drag, startPoint x: 483, startPoint y: 166, endPoint x: 263, endPoint y: 195, distance: 221.6
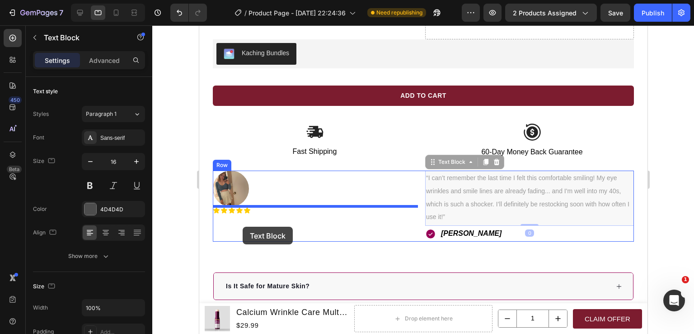
drag, startPoint x: 466, startPoint y: 182, endPoint x: 242, endPoint y: 227, distance: 227.8
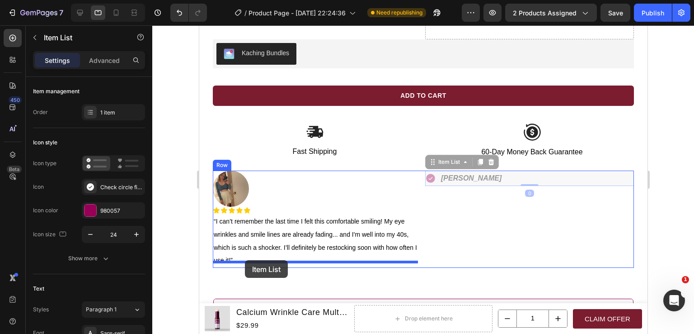
drag, startPoint x: 427, startPoint y: 171, endPoint x: 245, endPoint y: 260, distance: 202.6
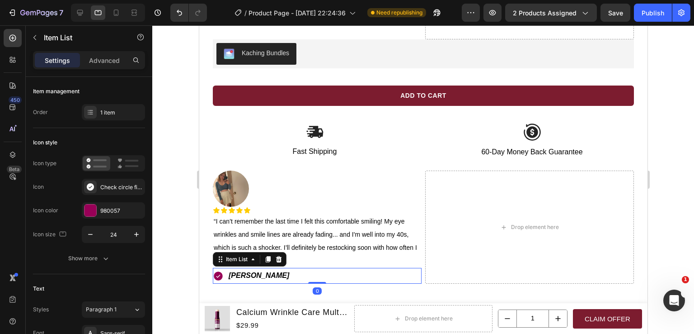
click at [667, 215] on div at bounding box center [423, 179] width 542 height 308
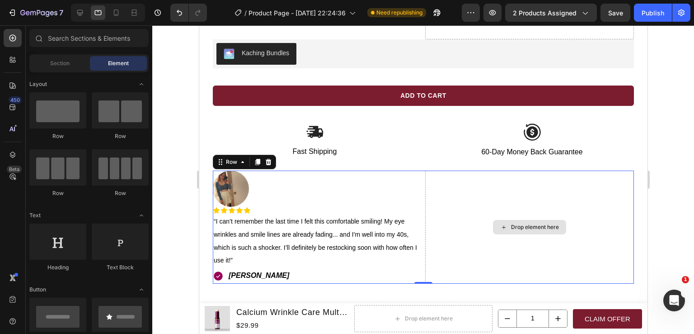
click at [467, 179] on div "Drop element here" at bounding box center [529, 226] width 209 height 113
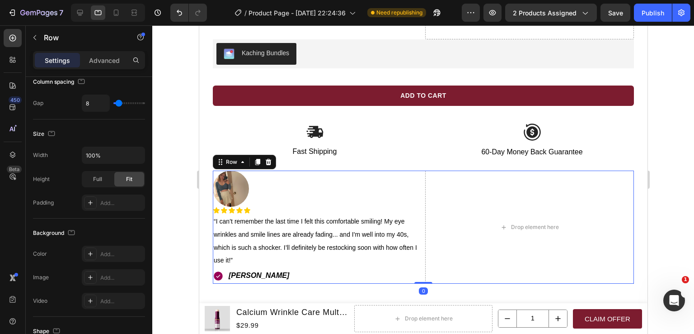
scroll to position [347, 0]
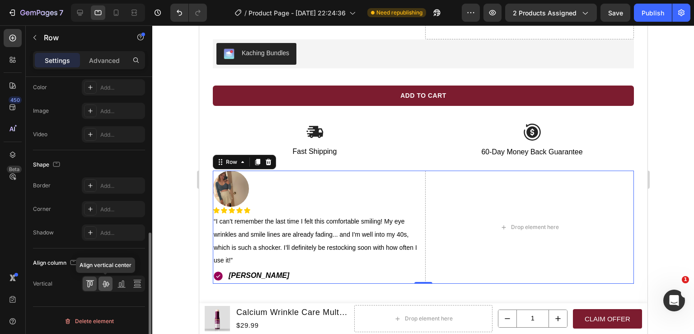
click at [107, 281] on icon at bounding box center [105, 283] width 9 height 9
click at [94, 282] on icon at bounding box center [89, 283] width 9 height 9
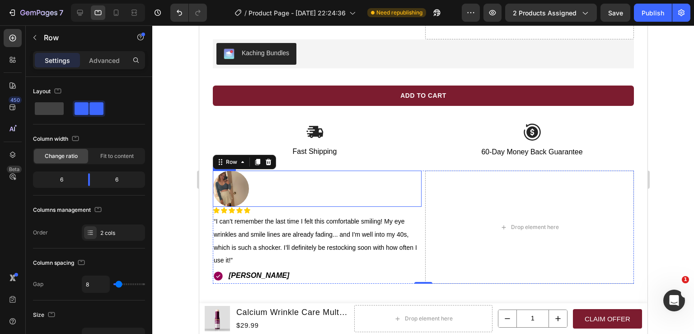
scroll to position [761, 0]
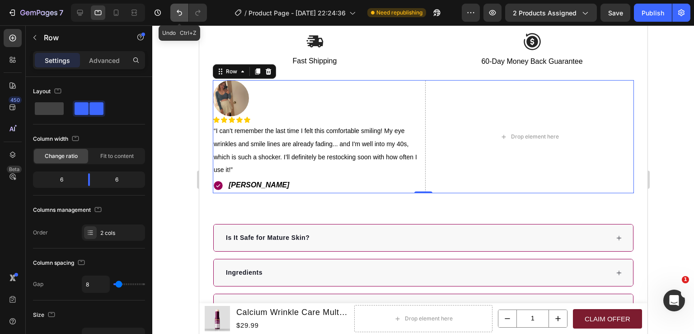
click at [179, 16] on icon "Undo/Redo" at bounding box center [179, 12] width 9 height 9
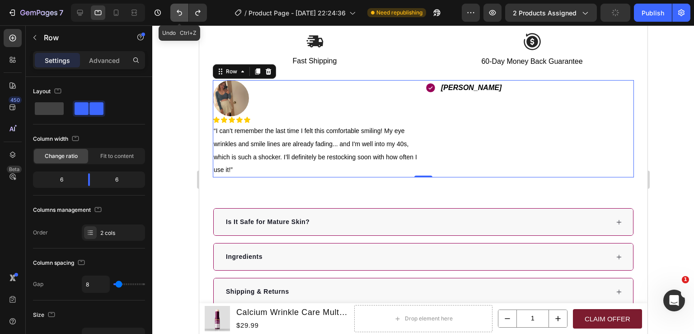
click at [179, 16] on icon "Undo/Redo" at bounding box center [179, 12] width 9 height 9
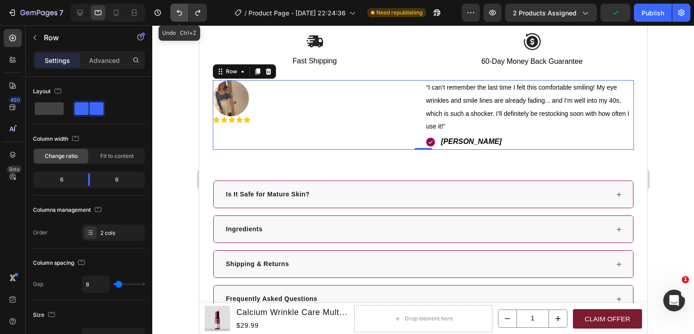
click at [179, 16] on icon "Undo/Redo" at bounding box center [179, 12] width 9 height 9
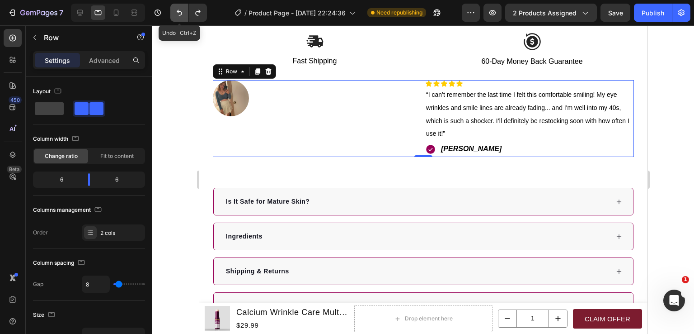
click at [179, 16] on icon "Undo/Redo" at bounding box center [179, 12] width 9 height 9
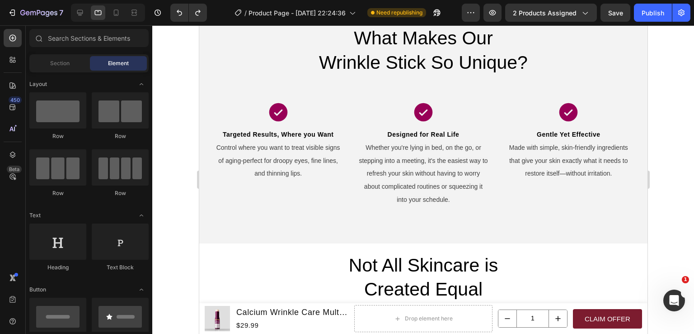
scroll to position [1993, 0]
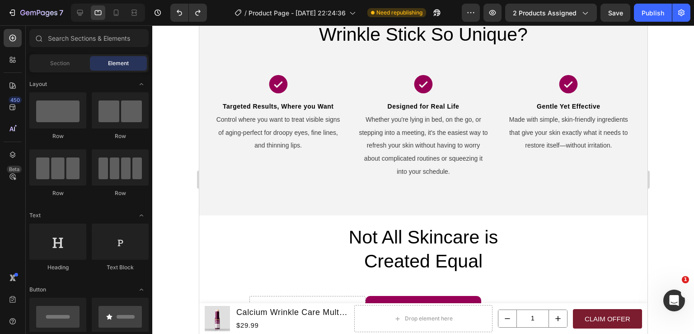
drag, startPoint x: 642, startPoint y: 115, endPoint x: 847, endPoint y: 271, distance: 257.2
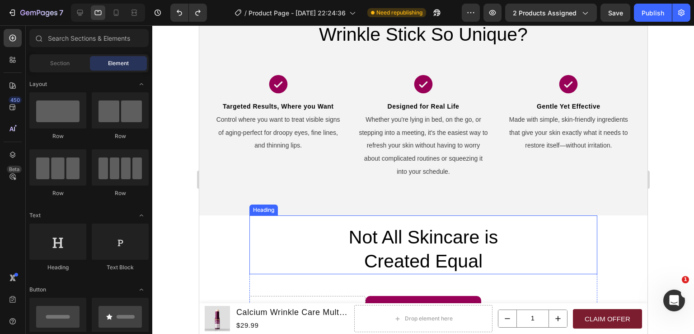
click at [532, 246] on h2 "Not All Skincare is Created Equal" at bounding box center [423, 249] width 348 height 50
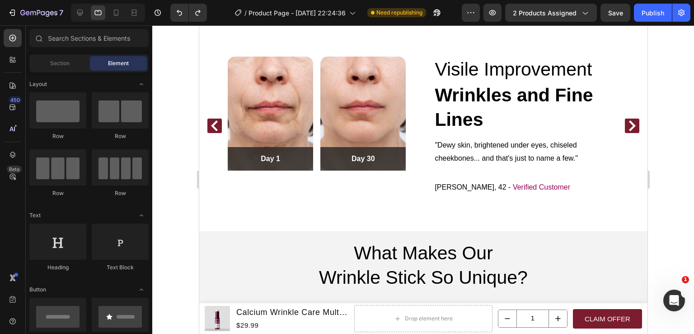
scroll to position [1731, 0]
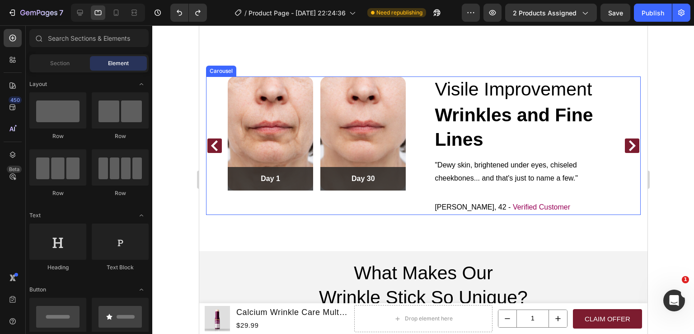
click at [627, 144] on icon "Carousel Next Arrow" at bounding box center [632, 145] width 11 height 11
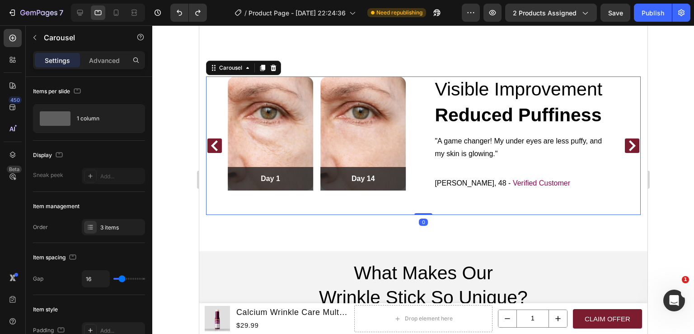
click at [210, 149] on icon "Carousel Back Arrow" at bounding box center [214, 145] width 11 height 11
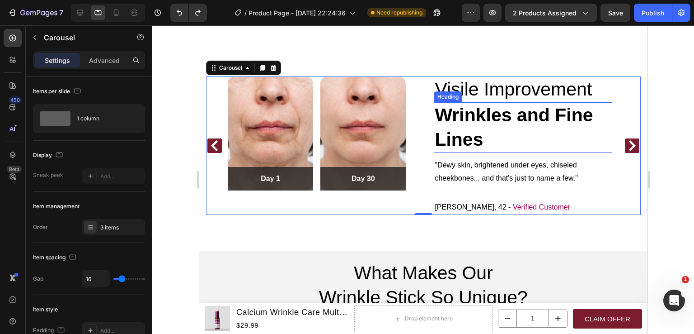
click at [470, 116] on div "Wrinkles and Fine Lines Heading" at bounding box center [523, 127] width 178 height 50
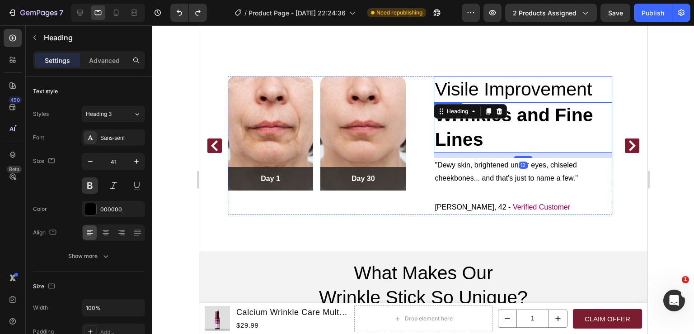
click at [493, 87] on h3 "Visile Improvement" at bounding box center [523, 89] width 178 height 26
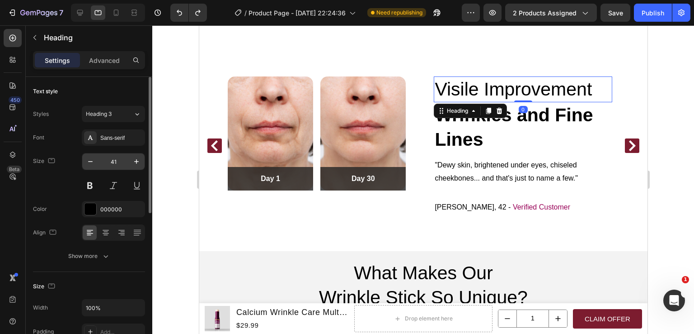
click at [114, 160] on input "41" at bounding box center [114, 161] width 30 height 16
type input "30"
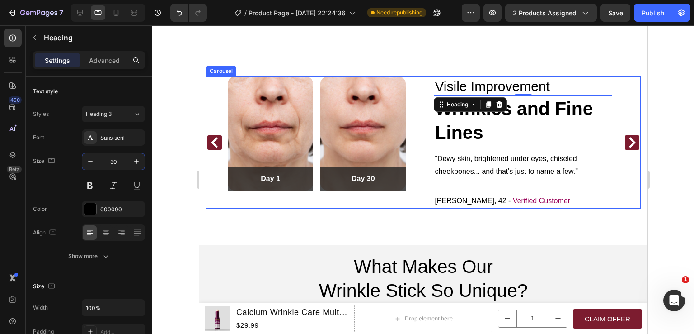
click at [629, 146] on icon "Carousel Next Arrow" at bounding box center [632, 142] width 7 height 11
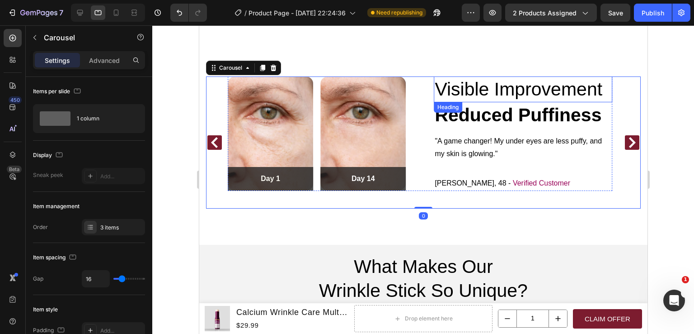
click at [479, 87] on h3 "Visible Improvement" at bounding box center [523, 89] width 178 height 26
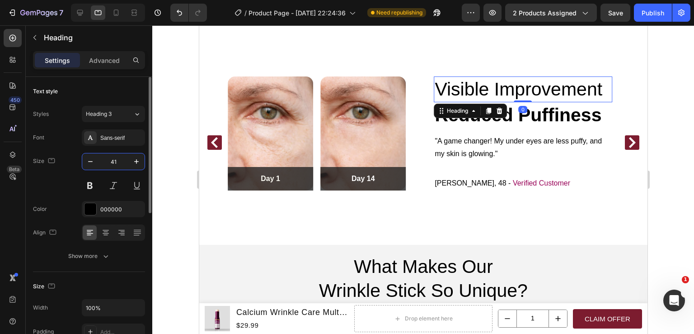
click at [114, 158] on input "41" at bounding box center [114, 161] width 30 height 16
type input "30"
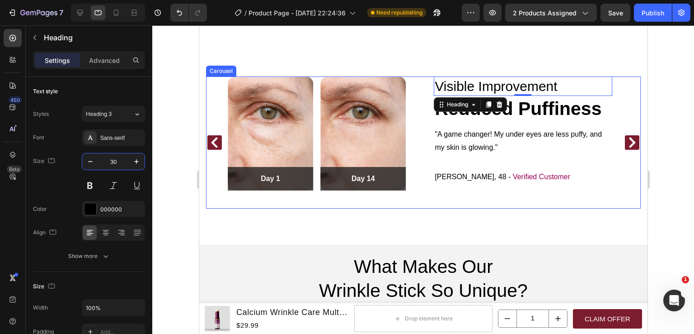
click at [627, 138] on icon "Carousel Next Arrow" at bounding box center [632, 142] width 11 height 11
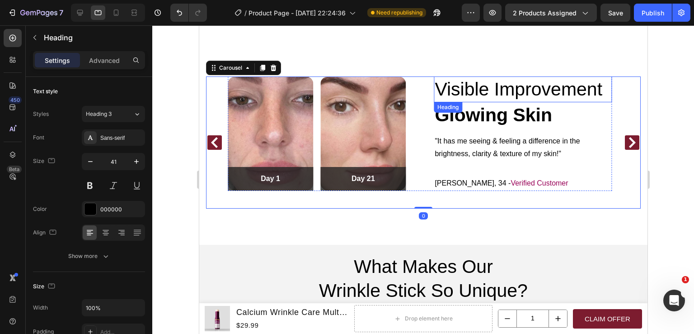
click at [480, 88] on h3 "Visible Improvement" at bounding box center [523, 89] width 178 height 26
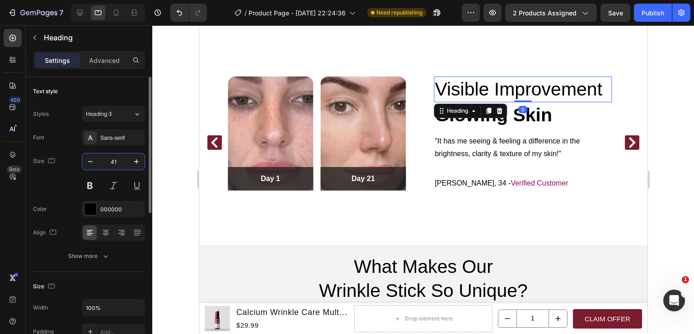
click at [112, 160] on input "41" at bounding box center [114, 161] width 30 height 16
type input "30"
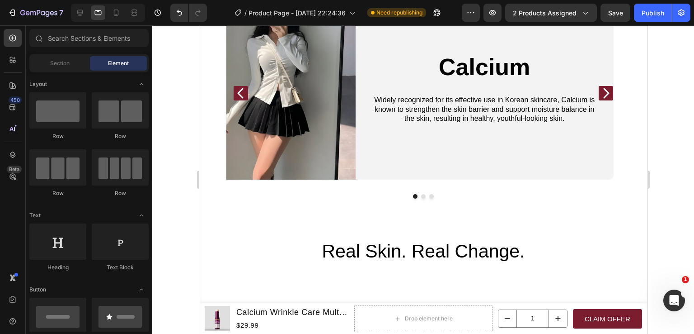
scroll to position [1477, 0]
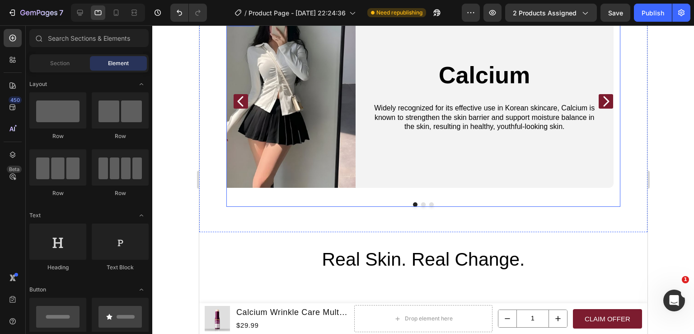
click at [413, 204] on button "Dot" at bounding box center [415, 204] width 5 height 5
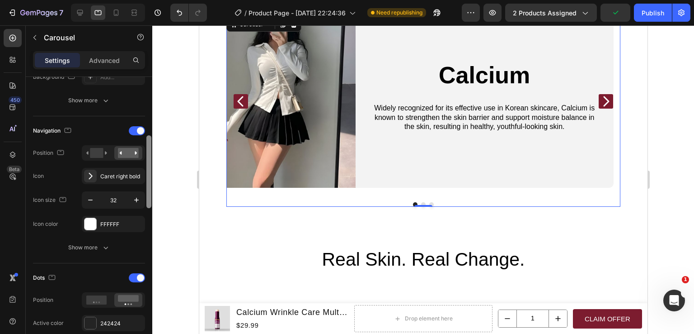
scroll to position [300, 0]
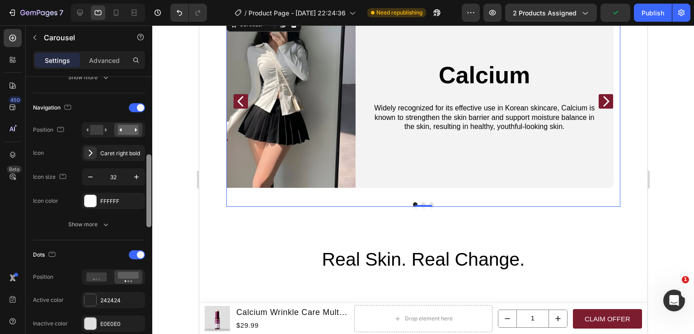
drag, startPoint x: 149, startPoint y: 187, endPoint x: 152, endPoint y: 217, distance: 30.9
click at [152, 217] on div at bounding box center [149, 218] width 7 height 283
click at [139, 255] on span at bounding box center [140, 254] width 7 height 7
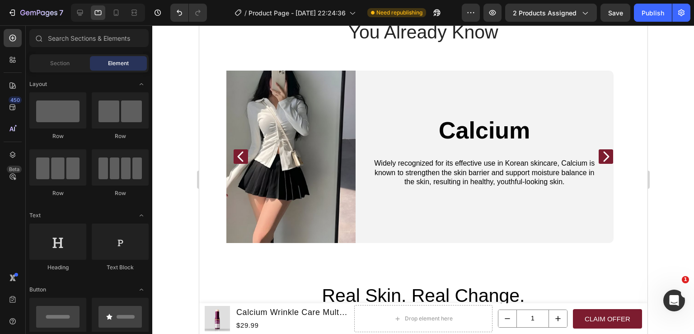
scroll to position [1443, 0]
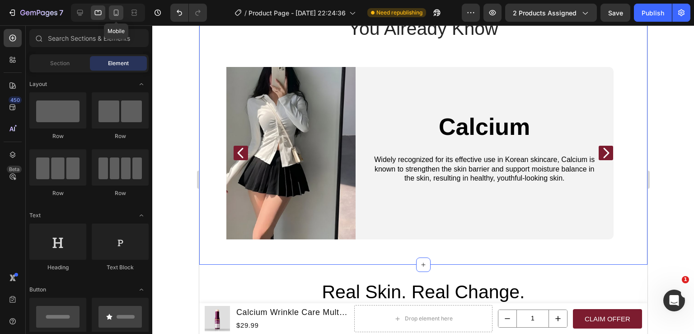
click at [118, 16] on icon at bounding box center [116, 12] width 9 height 9
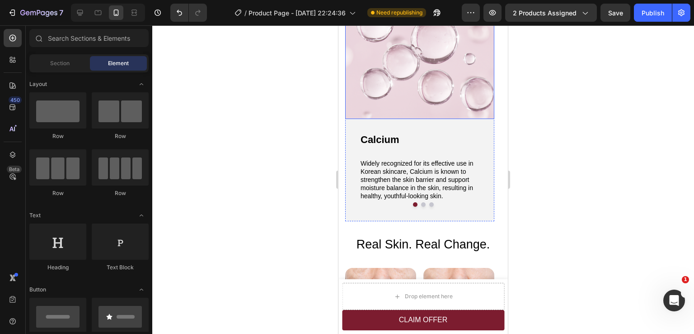
click at [409, 80] on img at bounding box center [419, 63] width 149 height 112
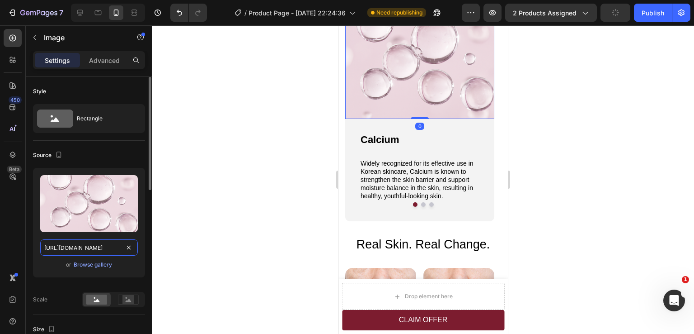
click at [79, 245] on input "https://cdn.shopify.com/s/files/1/0615/2624/5491/files/gempages_556790975201018…" at bounding box center [89, 247] width 98 height 16
click at [100, 16] on icon at bounding box center [98, 12] width 9 height 9
type input "https://cdn.shopify.com/s/files/1/0615/2624/5491/files/gempages_556790975201018…"
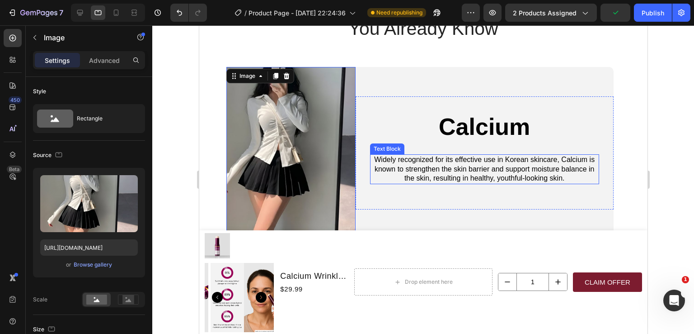
scroll to position [1453, 0]
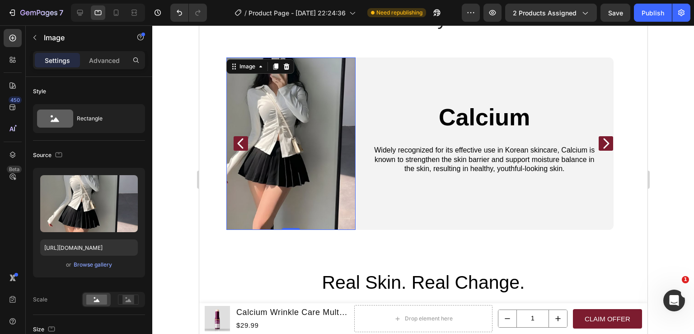
click at [322, 151] on img at bounding box center [290, 143] width 129 height 172
click at [92, 245] on input "https://cdn.shopify.com/s/files/1/0615/2624/5491/files/gempages_556790975201018…" at bounding box center [89, 247] width 98 height 16
paste input "87673680-7d53-4d5b-8125-7a350a53fecd"
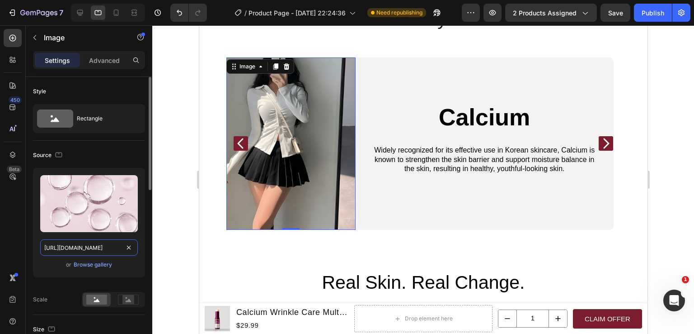
scroll to position [0, 276]
type input "https://cdn.shopify.com/s/files/1/0615/2624/5491/files/gempages_556790975201018…"
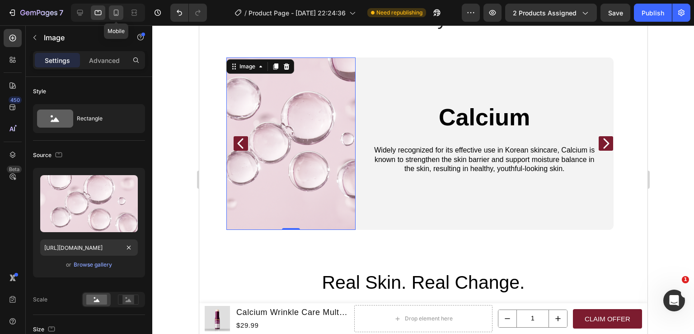
click at [119, 14] on icon at bounding box center [116, 12] width 9 height 9
type input "100"
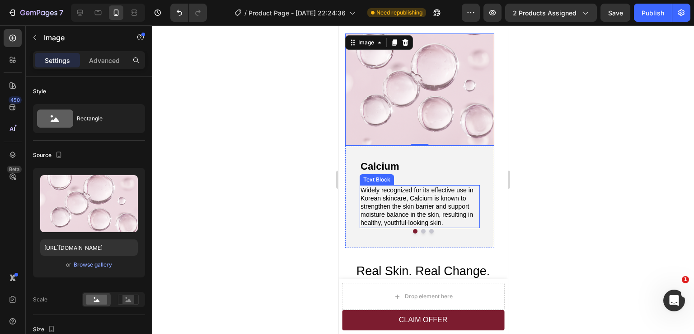
scroll to position [1393, 0]
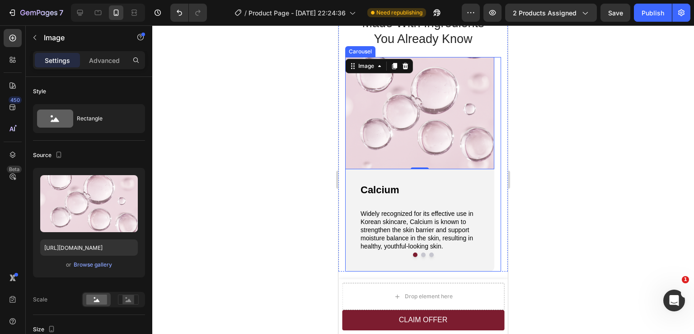
click at [421, 254] on button "Dot" at bounding box center [423, 254] width 5 height 5
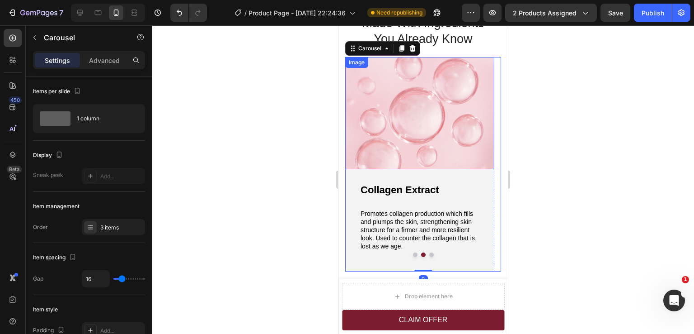
click at [417, 142] on img at bounding box center [419, 113] width 149 height 112
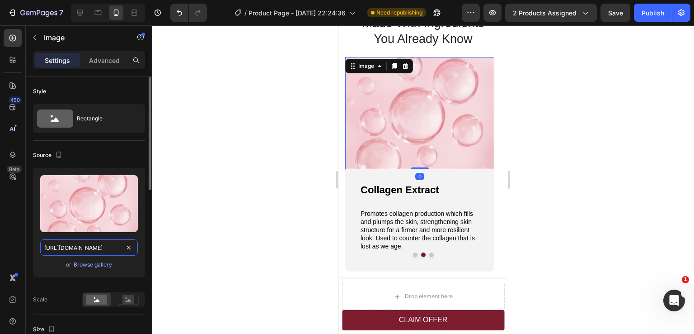
click at [87, 245] on input "https://cdn.shopify.com/s/files/1/0615/2624/5491/files/gempages_556790975201018…" at bounding box center [89, 247] width 98 height 16
click at [99, 9] on icon at bounding box center [98, 12] width 9 height 9
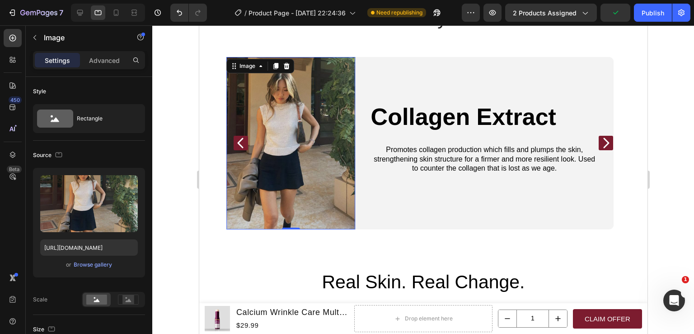
scroll to position [1453, 0]
click at [316, 162] on img at bounding box center [290, 143] width 129 height 172
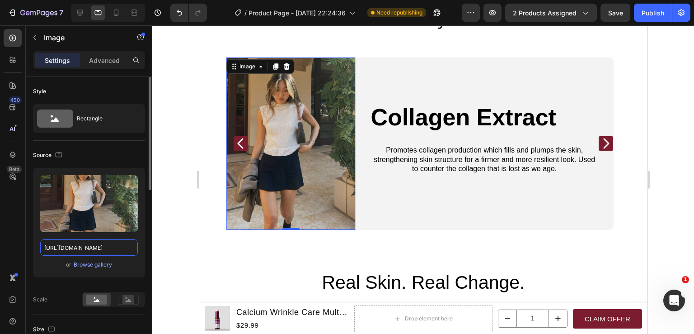
click at [92, 250] on input "https://cdn.shopify.com/s/files/1/0615/2624/5491/files/gempages_556790975201018…" at bounding box center [89, 247] width 98 height 16
paste input "18589f60-5b0f-4d13-a8ee-e1e8eeb30711"
type input "https://cdn.shopify.com/s/files/1/0615/2624/5491/files/gempages_556790975201018…"
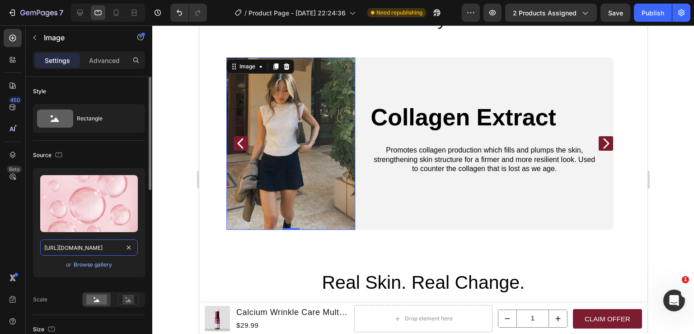
scroll to position [0, 271]
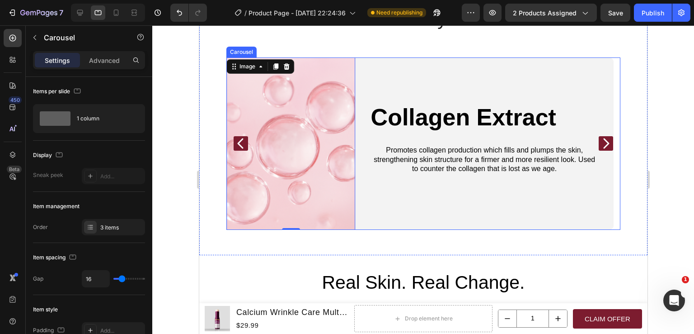
click at [237, 147] on icon "Carousel Back Arrow" at bounding box center [240, 143] width 14 height 14
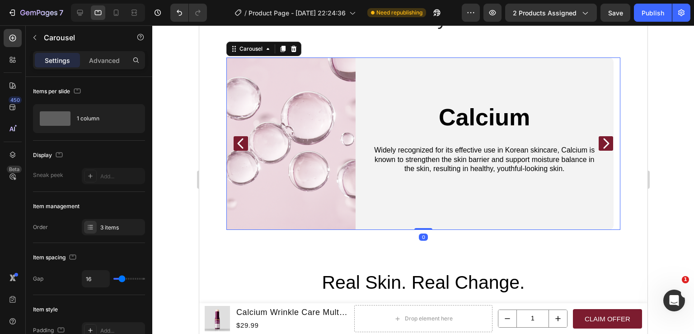
click at [599, 139] on icon "Carousel Next Arrow" at bounding box center [606, 143] width 14 height 14
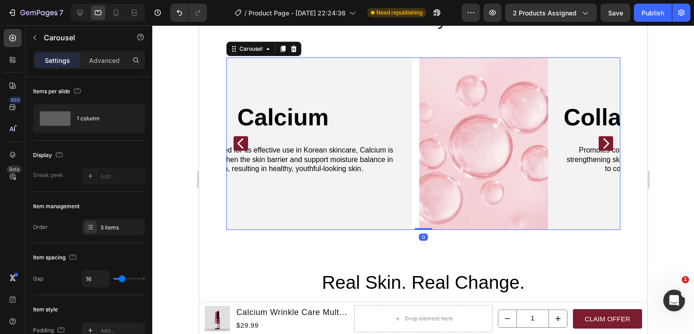
click at [599, 139] on icon "Carousel Next Arrow" at bounding box center [606, 143] width 14 height 14
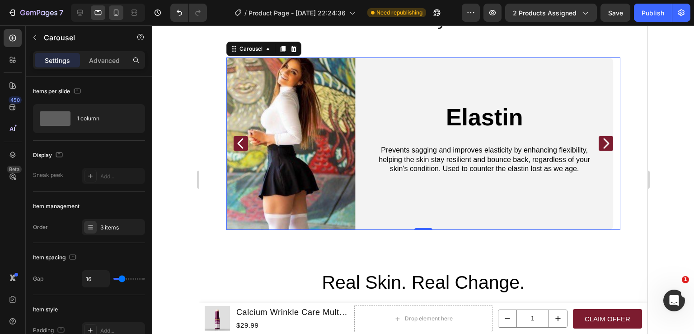
click at [116, 18] on div at bounding box center [116, 12] width 14 height 14
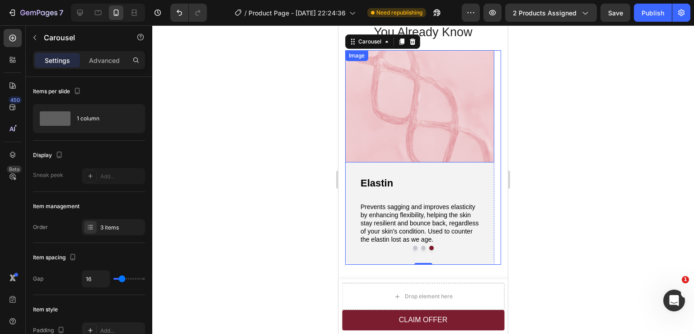
scroll to position [1393, 0]
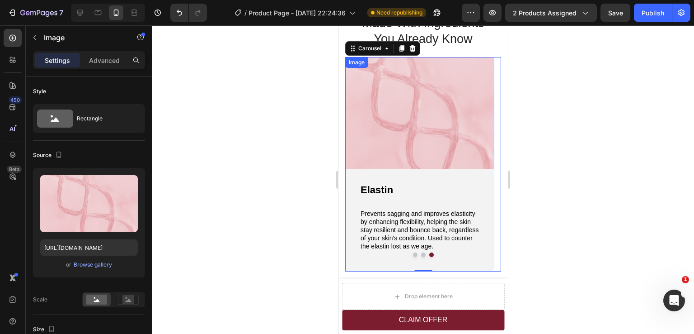
click at [416, 122] on img at bounding box center [419, 113] width 149 height 112
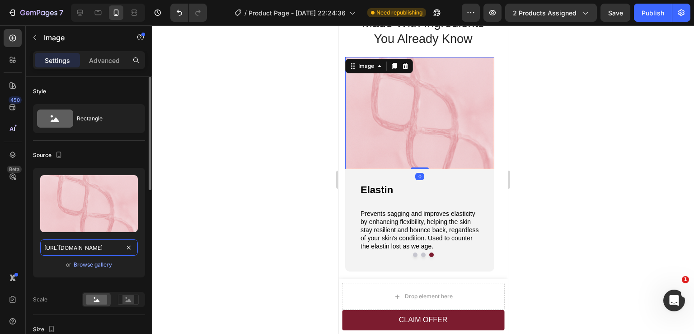
click at [87, 246] on input "https://cdn.shopify.com/s/files/1/0615/2624/5491/files/gempages_556790975201018…" at bounding box center [89, 247] width 98 height 16
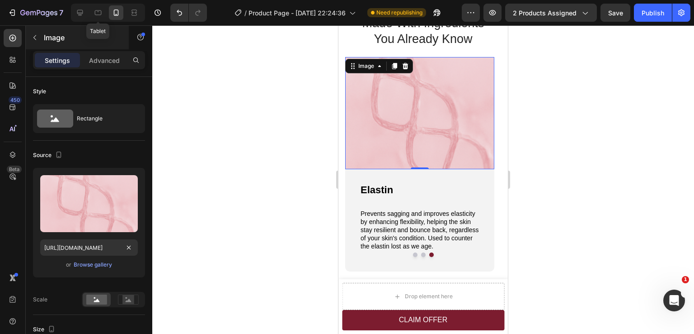
click at [99, 14] on icon at bounding box center [98, 12] width 7 height 5
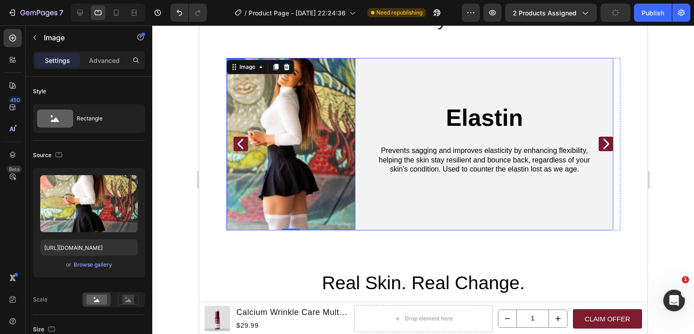
scroll to position [1453, 0]
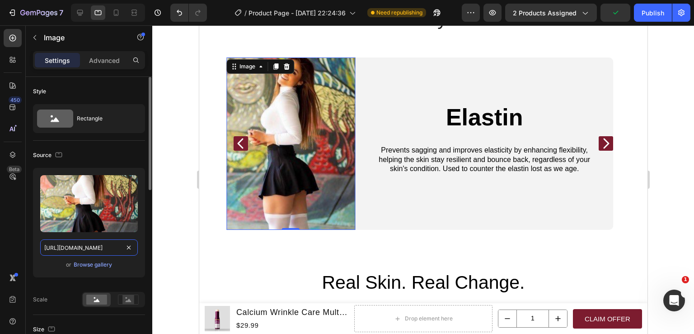
click at [94, 245] on input "https://cdn.shopify.com/s/files/1/0615/2624/5491/files/gempages_556790975201018…" at bounding box center [89, 247] width 98 height 16
paste input "4fbee9-941e-4fb6-9010-1305506611f"
type input "https://cdn.shopify.com/s/files/1/0615/2624/5491/files/gempages_556790975201018…"
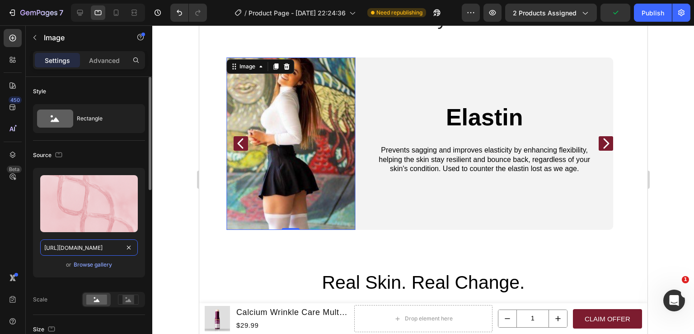
scroll to position [0, 272]
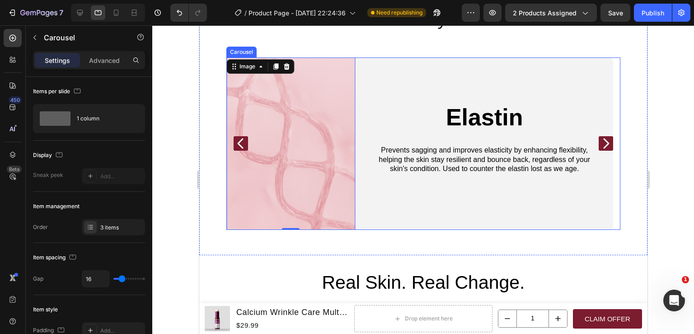
click at [241, 147] on icon "Carousel Back Arrow" at bounding box center [240, 143] width 6 height 10
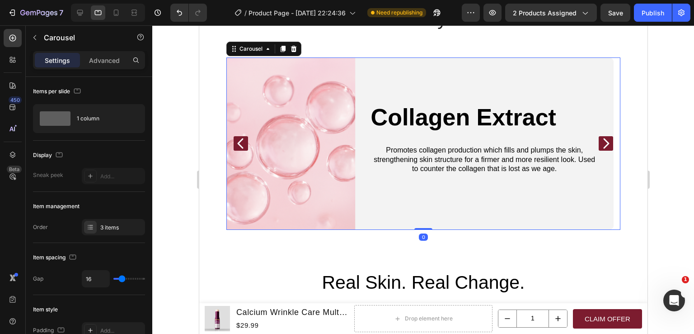
click at [241, 147] on icon "Carousel Back Arrow" at bounding box center [240, 143] width 6 height 10
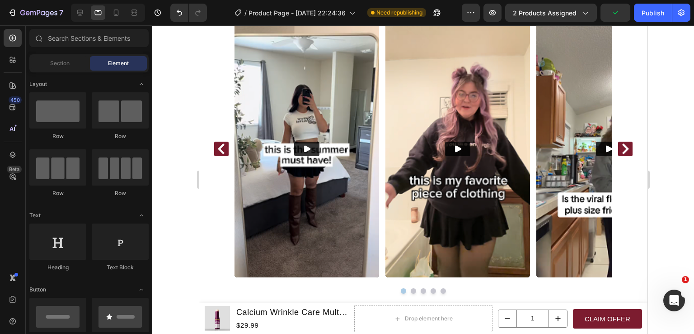
scroll to position [1131, 0]
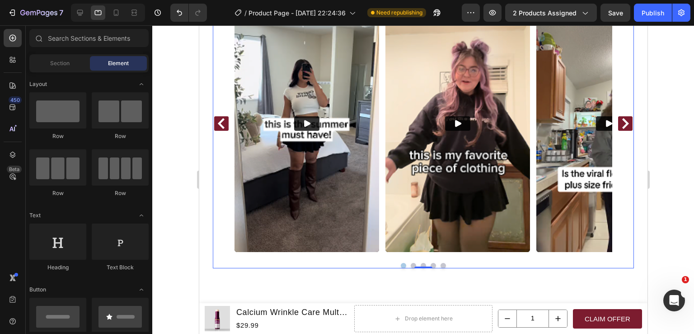
click at [401, 263] on button "Dot" at bounding box center [403, 265] width 5 height 5
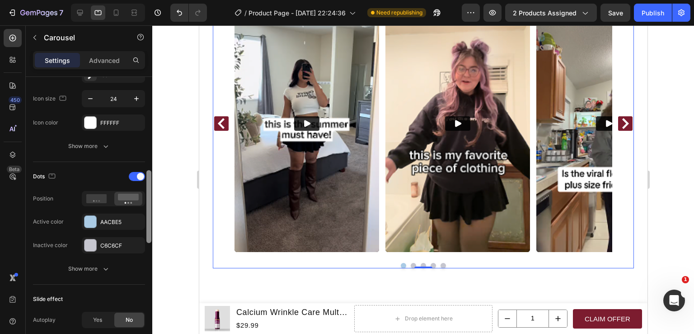
scroll to position [374, 0]
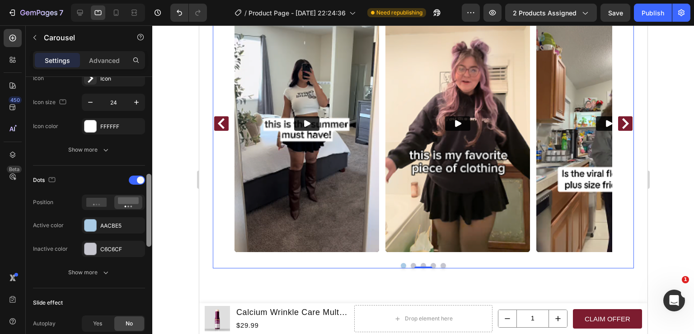
drag, startPoint x: 149, startPoint y: 231, endPoint x: 151, endPoint y: 188, distance: 43.4
click at [151, 188] on div at bounding box center [148, 210] width 5 height 73
click at [139, 181] on span at bounding box center [140, 179] width 7 height 7
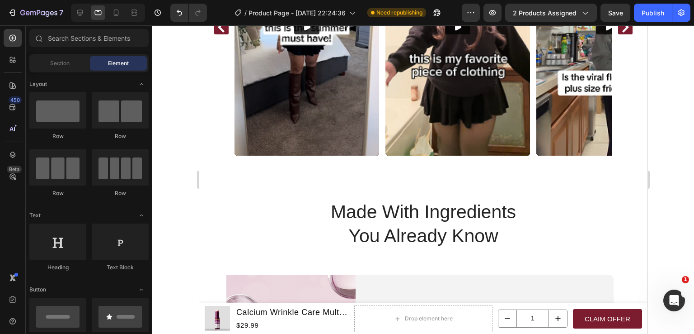
scroll to position [1232, 0]
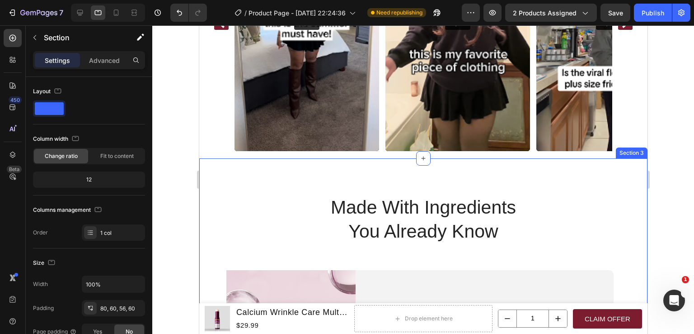
click at [338, 179] on div "Made With Ingredients You Already Know Heading Image Calcium Text Block Widely …" at bounding box center [423, 312] width 448 height 309
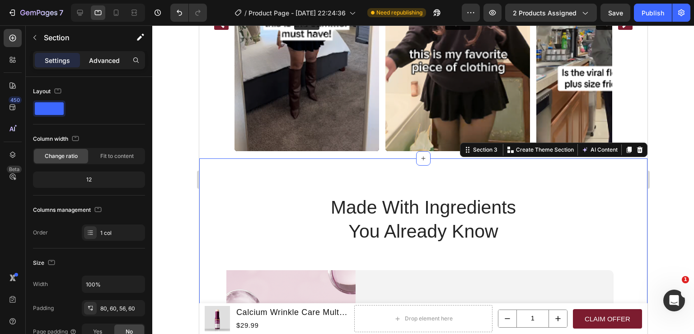
click at [107, 58] on p "Advanced" at bounding box center [104, 60] width 31 height 9
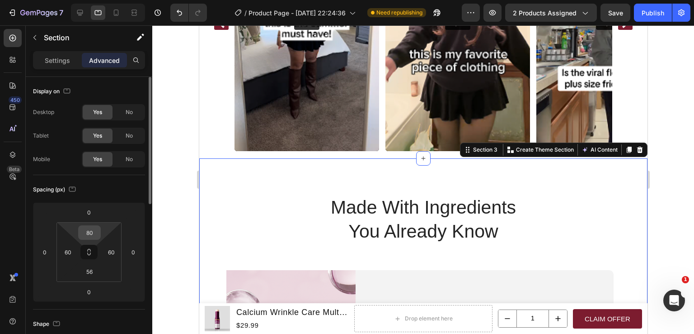
click at [90, 226] on input "80" at bounding box center [89, 233] width 18 height 14
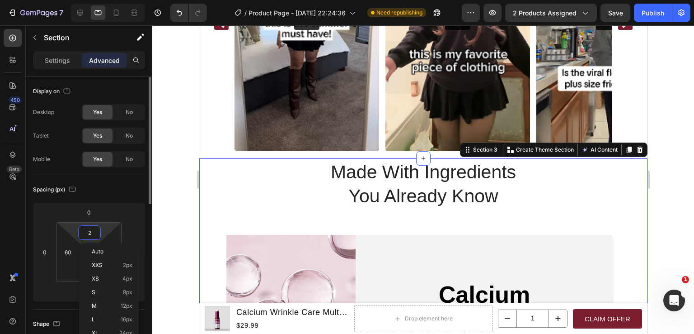
type input "20"
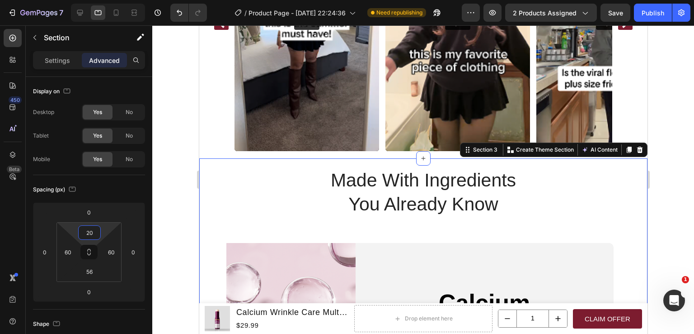
click at [678, 217] on div at bounding box center [423, 179] width 542 height 308
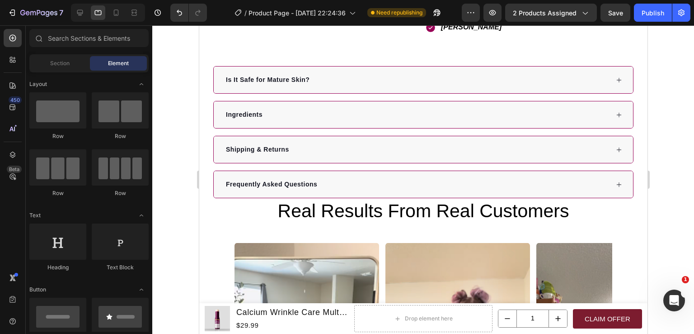
scroll to position [899, 0]
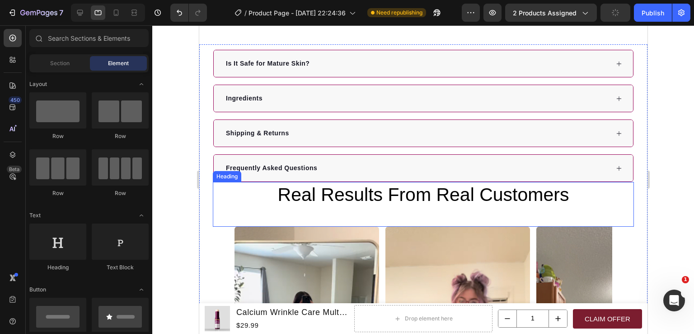
click at [396, 186] on h2 "Real Results From Real Customers" at bounding box center [422, 195] width 421 height 26
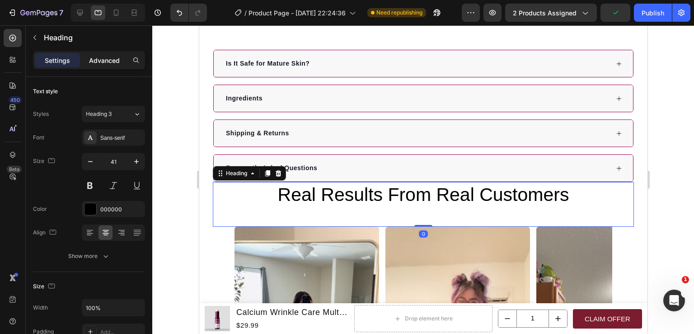
click at [103, 58] on p "Advanced" at bounding box center [104, 60] width 31 height 9
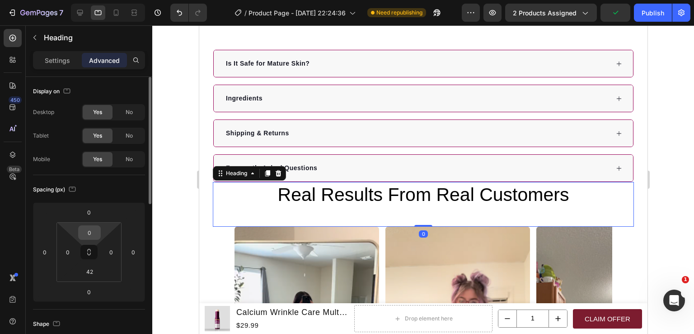
click at [93, 232] on input "0" at bounding box center [89, 233] width 18 height 14
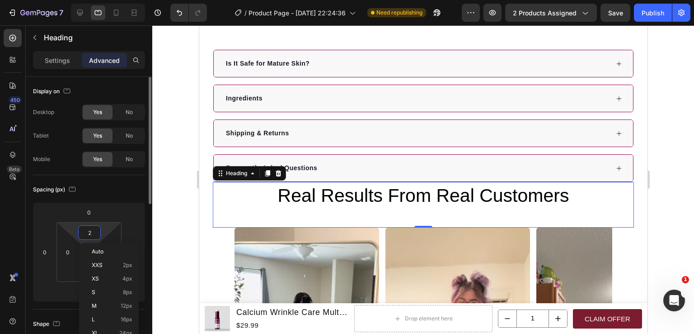
type input "20"
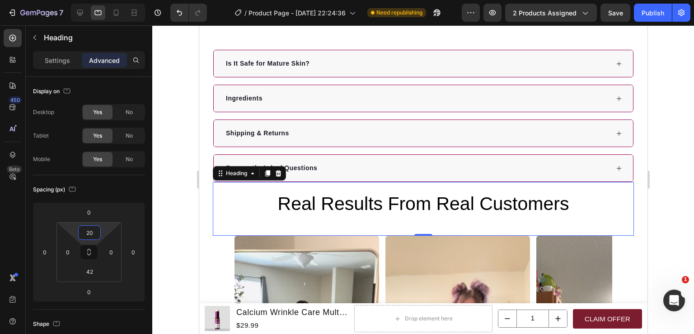
click at [677, 187] on div at bounding box center [423, 179] width 542 height 308
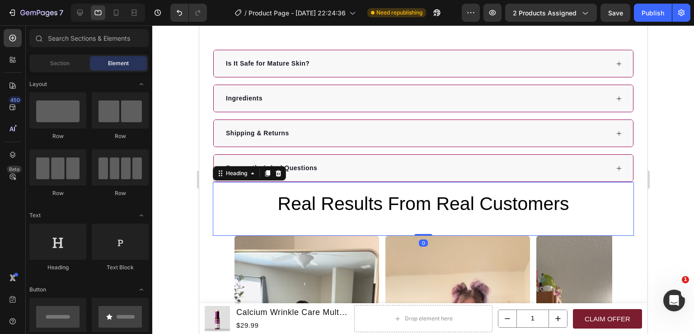
click at [401, 194] on h2 "Real Results From Real Customers" at bounding box center [422, 204] width 421 height 26
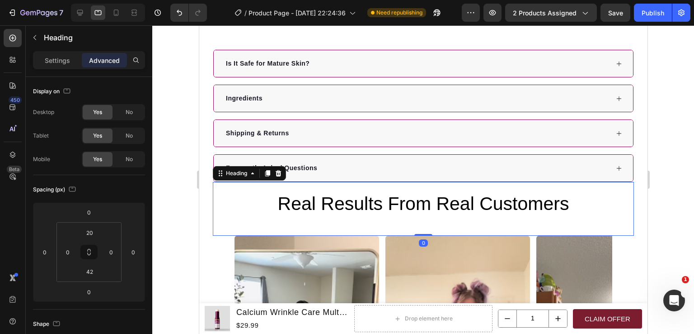
click at [323, 194] on h2 "Real Results From Real Customers" at bounding box center [422, 204] width 421 height 26
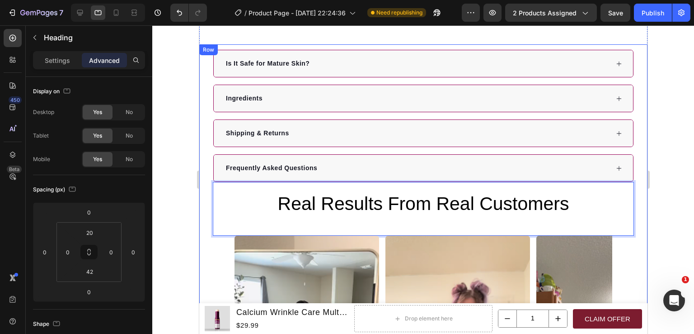
click at [663, 225] on div at bounding box center [423, 179] width 542 height 308
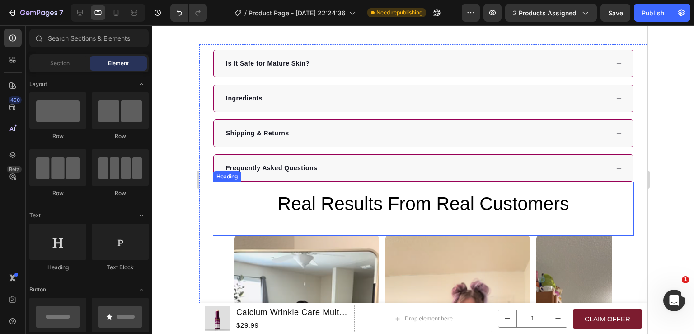
click at [522, 199] on p "Real Results From Real Customers" at bounding box center [423, 204] width 420 height 24
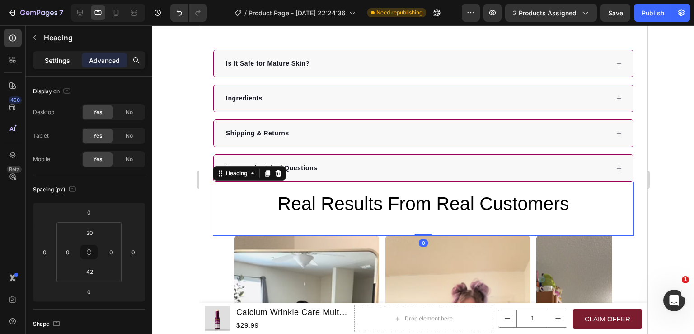
click at [54, 64] on p "Settings" at bounding box center [57, 60] width 25 height 9
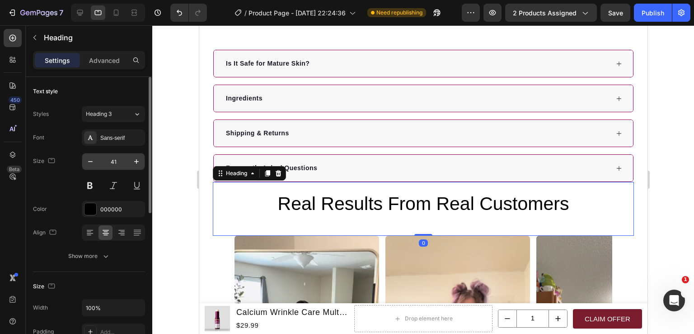
click at [113, 162] on input "41" at bounding box center [114, 161] width 30 height 16
type input "30"
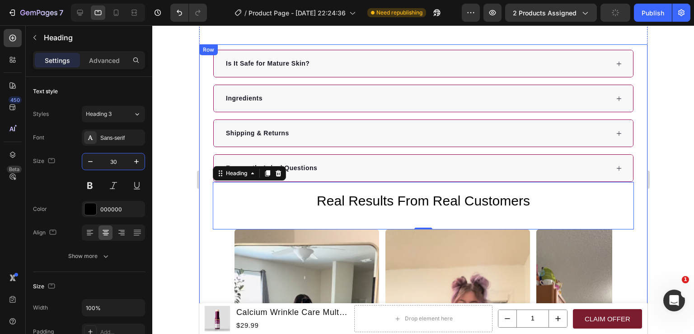
click at [663, 204] on div at bounding box center [423, 179] width 542 height 308
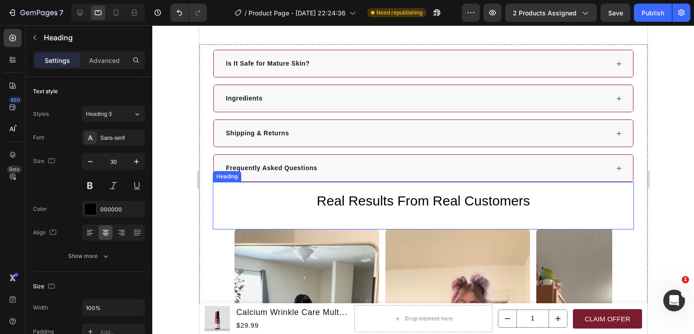
click at [525, 194] on p "Real Results From Real Customers" at bounding box center [423, 201] width 420 height 18
click at [102, 62] on p "Advanced" at bounding box center [104, 60] width 31 height 9
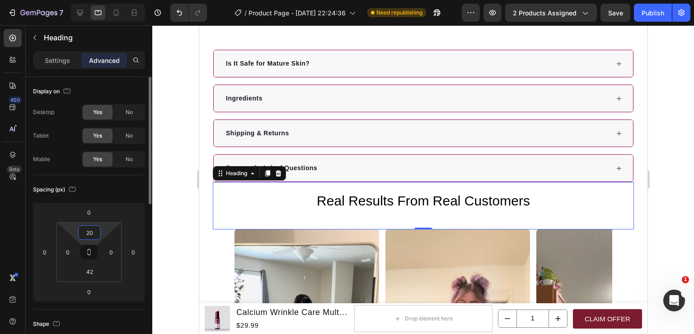
click at [90, 230] on input "20" at bounding box center [89, 233] width 18 height 14
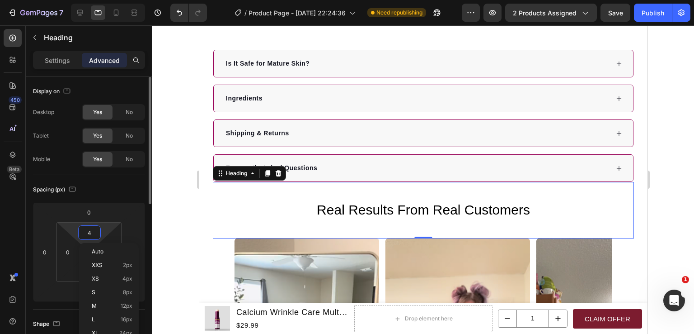
type input "40"
click at [663, 175] on div at bounding box center [423, 179] width 542 height 308
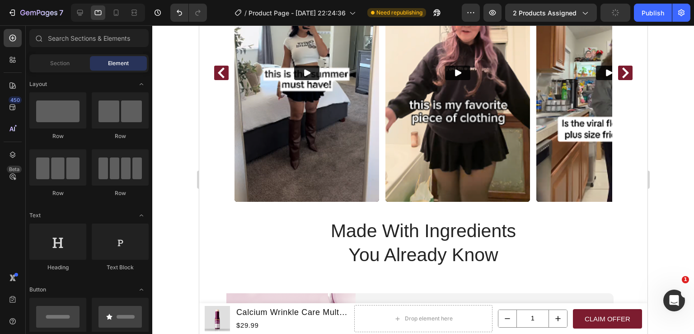
scroll to position [995, 0]
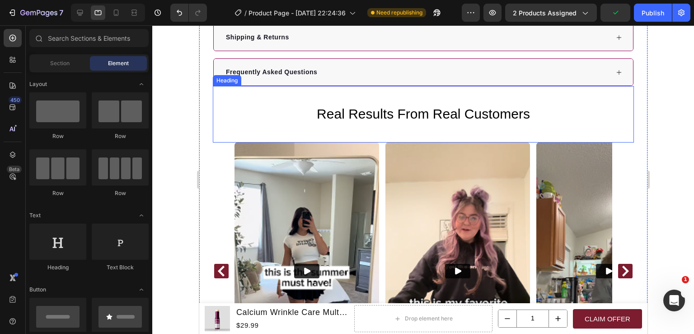
click at [400, 118] on div "Real Results From Real Customers Heading" at bounding box center [422, 114] width 421 height 57
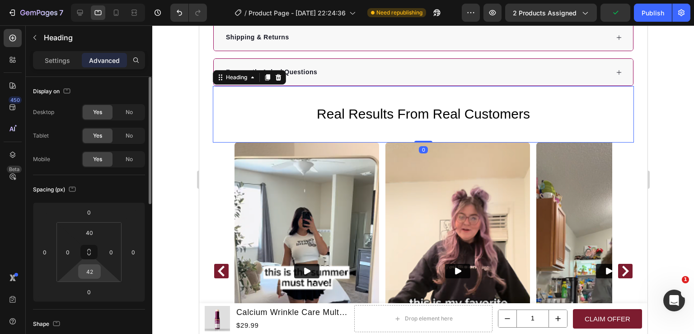
click at [92, 271] on input "42" at bounding box center [89, 271] width 18 height 14
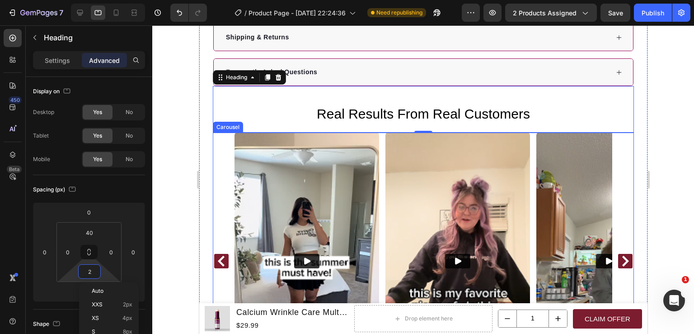
type input "20"
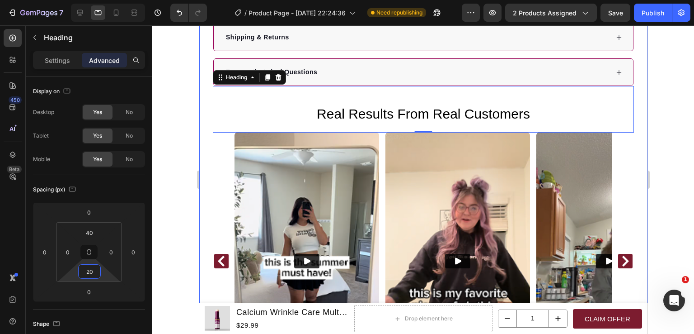
click at [680, 164] on div at bounding box center [423, 179] width 542 height 308
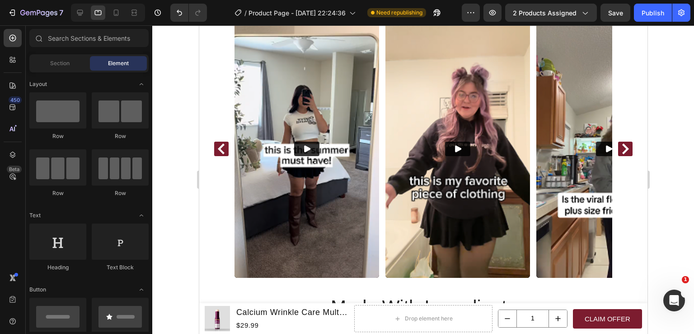
scroll to position [1090, 0]
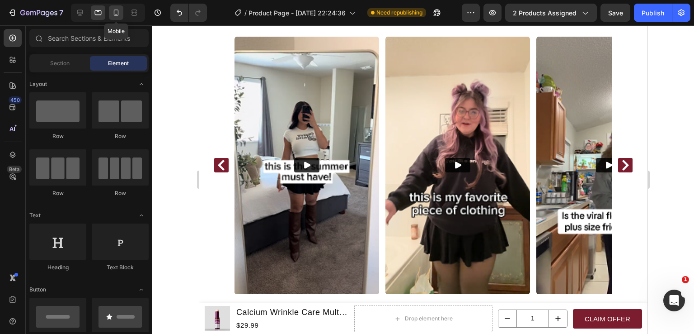
click at [120, 13] on icon at bounding box center [116, 12] width 9 height 9
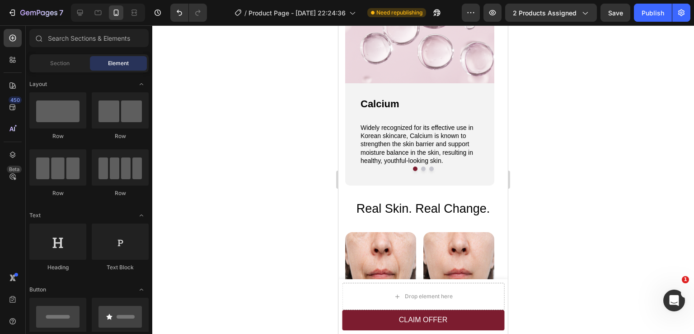
scroll to position [980, 0]
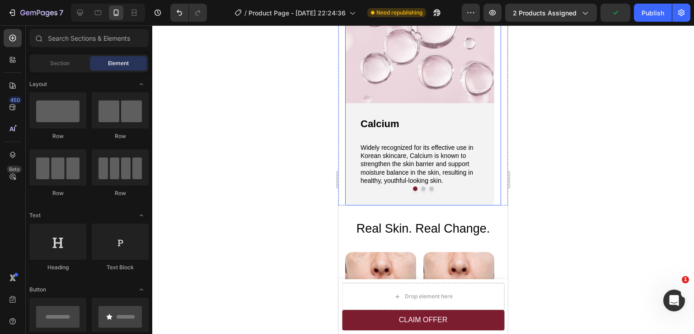
click at [413, 188] on button "Dot" at bounding box center [415, 188] width 5 height 5
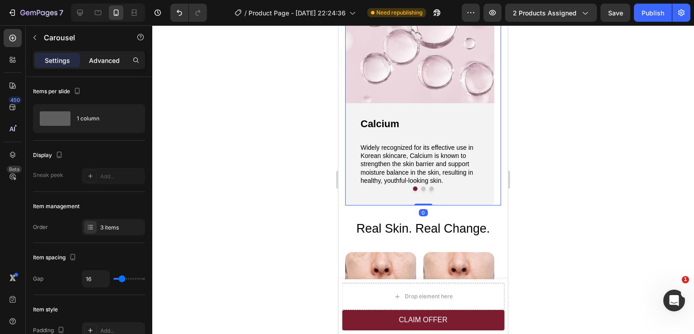
click at [104, 66] on div "Advanced" at bounding box center [104, 60] width 45 height 14
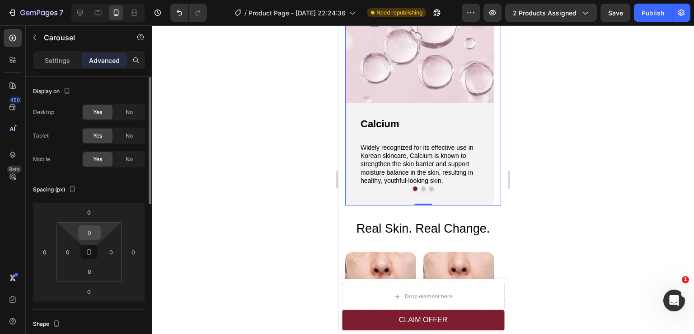
click at [91, 235] on input "0" at bounding box center [89, 233] width 18 height 14
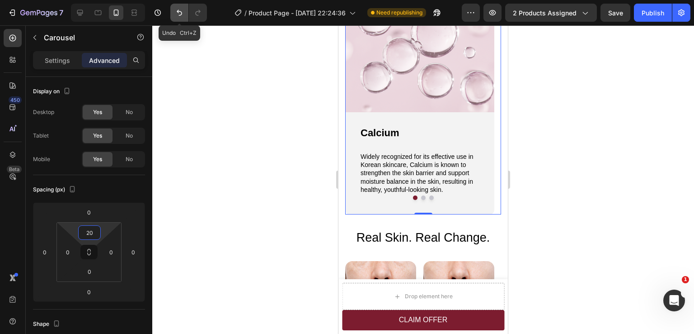
click at [177, 18] on button "Undo/Redo" at bounding box center [179, 13] width 18 height 18
type input "0"
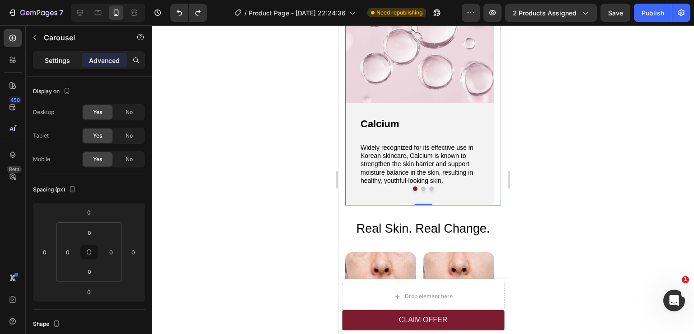
click at [67, 63] on p "Settings" at bounding box center [57, 60] width 25 height 9
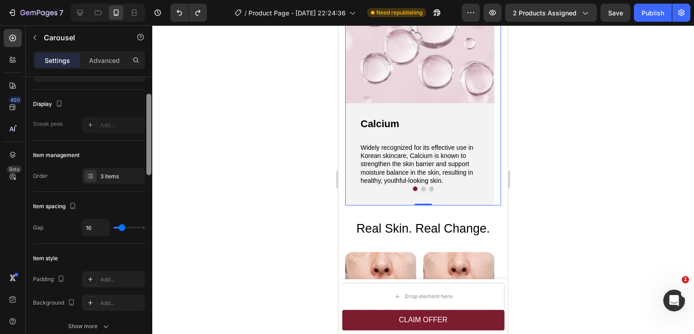
scroll to position [53, 0]
drag, startPoint x: 150, startPoint y: 147, endPoint x: 149, endPoint y: 163, distance: 15.4
click at [149, 163] on div at bounding box center [148, 132] width 5 height 81
click at [124, 170] on div "3 items" at bounding box center [121, 174] width 42 height 8
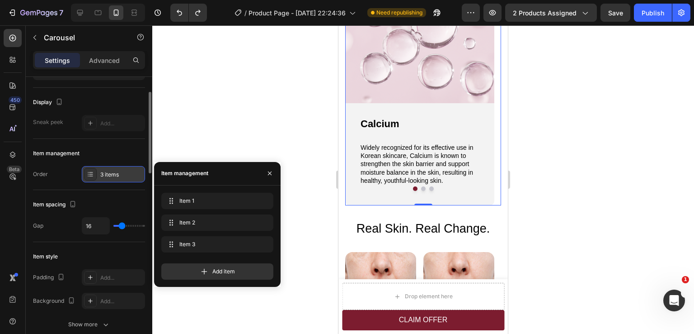
click at [124, 170] on div "3 items" at bounding box center [121, 174] width 42 height 8
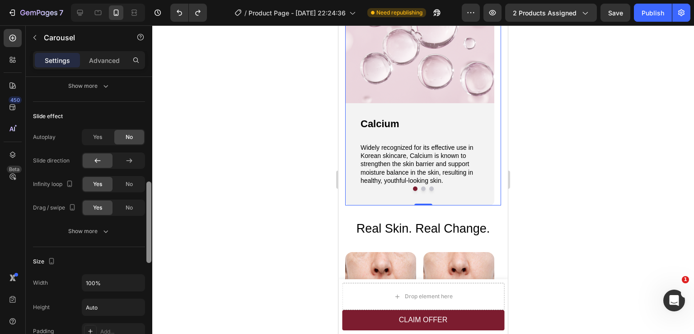
drag, startPoint x: 150, startPoint y: 152, endPoint x: 154, endPoint y: 265, distance: 113.1
click at [154, 0] on div "7 / Product Page - Mar 7, 22:24:36 Need republishing Preview 2 products assigne…" at bounding box center [347, 0] width 694 height 0
click at [97, 56] on p "Advanced" at bounding box center [104, 60] width 31 height 9
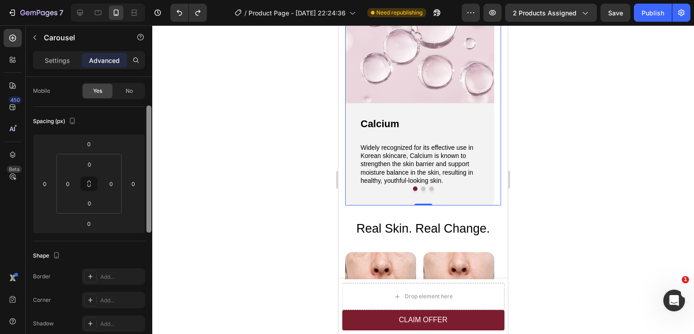
scroll to position [66, 0]
drag, startPoint x: 149, startPoint y: 246, endPoint x: 149, endPoint y: 121, distance: 125.7
click at [149, 121] on div at bounding box center [148, 171] width 5 height 127
click at [94, 146] on input "0" at bounding box center [89, 146] width 18 height 14
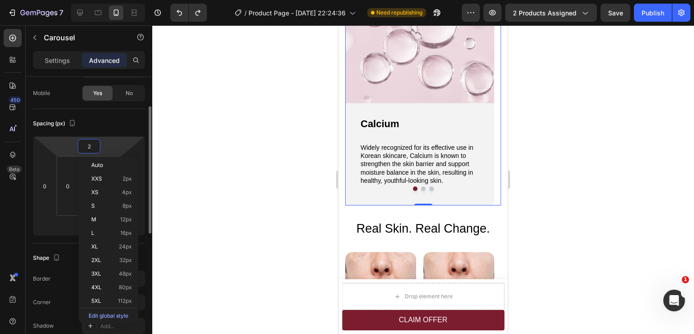
type input "20"
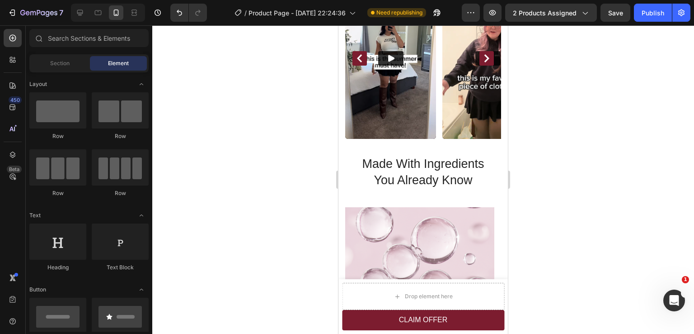
scroll to position [786, 0]
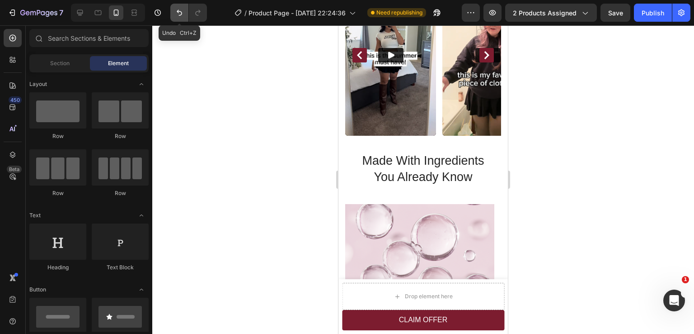
click at [179, 15] on icon "Undo/Redo" at bounding box center [179, 13] width 5 height 6
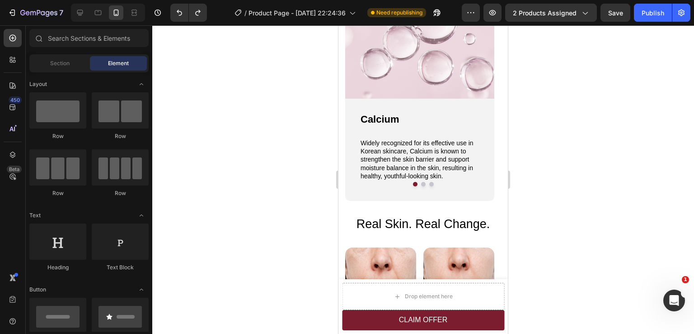
scroll to position [975, 0]
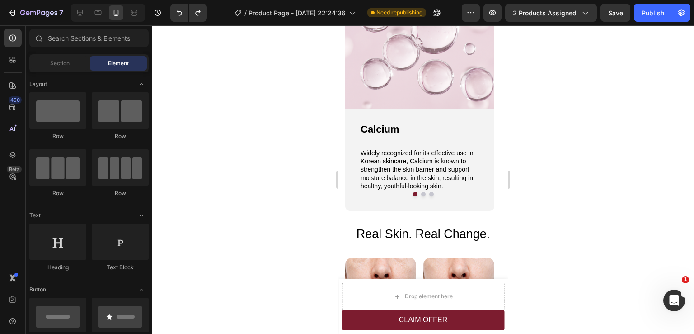
drag, startPoint x: 506, startPoint y: 143, endPoint x: 847, endPoint y: 189, distance: 343.9
click at [413, 193] on button "Dot" at bounding box center [415, 194] width 5 height 5
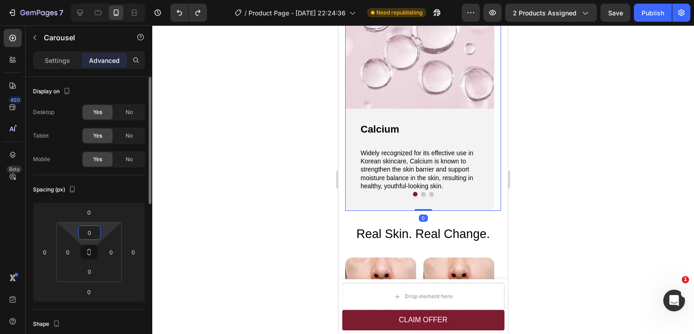
click at [92, 230] on input "0" at bounding box center [89, 233] width 18 height 14
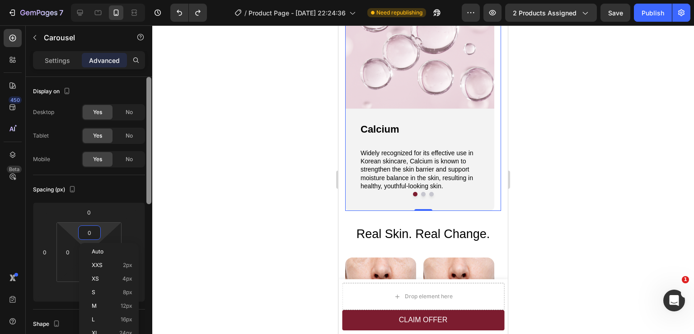
click at [152, 194] on div at bounding box center [149, 218] width 7 height 283
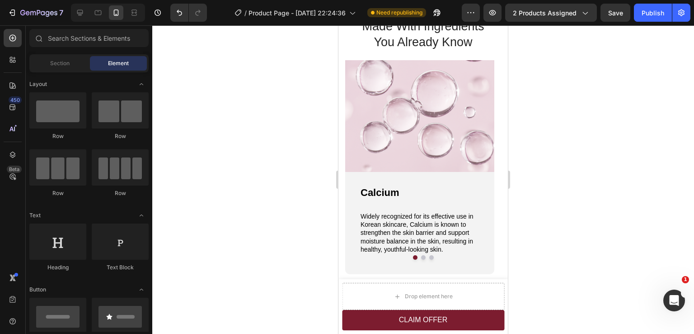
scroll to position [934, 0]
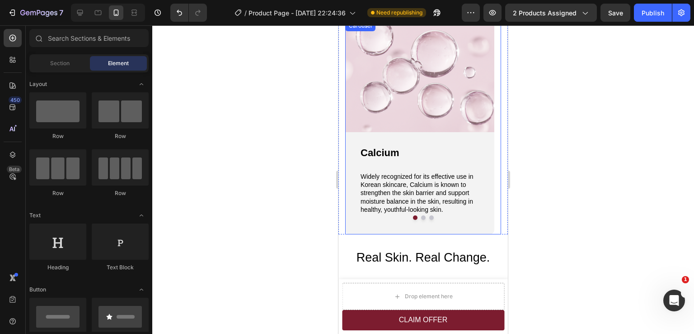
click at [413, 218] on button "Dot" at bounding box center [415, 217] width 5 height 5
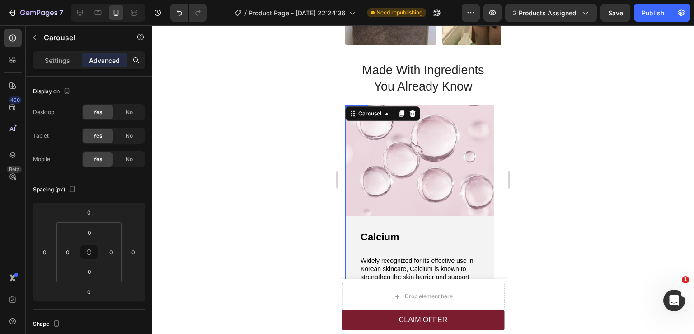
scroll to position [843, 0]
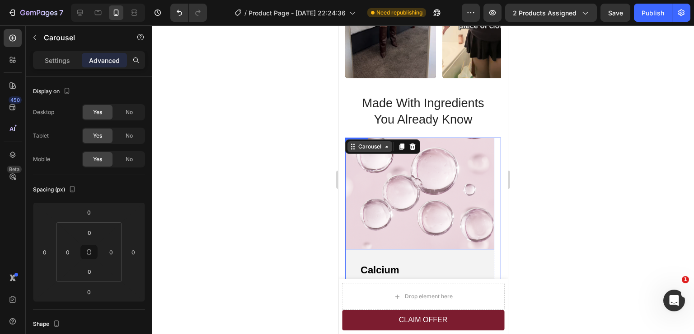
click at [373, 142] on div "Carousel" at bounding box center [370, 146] width 45 height 11
click at [574, 160] on div at bounding box center [423, 179] width 542 height 308
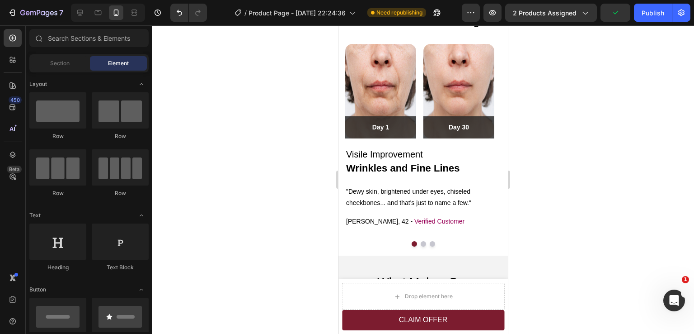
scroll to position [1230, 0]
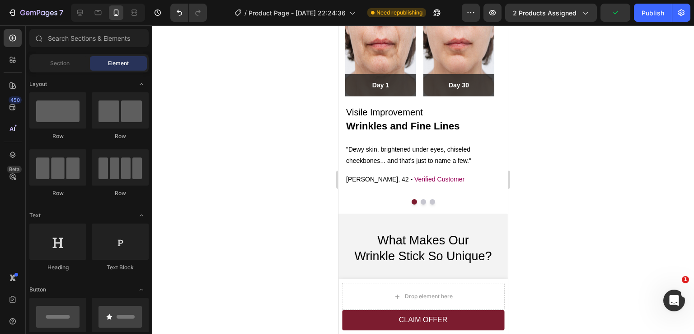
drag, startPoint x: 504, startPoint y: 149, endPoint x: 848, endPoint y: 218, distance: 350.9
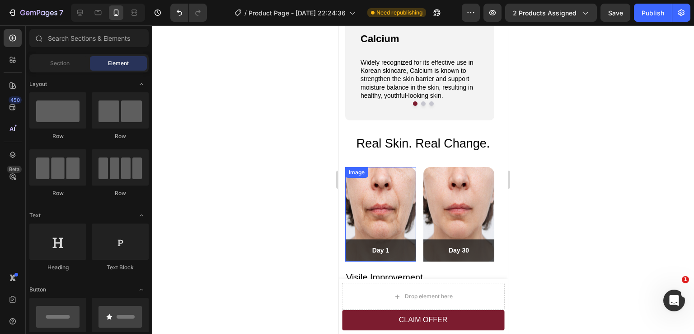
scroll to position [1049, 0]
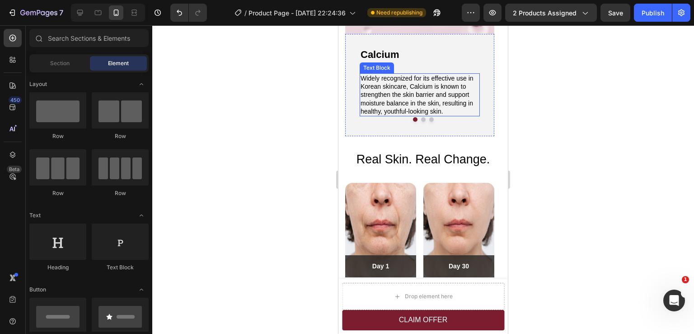
click at [396, 98] on p "Widely recognized for its effective use in Korean skincare, Calcium is known to…" at bounding box center [420, 94] width 118 height 41
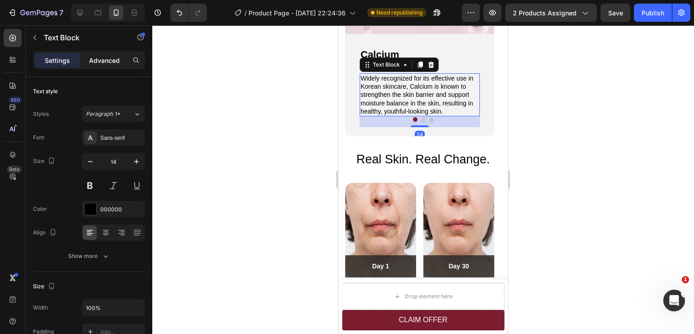
click at [99, 53] on div "Advanced" at bounding box center [104, 60] width 45 height 14
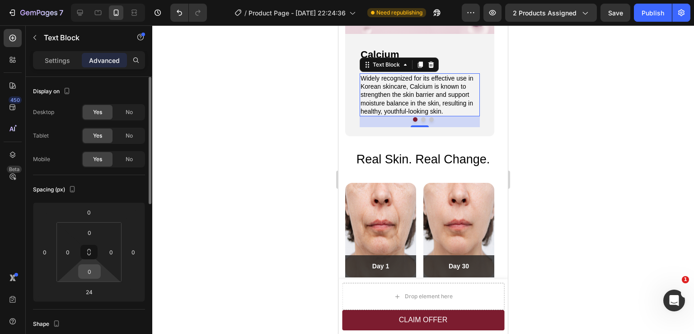
click at [94, 274] on input "0" at bounding box center [89, 271] width 18 height 14
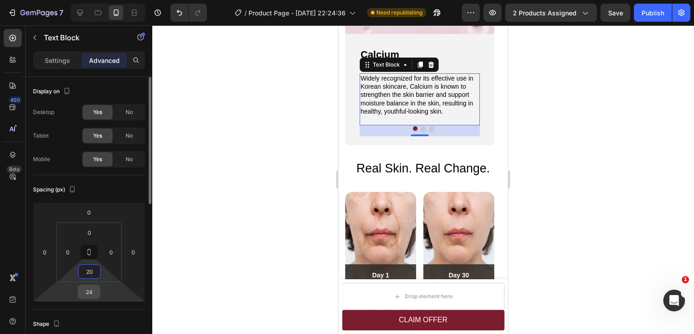
type input "20"
click at [91, 290] on input "24" at bounding box center [89, 292] width 18 height 14
type input "0"
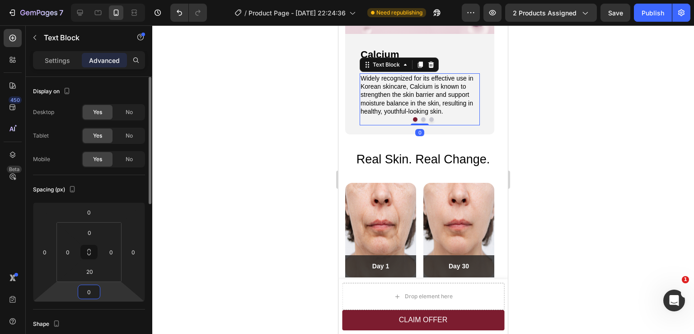
click at [90, 290] on input "0" at bounding box center [89, 292] width 18 height 14
type input "20"
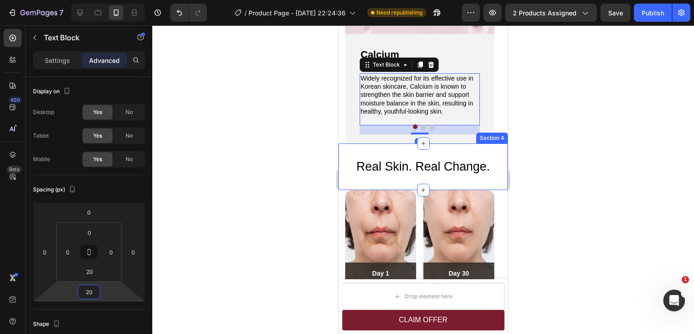
click at [557, 129] on div at bounding box center [423, 179] width 542 height 308
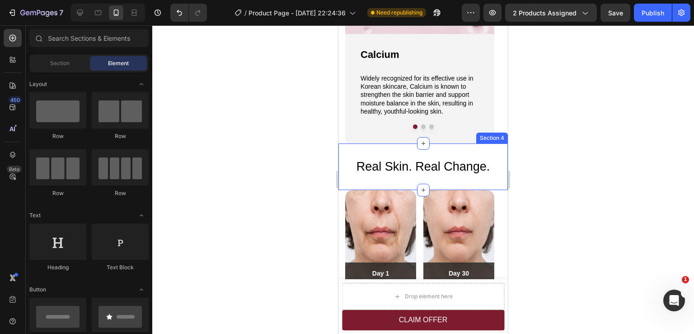
click at [557, 129] on div at bounding box center [423, 179] width 542 height 308
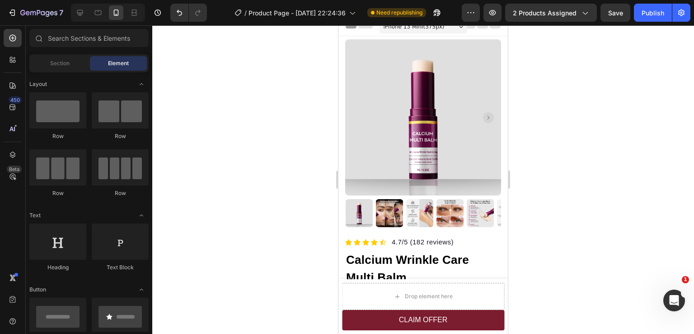
scroll to position [0, 0]
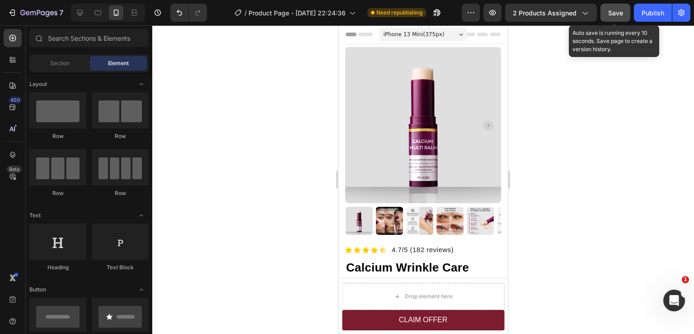
click at [619, 17] on div "Save" at bounding box center [616, 12] width 15 height 9
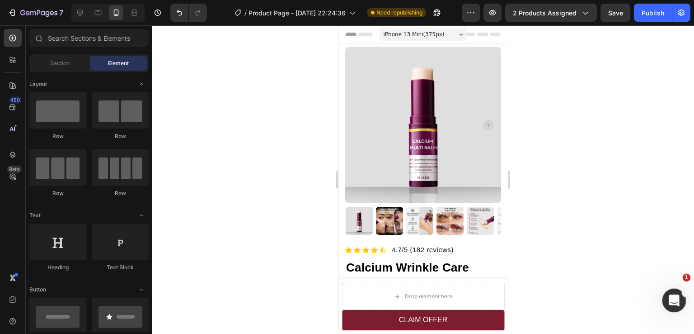
click at [672, 301] on icon "Open Intercom Messenger" at bounding box center [673, 299] width 15 height 15
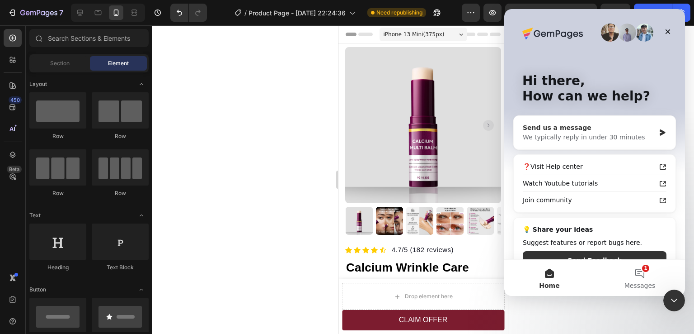
click at [610, 137] on div "We typically reply in under 30 minutes" at bounding box center [589, 136] width 132 height 9
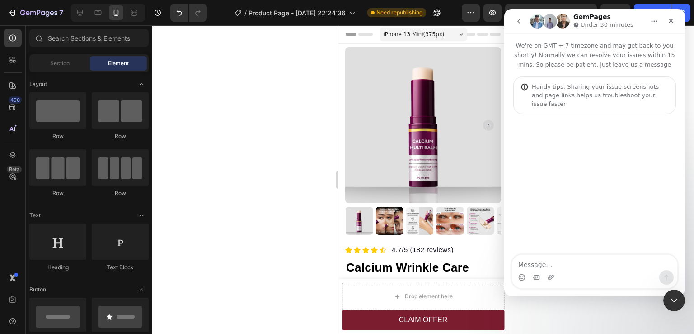
click at [575, 264] on textarea "Message…" at bounding box center [594, 262] width 165 height 15
type textarea "Hello, I would like to talk to support"
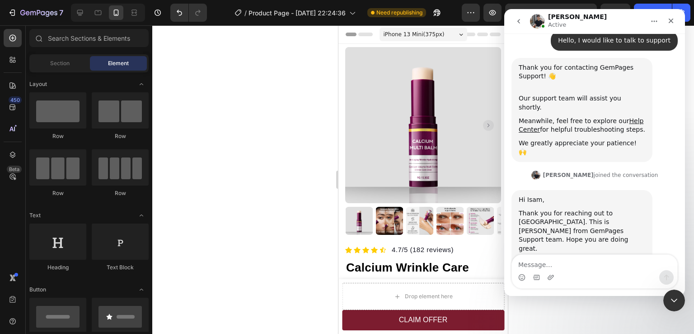
scroll to position [95, 0]
click at [580, 262] on textarea "Message…" at bounding box center [594, 262] width 165 height 15
click at [593, 266] on textarea "Yes, so my product photos appear blurry" at bounding box center [594, 262] width 165 height 15
type textarea "Yes, so my product photos in the preview appear blurry"
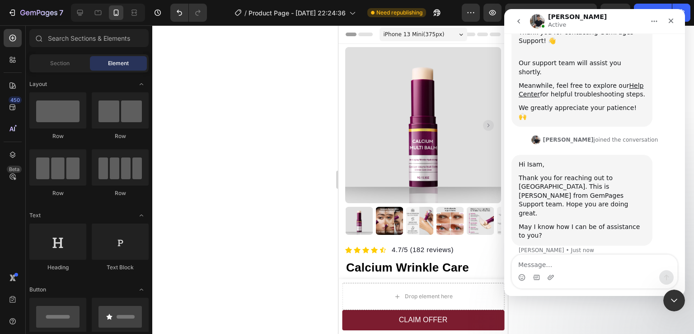
scroll to position [131, 0]
click at [579, 265] on textarea "Message…" at bounding box center [594, 262] width 165 height 15
type textarea "and I was wondering how can I make them clear"
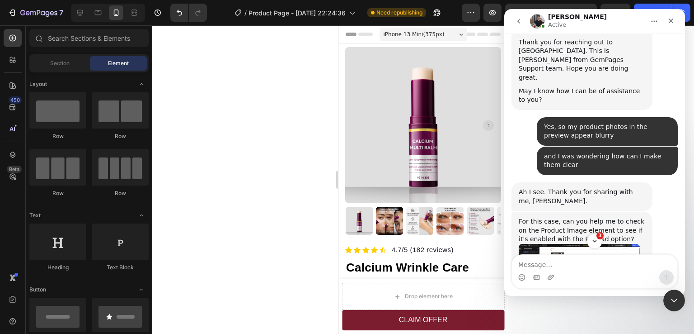
scroll to position [310, 0]
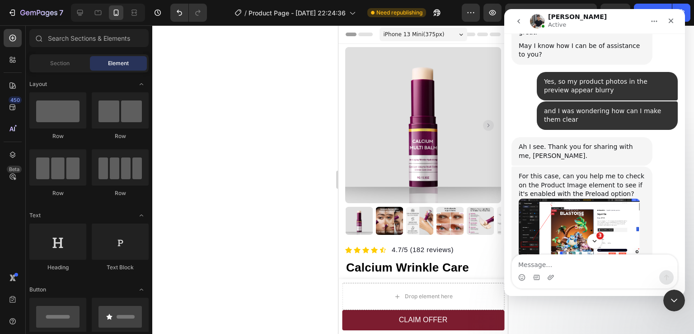
click at [581, 198] on img "Tony says…" at bounding box center [579, 227] width 121 height 58
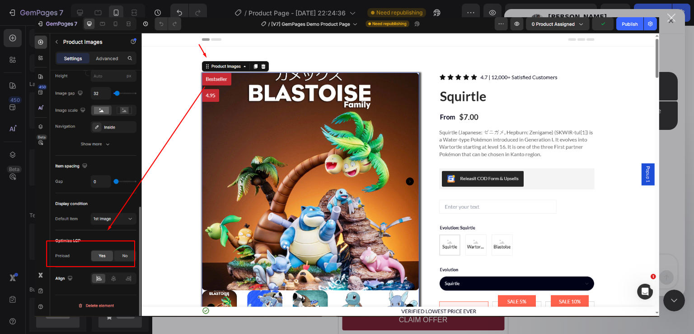
scroll to position [0, 0]
click at [671, 146] on div "Intercom messenger" at bounding box center [347, 167] width 694 height 334
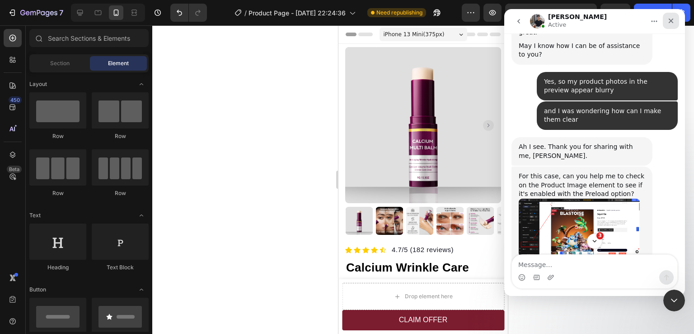
click at [671, 21] on icon "Close" at bounding box center [671, 21] width 5 height 5
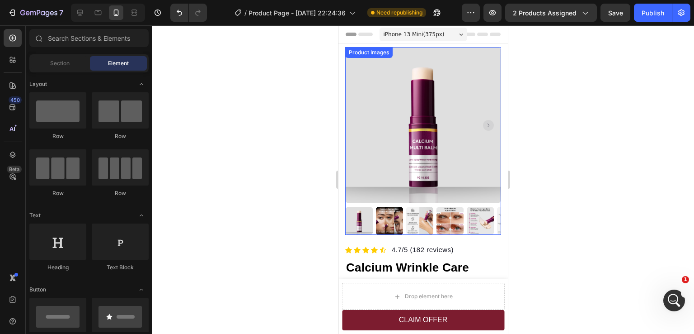
scroll to position [401, 0]
click at [667, 301] on icon "Open Intercom Messenger" at bounding box center [673, 299] width 15 height 15
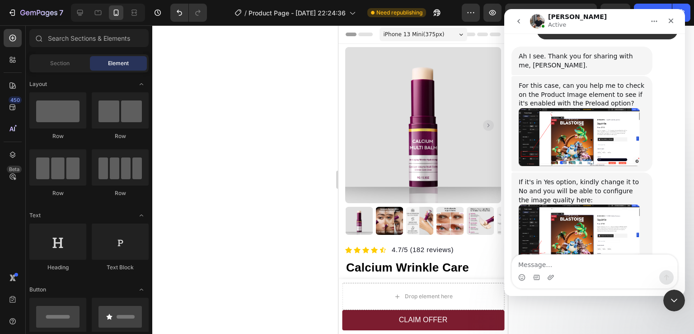
scroll to position [355, 0]
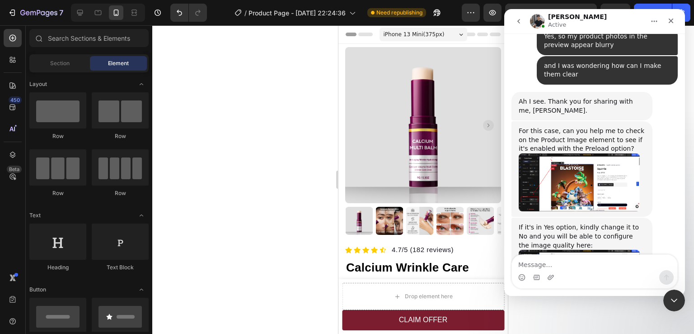
click at [583, 153] on img "Tony says…" at bounding box center [579, 182] width 121 height 58
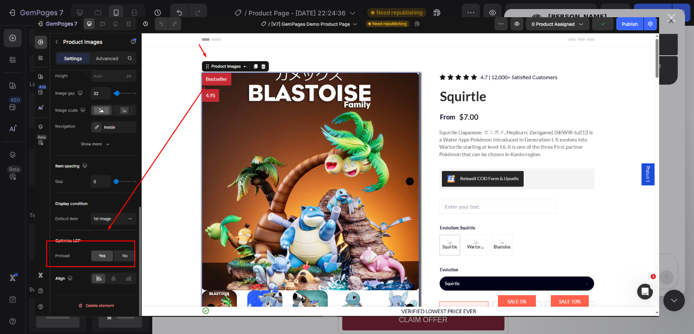
click at [668, 21] on div "Close" at bounding box center [672, 18] width 9 height 9
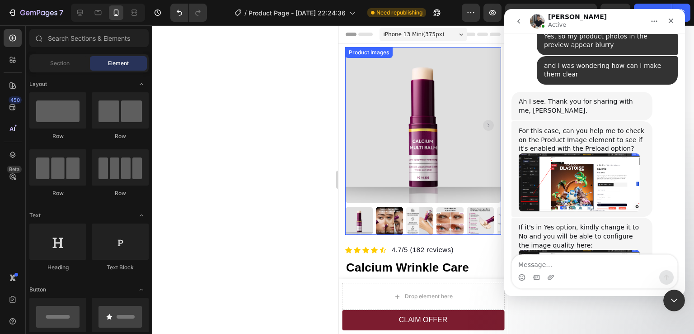
click at [388, 123] on img at bounding box center [423, 125] width 156 height 156
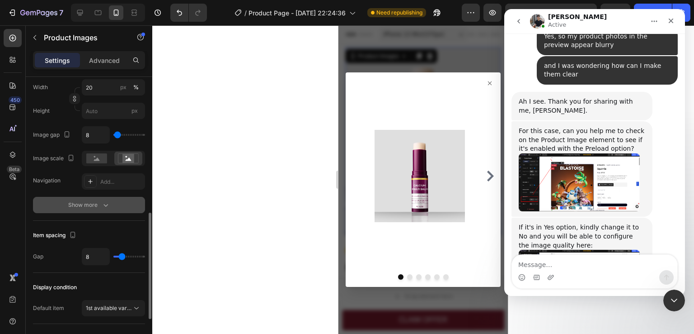
scroll to position [452, 0]
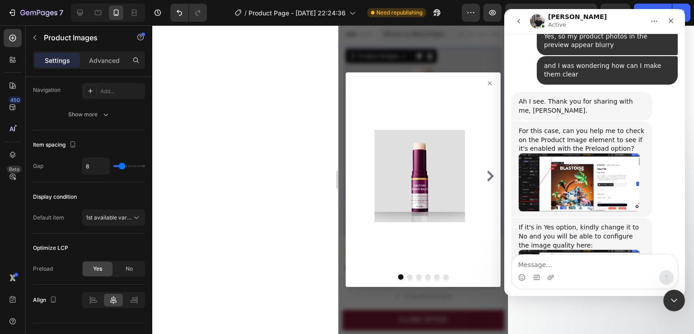
click at [597, 153] on img "Tony says…" at bounding box center [579, 182] width 121 height 58
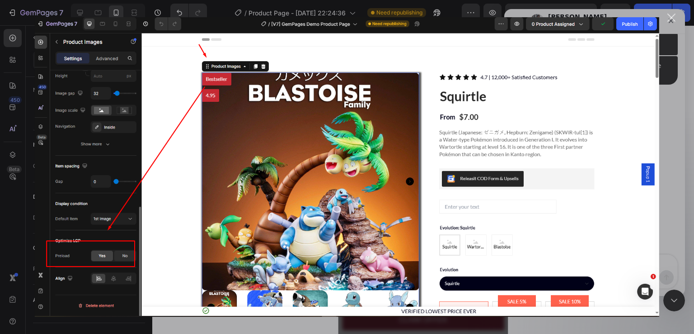
scroll to position [0, 0]
click at [673, 21] on div "Close" at bounding box center [672, 18] width 9 height 9
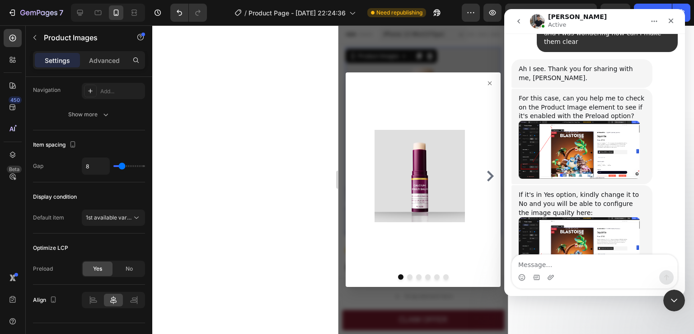
scroll to position [401, 0]
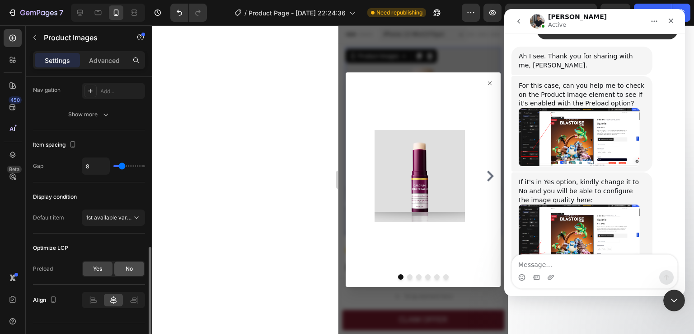
click at [121, 265] on div "No" at bounding box center [129, 268] width 30 height 14
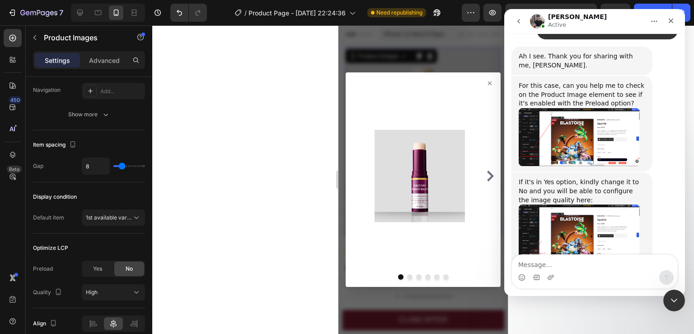
click at [486, 85] on icon at bounding box center [489, 83] width 7 height 7
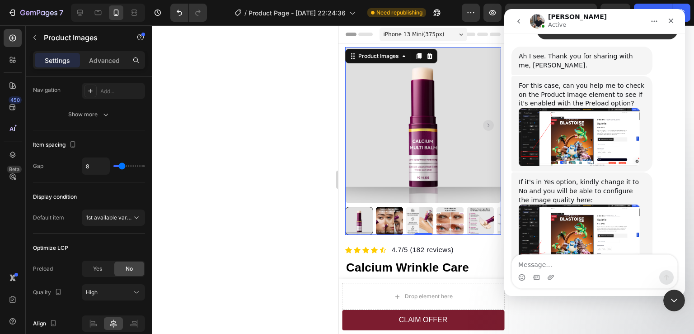
click at [482, 215] on img at bounding box center [481, 221] width 28 height 28
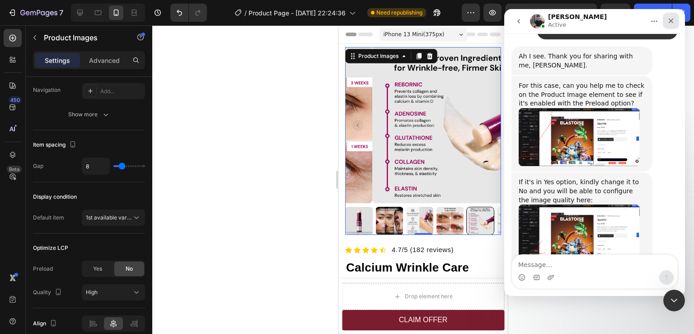
click at [670, 16] on div "Close" at bounding box center [671, 21] width 16 height 16
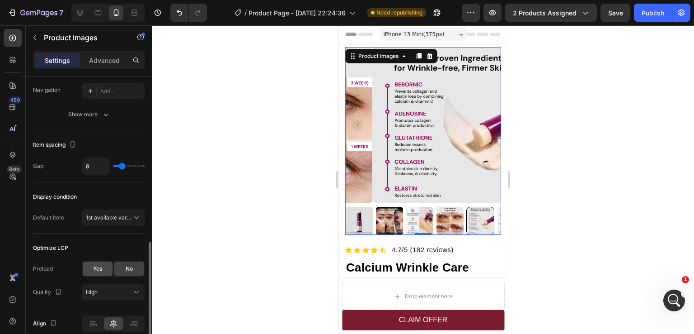
click at [102, 266] on span "Yes" at bounding box center [97, 268] width 9 height 8
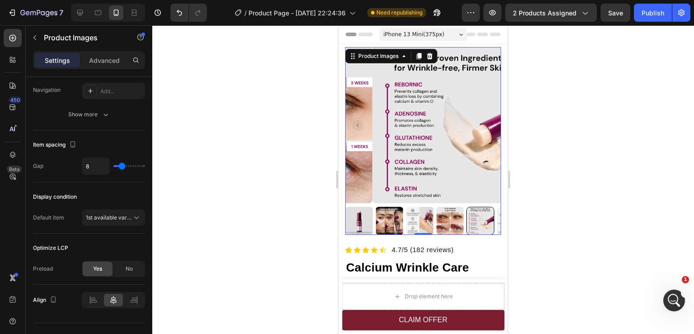
click at [363, 216] on img at bounding box center [359, 221] width 28 height 28
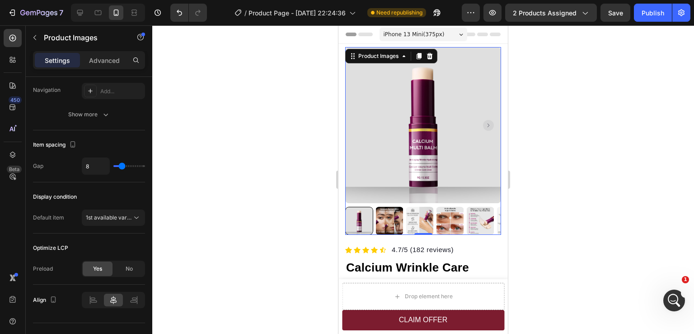
click at [394, 213] on img at bounding box center [390, 221] width 28 height 28
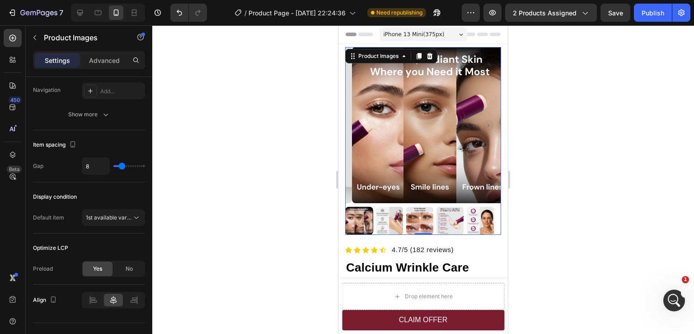
click at [393, 214] on img at bounding box center [390, 221] width 28 height 28
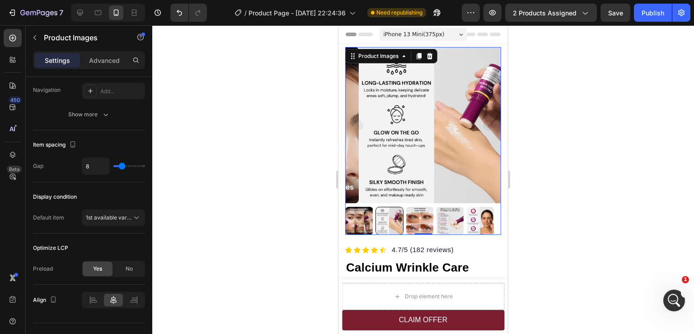
click at [414, 211] on img at bounding box center [420, 221] width 28 height 28
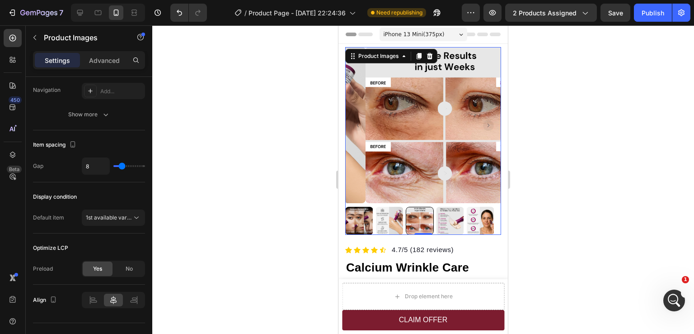
click at [447, 213] on img at bounding box center [450, 221] width 28 height 28
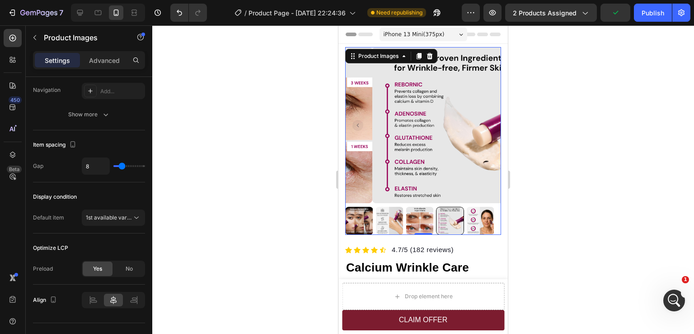
click at [485, 211] on img at bounding box center [481, 221] width 28 height 28
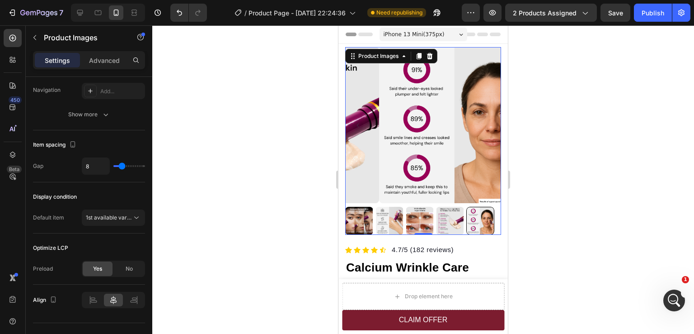
click at [362, 215] on img at bounding box center [359, 221] width 28 height 28
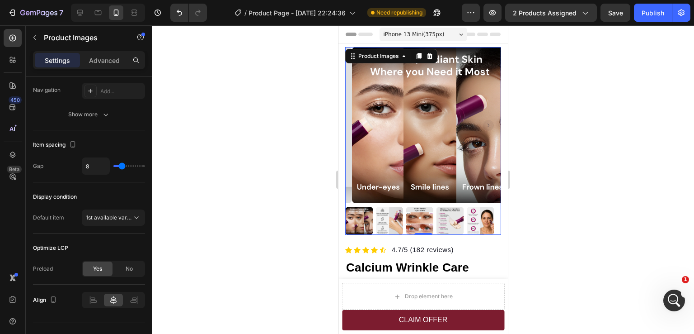
click at [359, 124] on rect "Carousel Back Arrow" at bounding box center [358, 125] width 11 height 11
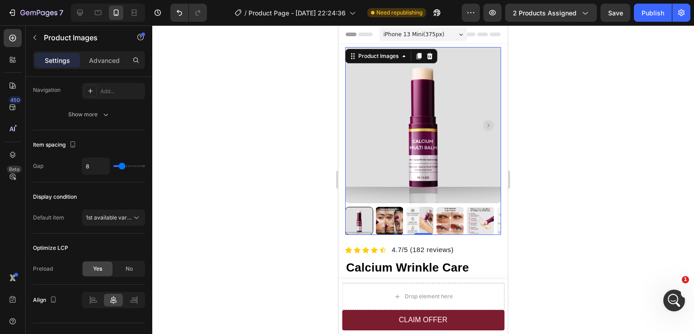
click at [483, 122] on rect "Carousel Next Arrow" at bounding box center [488, 125] width 11 height 11
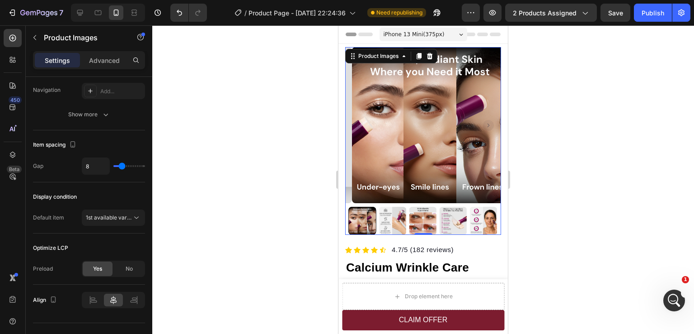
click at [358, 121] on rect "Carousel Back Arrow" at bounding box center [358, 125] width 11 height 11
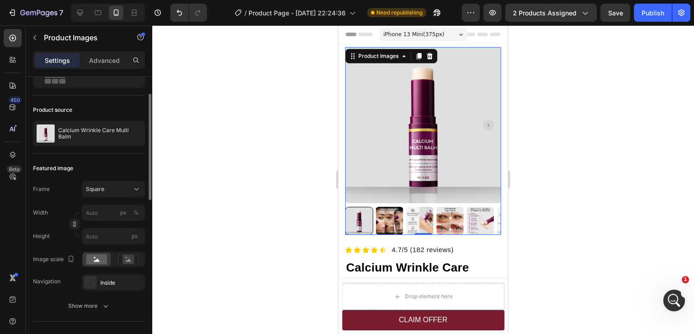
scroll to position [90, 0]
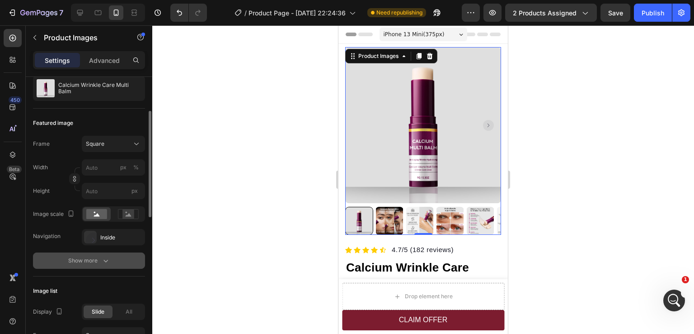
click at [95, 265] on button "Show more" at bounding box center [89, 260] width 112 height 16
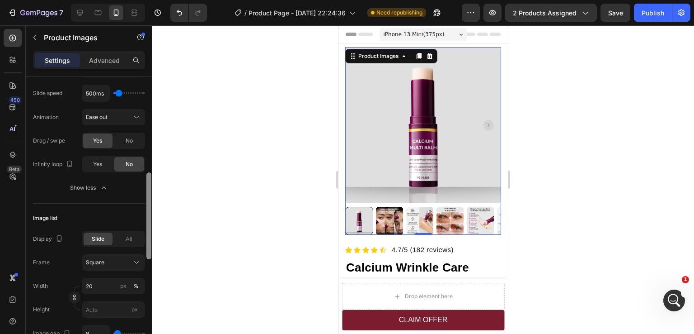
scroll to position [335, 0]
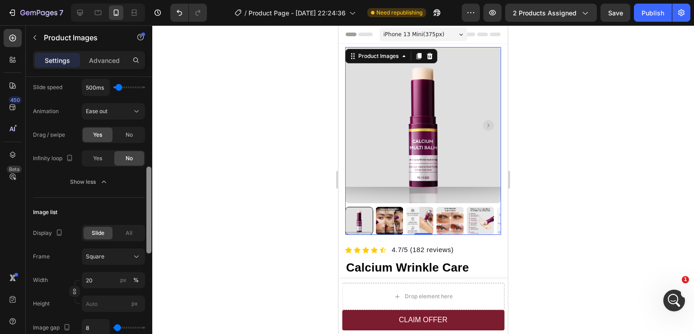
drag, startPoint x: 150, startPoint y: 208, endPoint x: 154, endPoint y: 255, distance: 47.6
click at [154, 0] on div "7 / Product Page - Mar 7, 22:24:36 Need republishing Preview 2 products assigne…" at bounding box center [347, 0] width 694 height 0
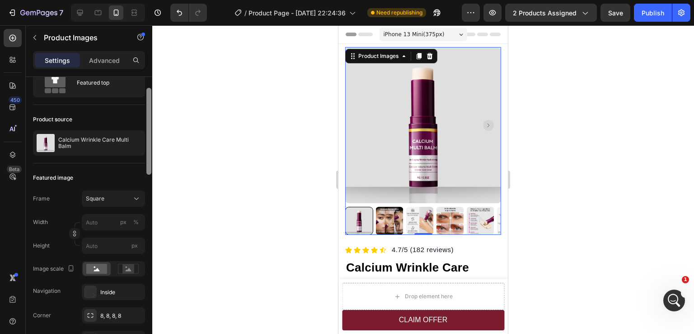
scroll to position [0, 0]
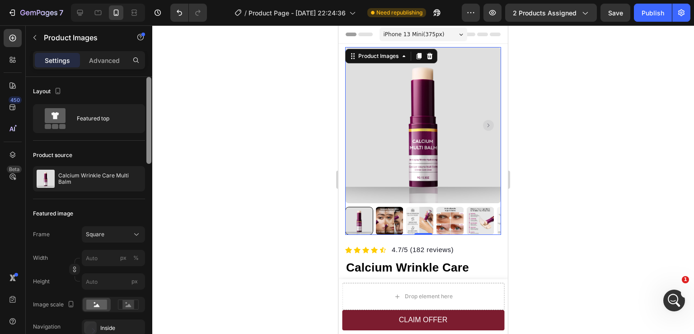
drag, startPoint x: 150, startPoint y: 243, endPoint x: 170, endPoint y: 136, distance: 109.0
click at [170, 0] on div "7 / Product Page - Mar 7, 22:24:36 Need republishing Preview 2 products assigne…" at bounding box center [347, 0] width 694 height 0
click at [669, 297] on icon "Open Intercom Messenger" at bounding box center [673, 299] width 15 height 15
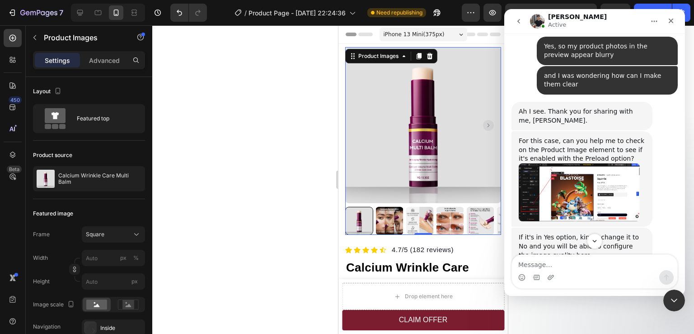
scroll to position [401, 0]
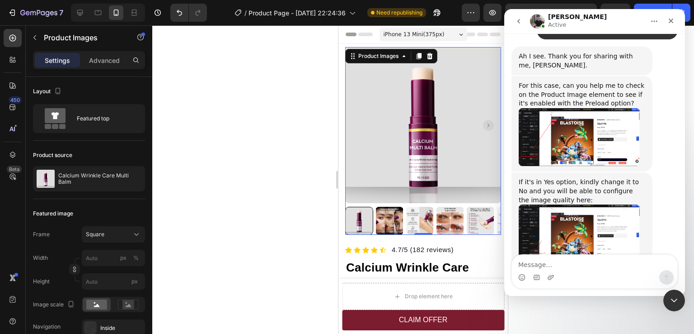
click at [583, 204] on img "Tony says…" at bounding box center [579, 232] width 121 height 57
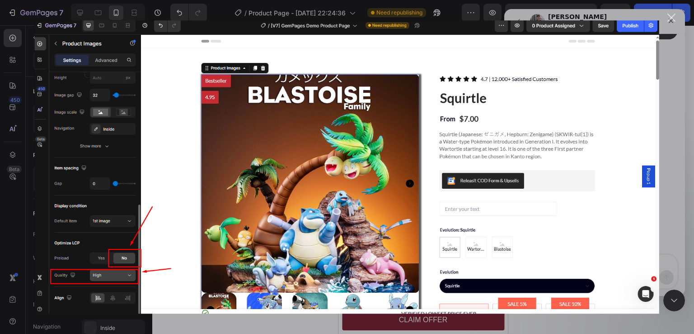
scroll to position [0, 0]
click at [669, 19] on div "Close" at bounding box center [672, 18] width 9 height 9
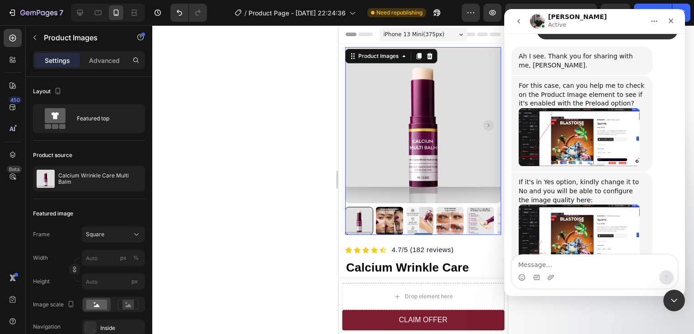
click at [427, 142] on img at bounding box center [423, 125] width 156 height 156
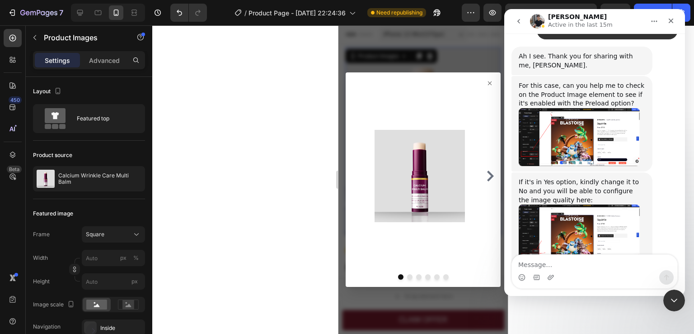
click at [485, 88] on div at bounding box center [423, 175] width 148 height 185
click at [486, 85] on icon at bounding box center [489, 83] width 7 height 7
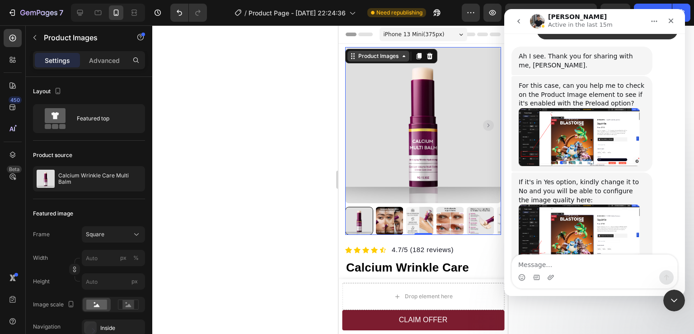
click at [383, 55] on div "Product Images" at bounding box center [379, 56] width 44 height 8
click at [382, 59] on div "Product Images" at bounding box center [379, 56] width 44 height 8
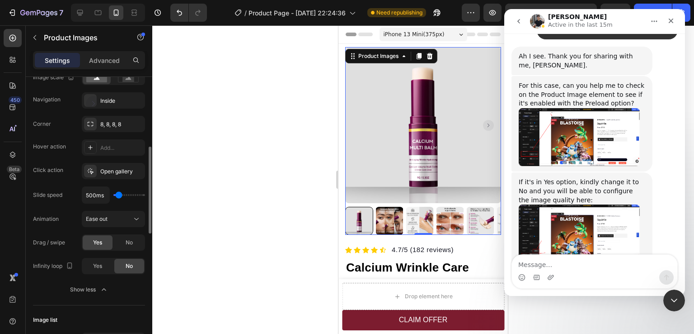
scroll to position [137, 0]
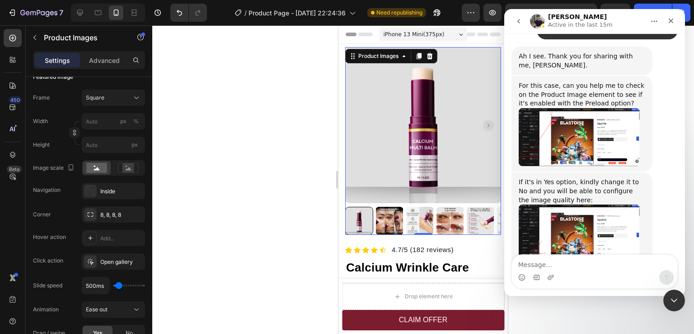
click at [579, 108] on img "Tony says…" at bounding box center [579, 137] width 121 height 58
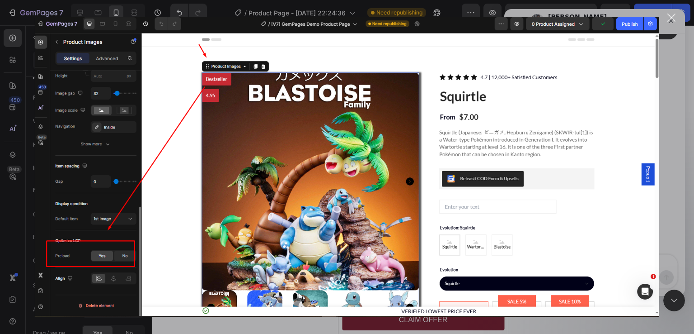
click at [671, 19] on div "Close" at bounding box center [672, 18] width 9 height 9
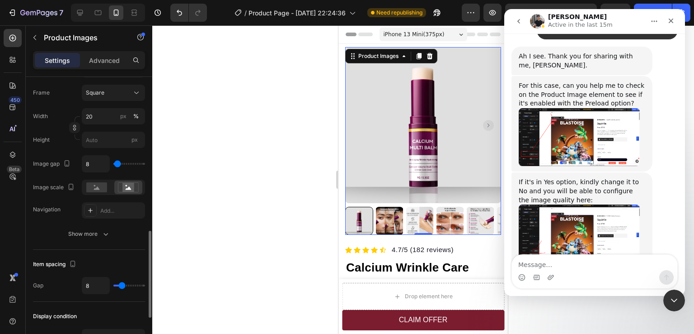
scroll to position [634, 0]
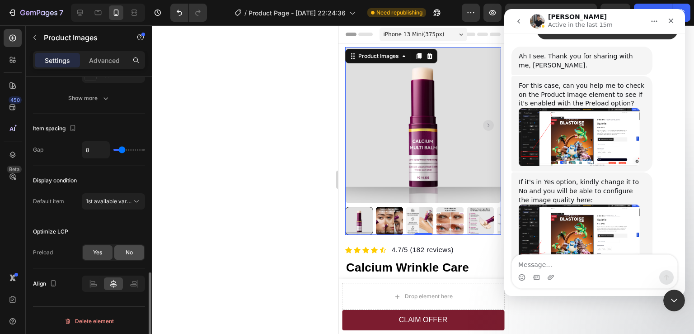
click at [123, 253] on div "No" at bounding box center [129, 252] width 30 height 14
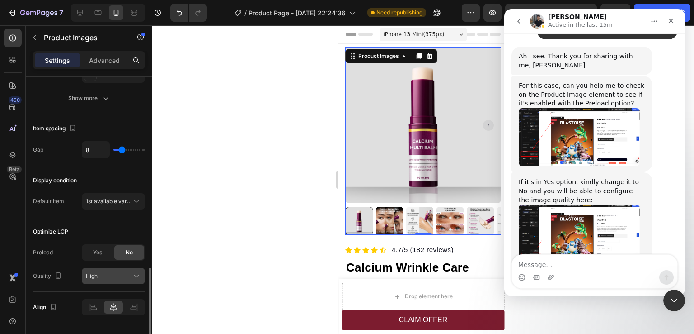
click at [109, 272] on div "High" at bounding box center [109, 276] width 46 height 8
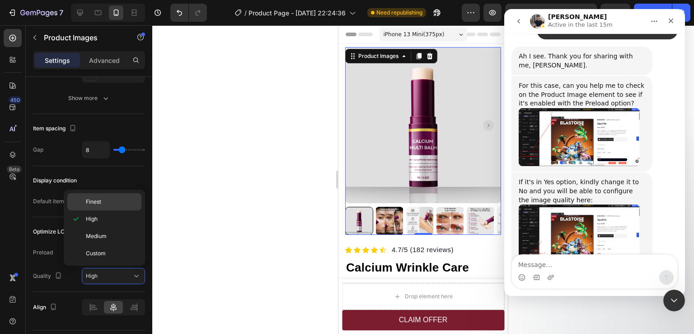
click at [99, 199] on span "Finest" at bounding box center [93, 202] width 15 height 8
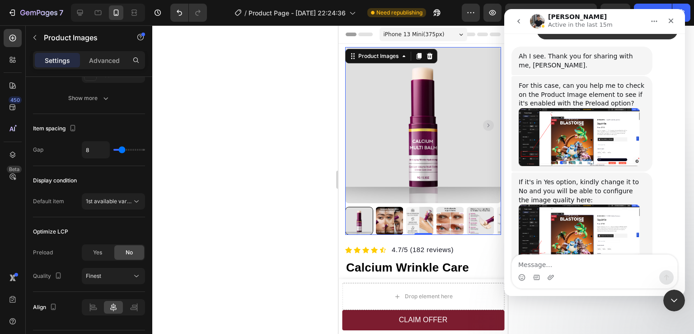
click at [478, 212] on img at bounding box center [481, 221] width 28 height 28
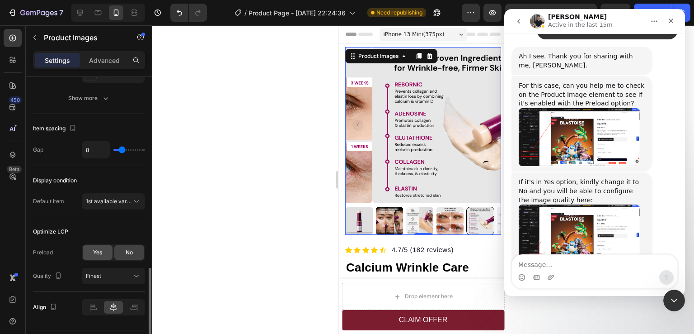
click at [103, 252] on div "Yes" at bounding box center [98, 252] width 30 height 14
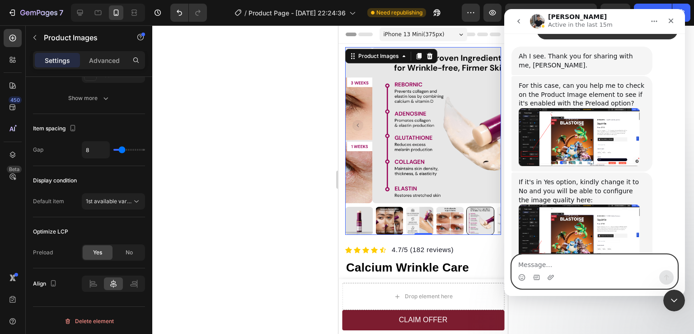
click at [584, 266] on textarea "Message…" at bounding box center [594, 262] width 165 height 15
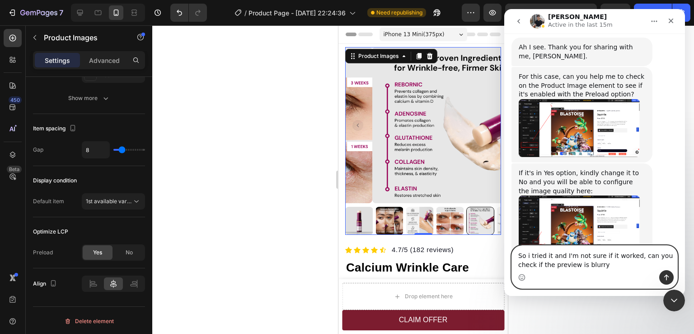
type textarea "So i tried it and I'm not sure if it worked, can you check if the preview is bl…"
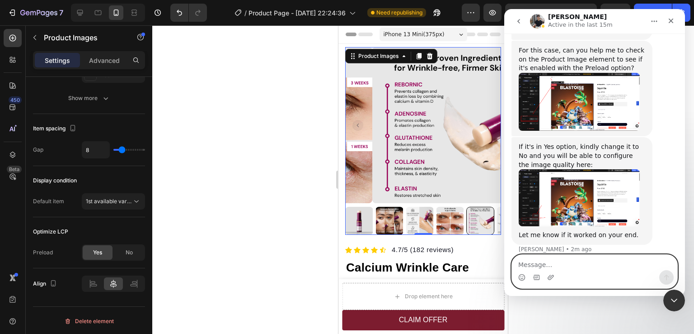
scroll to position [436, 0]
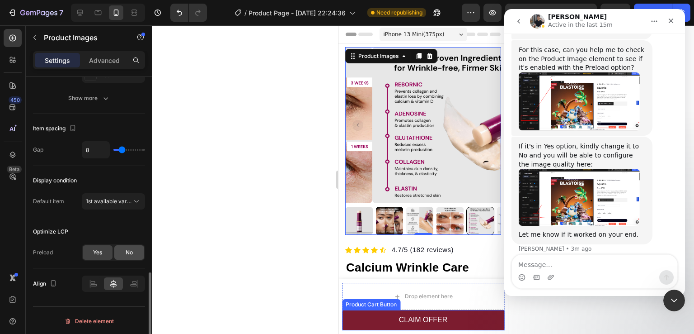
click at [122, 255] on div "No" at bounding box center [129, 252] width 30 height 14
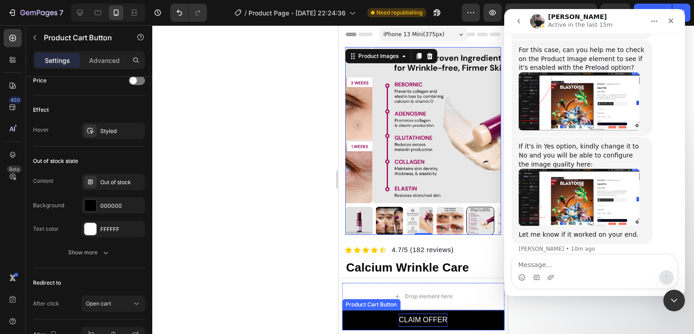
click at [414, 321] on div "CLAIM OFFER" at bounding box center [423, 319] width 49 height 13
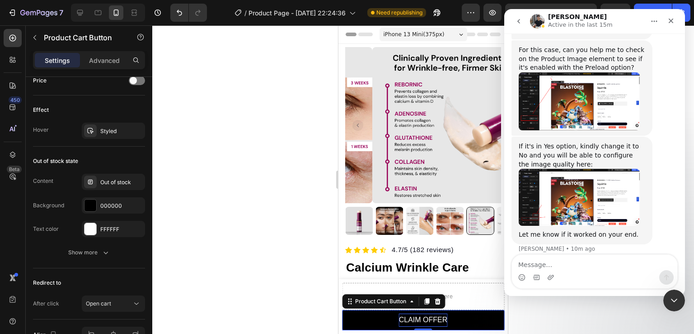
scroll to position [0, 0]
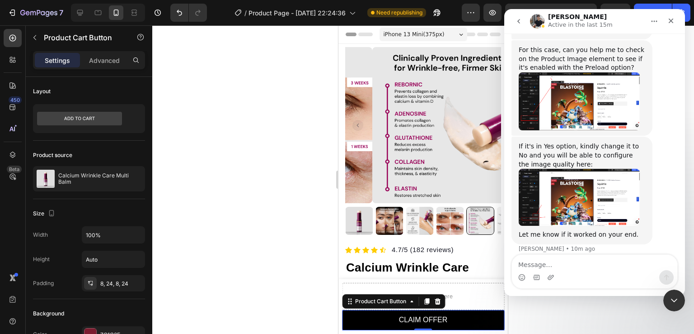
click at [373, 321] on button "CLAIM OFFER" at bounding box center [423, 320] width 162 height 20
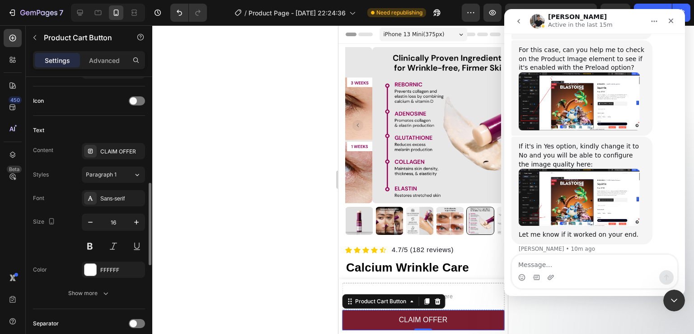
scroll to position [407, 0]
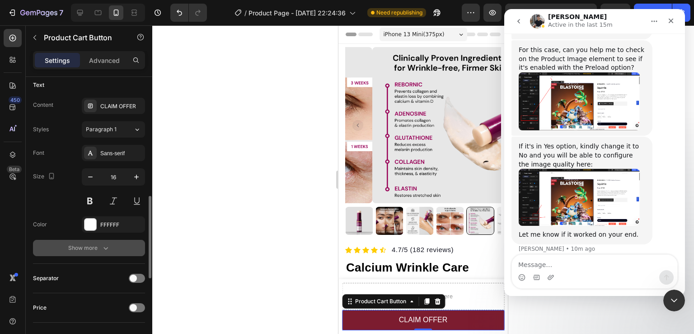
click at [104, 244] on icon "button" at bounding box center [105, 247] width 9 height 9
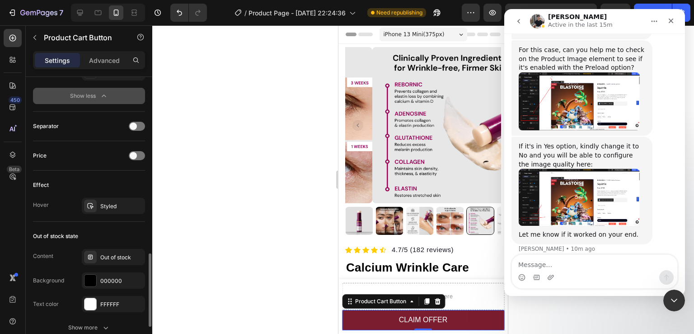
scroll to position [723, 0]
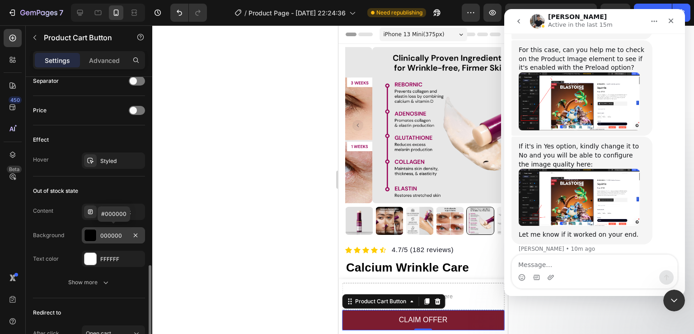
click at [109, 236] on div "000000" at bounding box center [113, 235] width 26 height 8
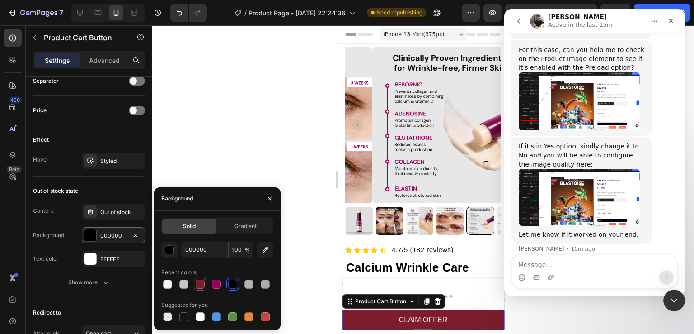
click at [201, 285] on div at bounding box center [200, 283] width 9 height 9
type input "7C1C2F"
click at [125, 191] on div "Out of stock state" at bounding box center [89, 191] width 112 height 14
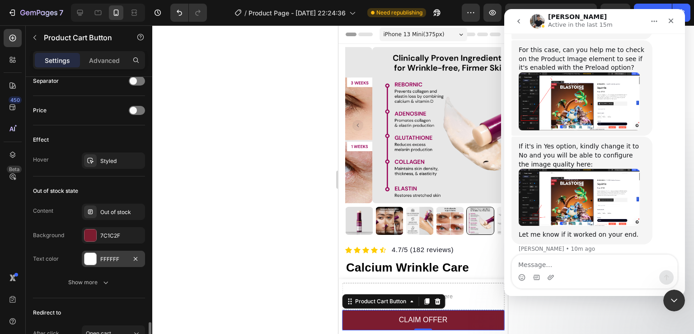
scroll to position [769, 0]
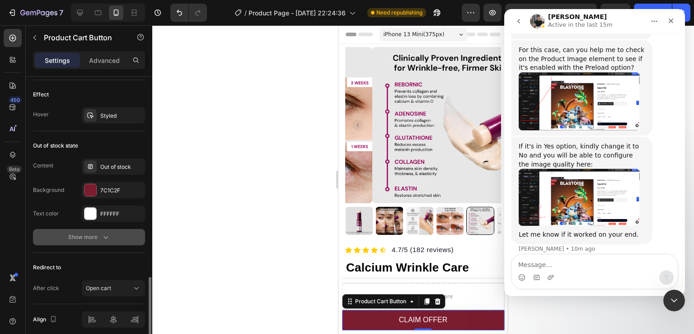
click at [94, 237] on div "Show more" at bounding box center [89, 236] width 42 height 9
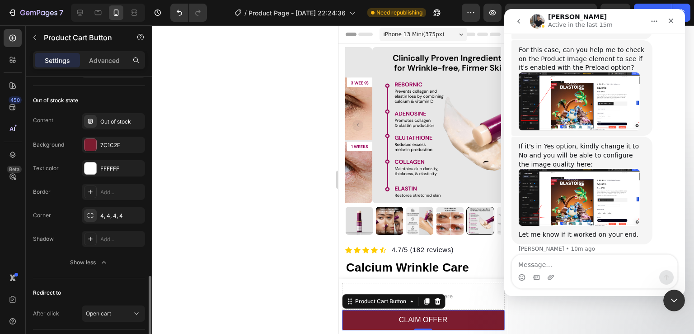
scroll to position [874, 0]
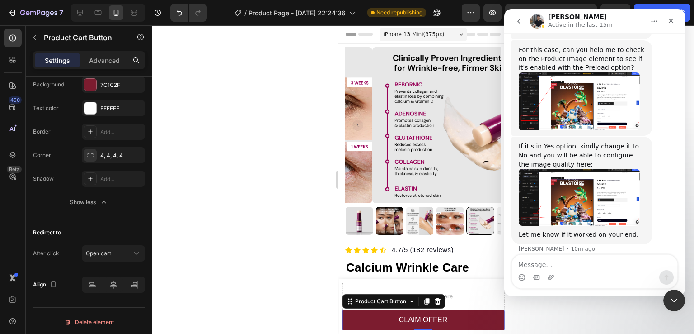
drag, startPoint x: 152, startPoint y: 300, endPoint x: 153, endPoint y: 279, distance: 21.3
click at [153, 0] on div "7 / Product Page - Mar 7, 22:24:36 Need republishing Preview 2 products assigne…" at bounding box center [347, 0] width 694 height 0
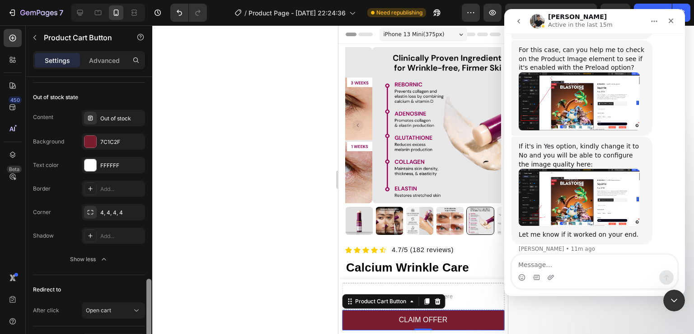
scroll to position [819, 0]
drag, startPoint x: 148, startPoint y: 297, endPoint x: 172, endPoint y: 283, distance: 27.5
click at [172, 0] on div "7 / Product Page - Mar 7, 22:24:36 Need republishing Preview 2 products assigne…" at bounding box center [347, 0] width 694 height 0
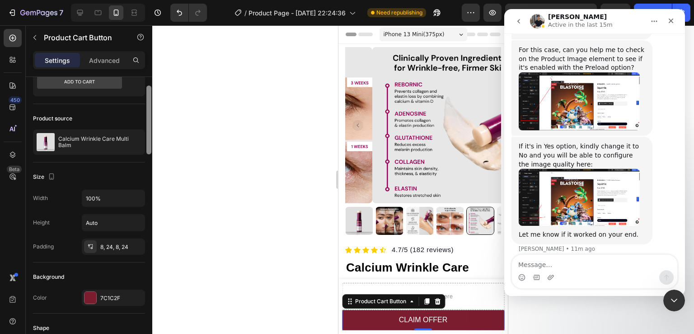
scroll to position [0, 0]
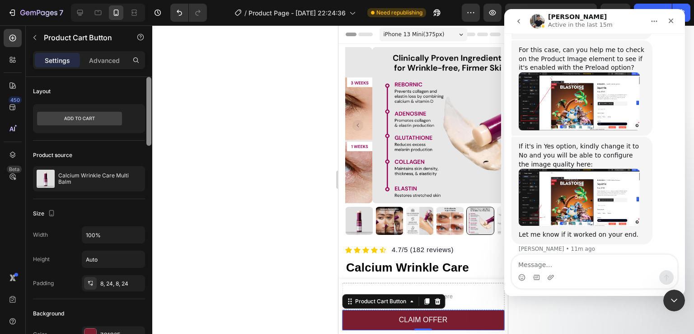
drag, startPoint x: 147, startPoint y: 289, endPoint x: 159, endPoint y: 64, distance: 225.5
click at [159, 0] on div "7 / Product Page - Mar 7, 22:24:36 Need republishing Preview 2 products assigne…" at bounding box center [347, 0] width 694 height 0
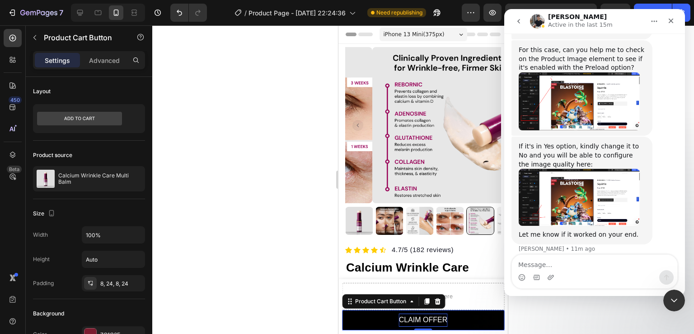
click at [414, 317] on div "CLAIM OFFER" at bounding box center [423, 319] width 49 height 13
click at [414, 317] on p "CLAIM OFFER" at bounding box center [423, 319] width 49 height 13
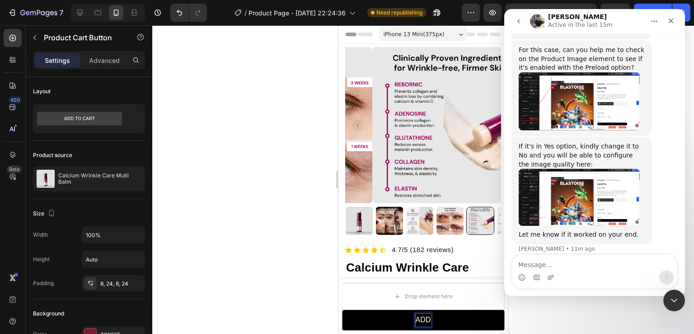
click at [342, 310] on button "ADD" at bounding box center [423, 320] width 162 height 20
click at [342, 310] on button "ADD TO" at bounding box center [423, 320] width 162 height 20
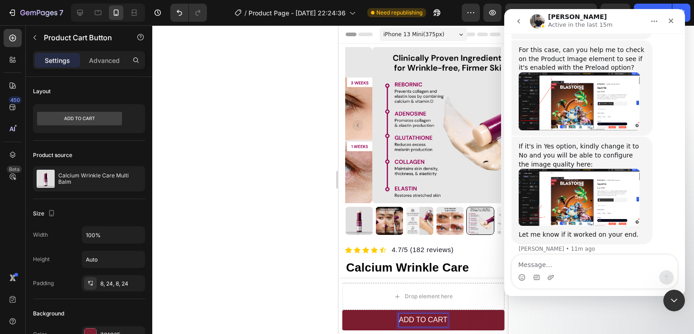
click at [537, 316] on div at bounding box center [423, 179] width 542 height 308
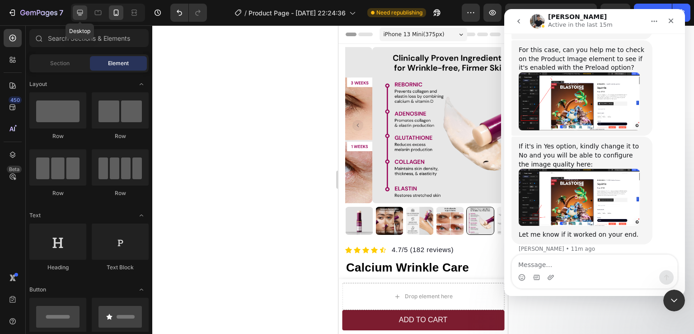
click at [84, 12] on icon at bounding box center [80, 12] width 9 height 9
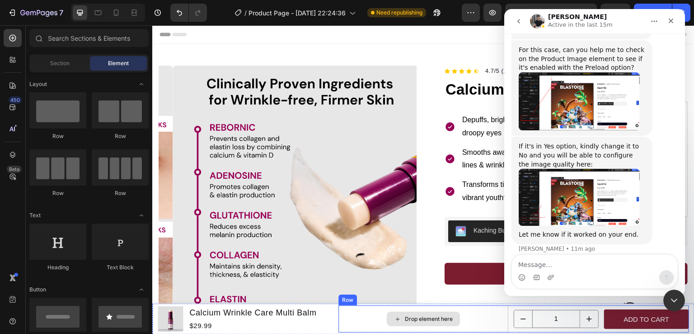
click at [481, 316] on div "Drop element here" at bounding box center [424, 318] width 170 height 27
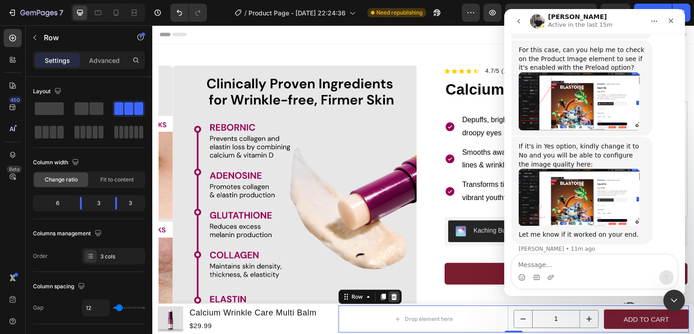
click at [392, 297] on icon at bounding box center [394, 296] width 7 height 7
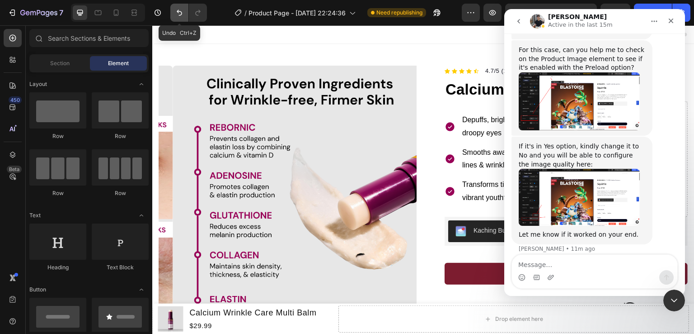
click at [177, 18] on button "Undo/Redo" at bounding box center [179, 13] width 18 height 18
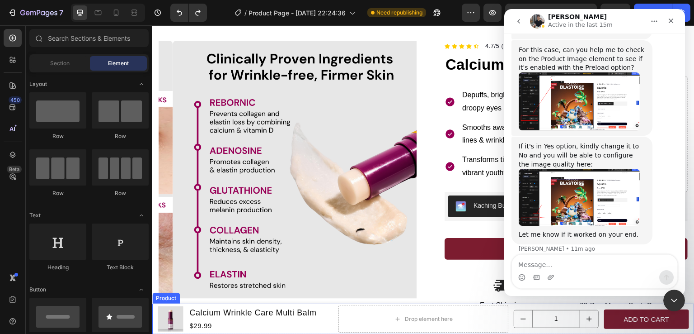
scroll to position [45, 0]
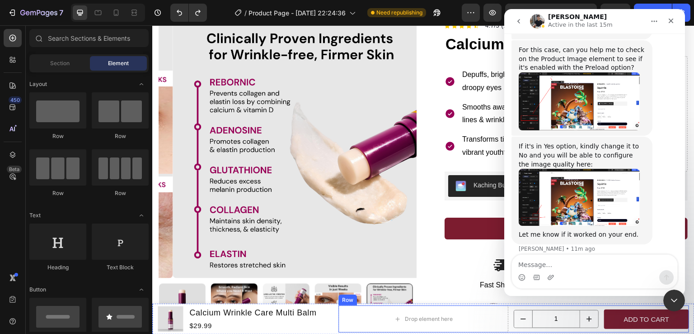
click at [593, 309] on div "Drop element here 1 Product Quantity ADD TO CART Product Cart Button Row" at bounding box center [514, 318] width 351 height 27
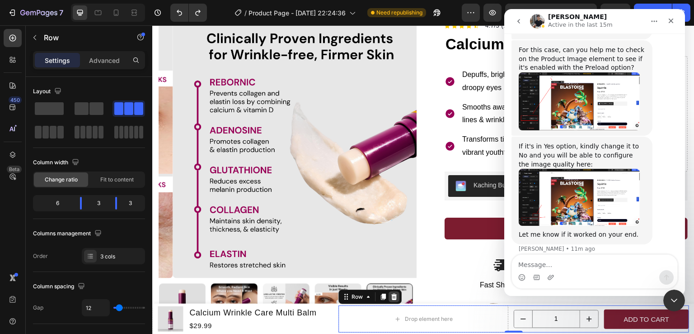
click at [394, 296] on icon at bounding box center [394, 296] width 7 height 7
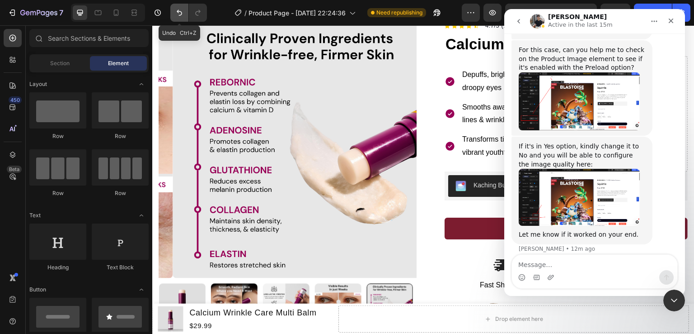
click at [182, 17] on icon "Undo/Redo" at bounding box center [179, 12] width 9 height 9
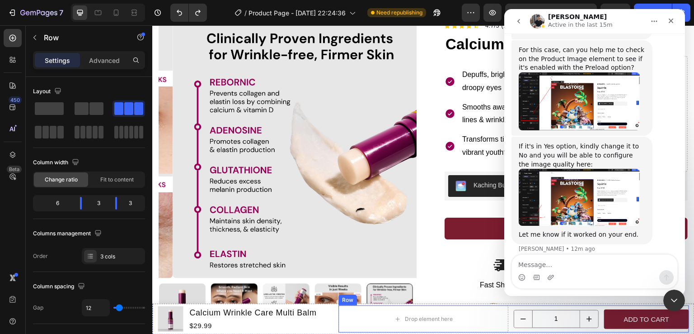
click at [509, 318] on div "Drop element here 1 Product Quantity ADD TO CART Product Cart Button Row" at bounding box center [514, 318] width 351 height 27
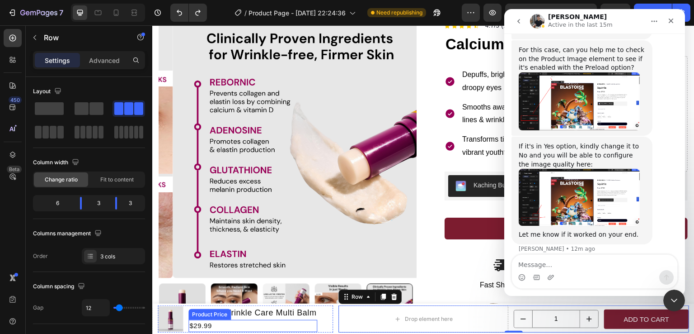
click at [314, 322] on div "$29.99" at bounding box center [253, 326] width 129 height 12
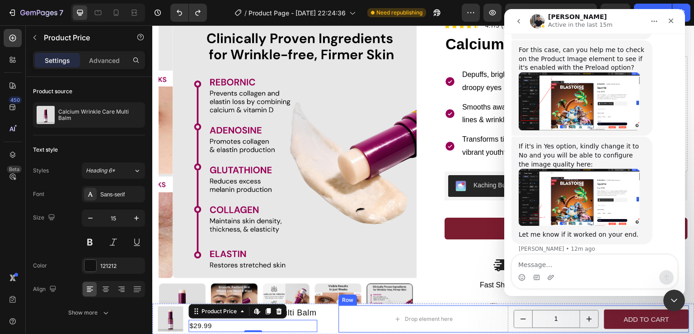
click at [594, 320] on div "Drop element here 1 Product Quantity ADD TO CART Product Cart Button Row" at bounding box center [514, 318] width 351 height 27
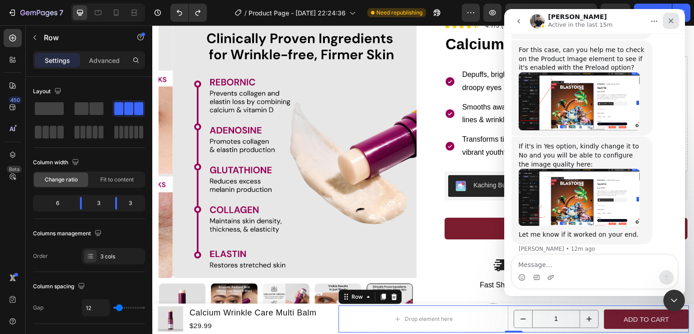
click at [670, 22] on icon "Close" at bounding box center [671, 20] width 7 height 7
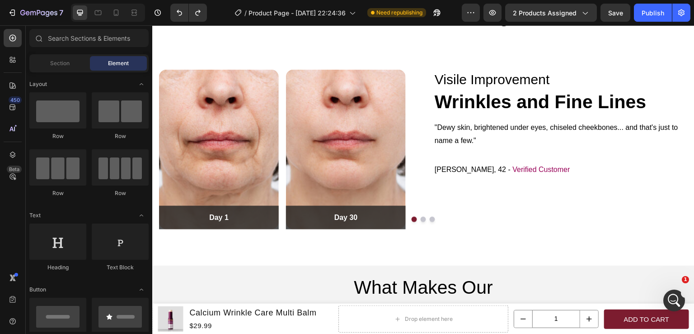
scroll to position [1139, 0]
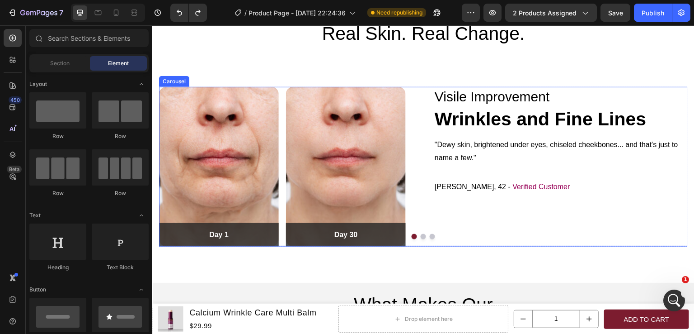
click at [421, 236] on button "Dot" at bounding box center [423, 236] width 5 height 5
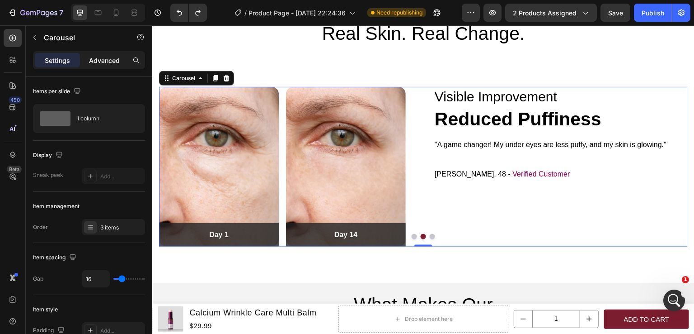
click at [102, 58] on p "Advanced" at bounding box center [104, 60] width 31 height 9
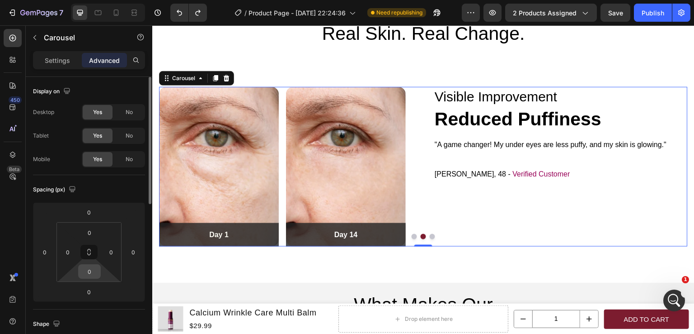
click at [90, 272] on input "0" at bounding box center [89, 271] width 18 height 14
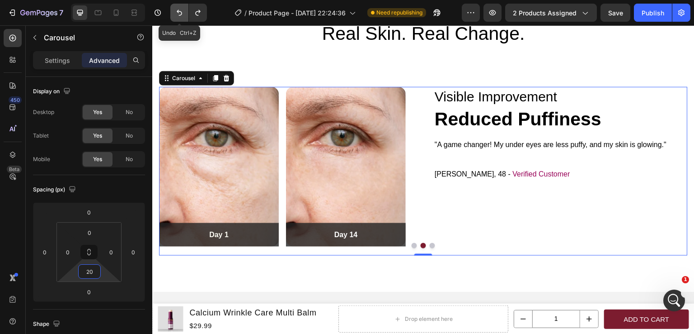
click at [177, 10] on icon "Undo/Redo" at bounding box center [179, 12] width 9 height 9
click at [177, 14] on icon "Undo/Redo" at bounding box center [179, 12] width 9 height 9
type input "0"
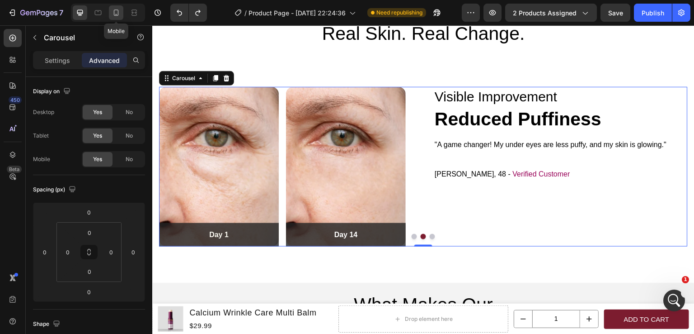
click at [117, 10] on icon at bounding box center [116, 12] width 9 height 9
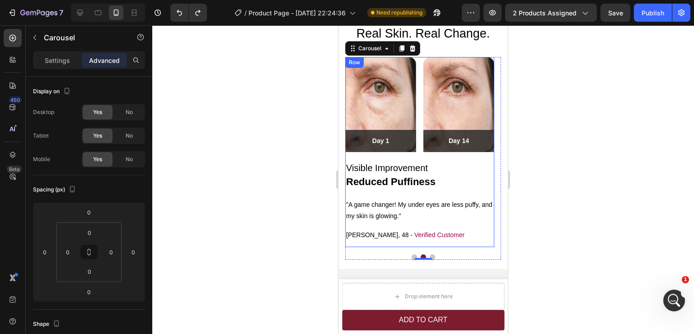
scroll to position [1128, 0]
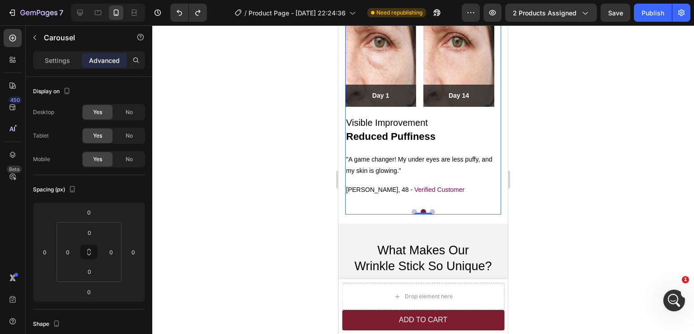
click at [593, 211] on div at bounding box center [423, 179] width 542 height 308
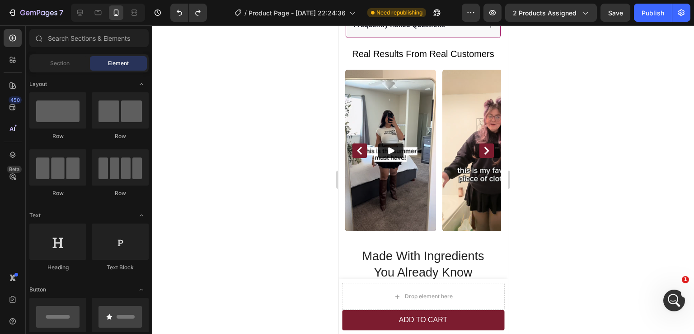
scroll to position [687, 0]
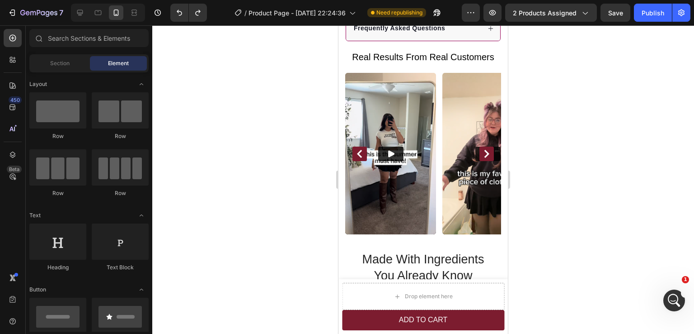
drag, startPoint x: 505, startPoint y: 61, endPoint x: 852, endPoint y: 169, distance: 364.2
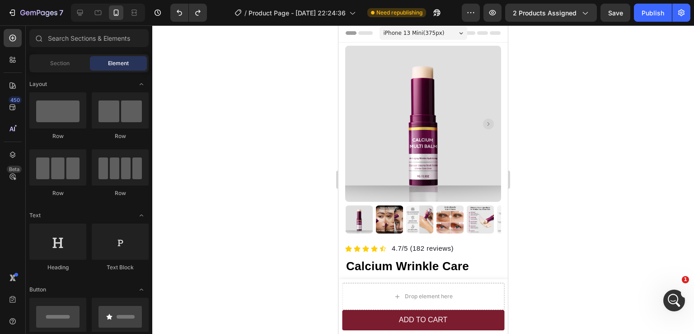
scroll to position [0, 0]
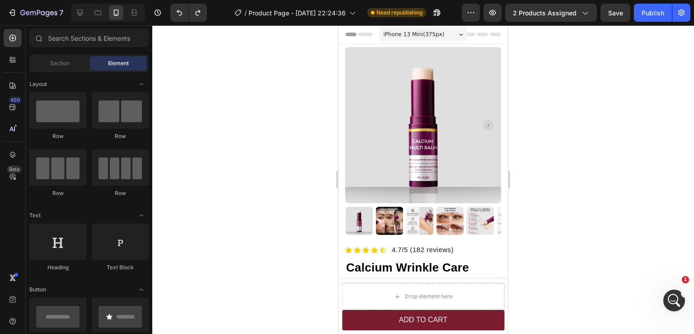
drag, startPoint x: 505, startPoint y: 134, endPoint x: 873, endPoint y: 77, distance: 372.0
click at [445, 127] on img at bounding box center [423, 125] width 156 height 156
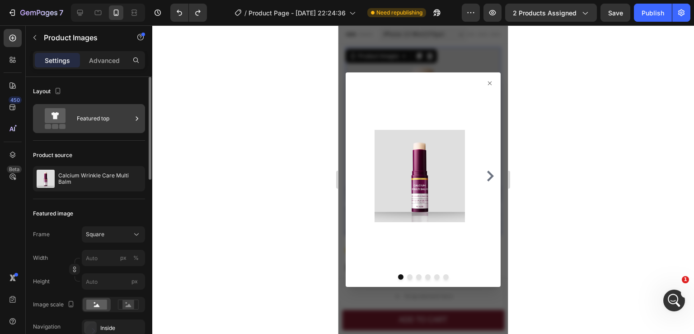
click at [117, 118] on div "Featured top" at bounding box center [104, 118] width 55 height 21
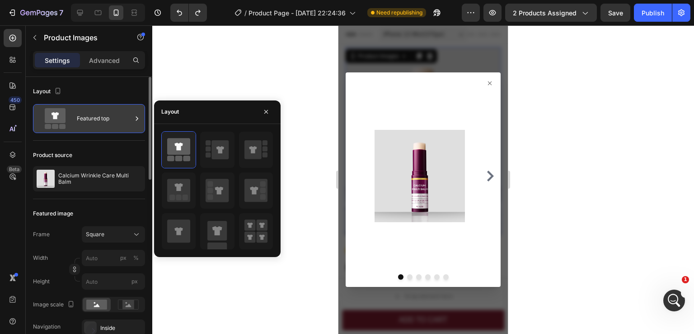
click at [117, 118] on div "Featured top" at bounding box center [104, 118] width 55 height 21
